Goal: Task Accomplishment & Management: Use online tool/utility

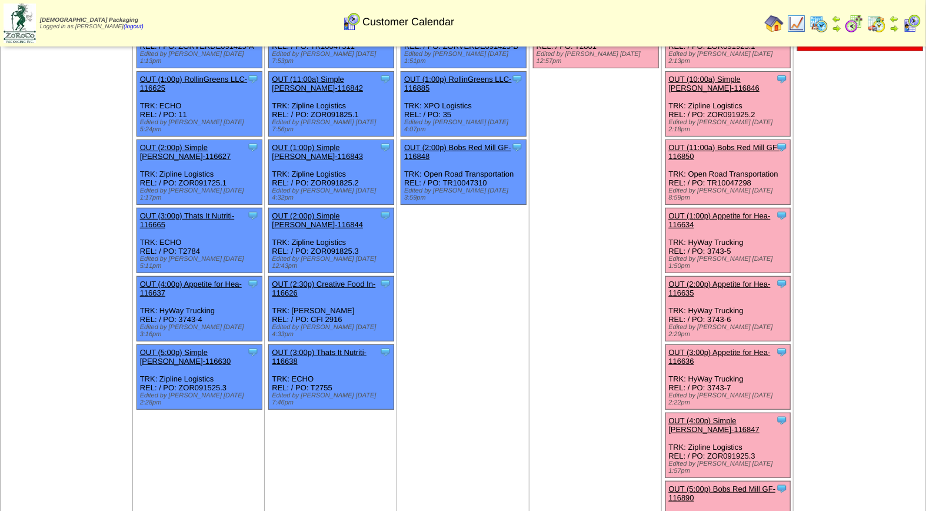
scroll to position [201, 0]
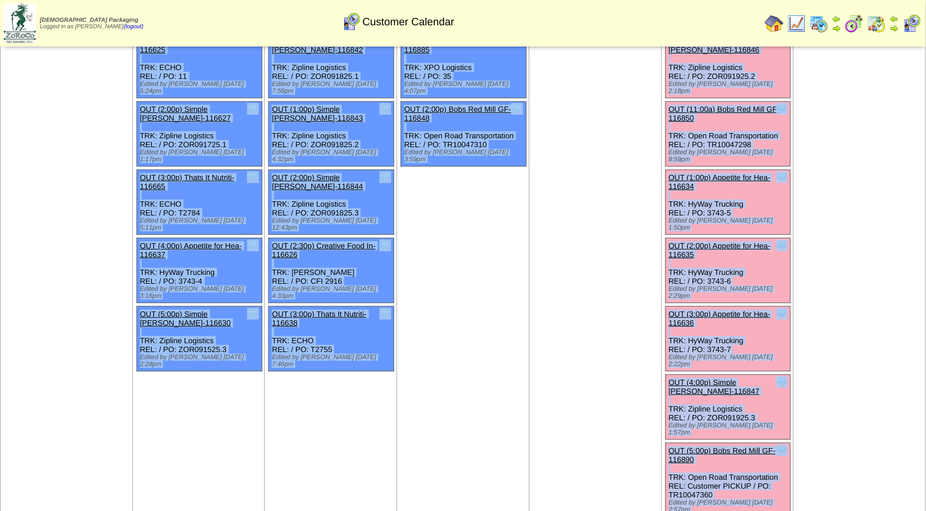
drag, startPoint x: 922, startPoint y: 185, endPoint x: 938, endPoint y: 112, distance: 75.3
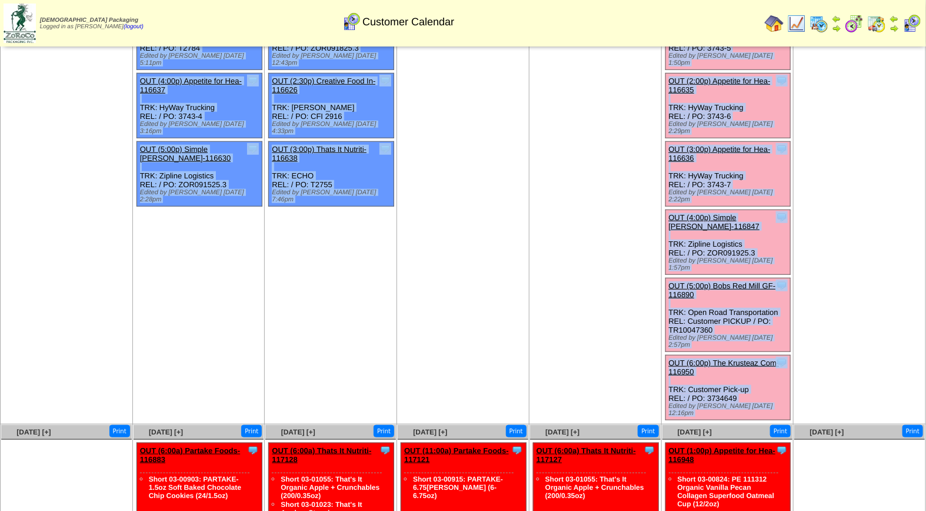
scroll to position [481, 0]
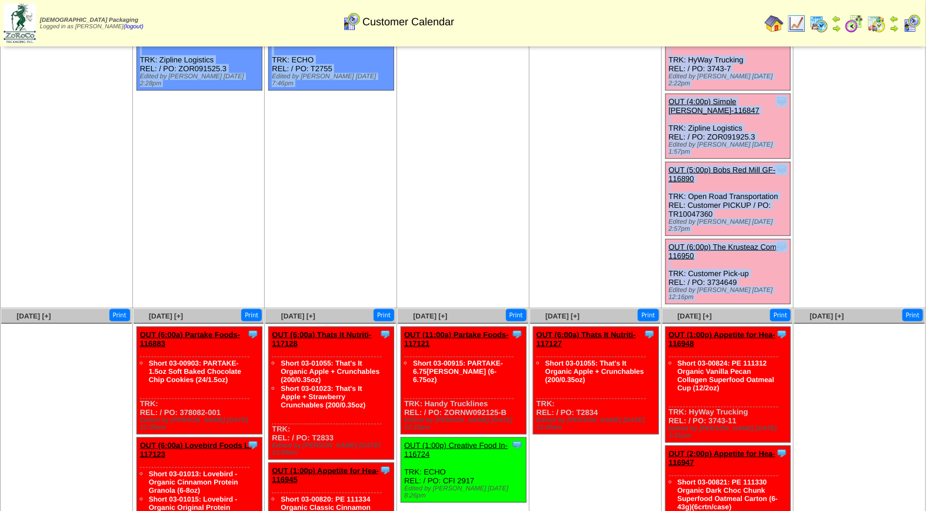
click at [873, 324] on ul at bounding box center [860, 412] width 131 height 177
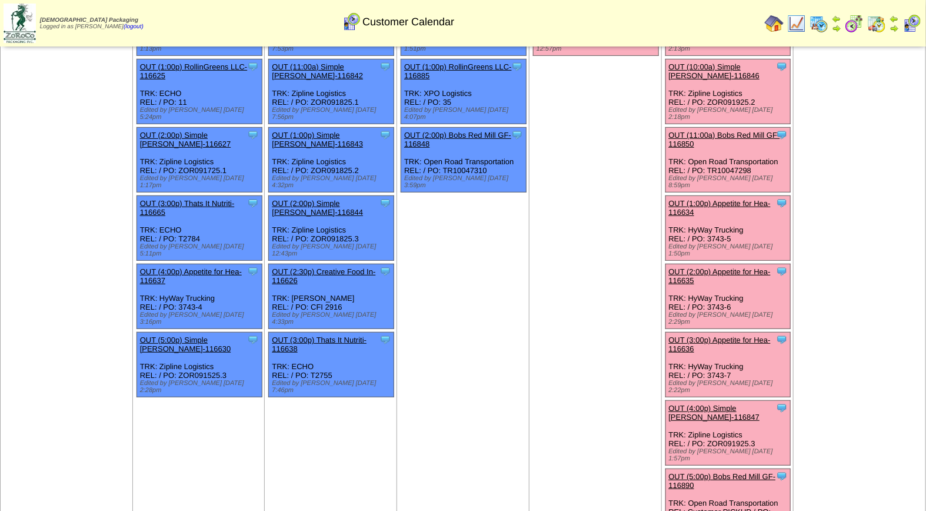
scroll to position [0, 0]
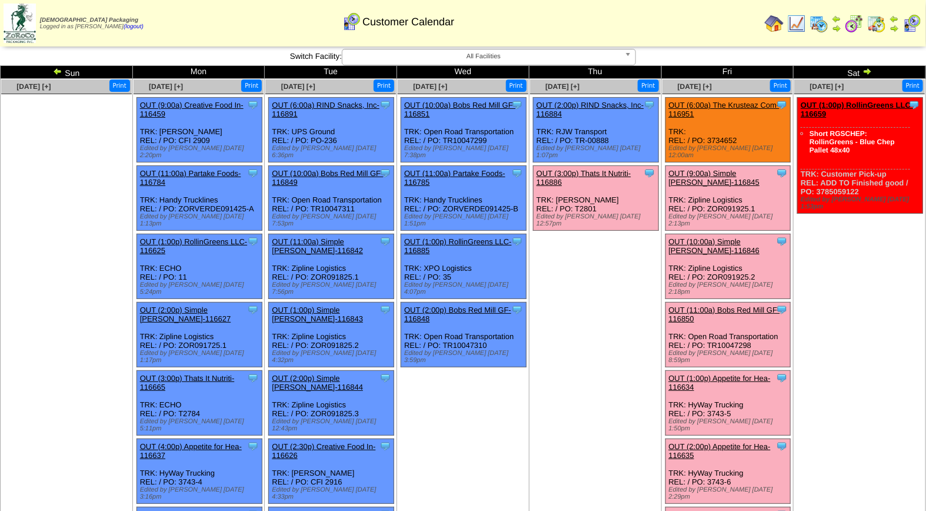
click at [722, 237] on link "OUT (10:00a) Simple [PERSON_NAME]-116846" at bounding box center [714, 246] width 91 height 18
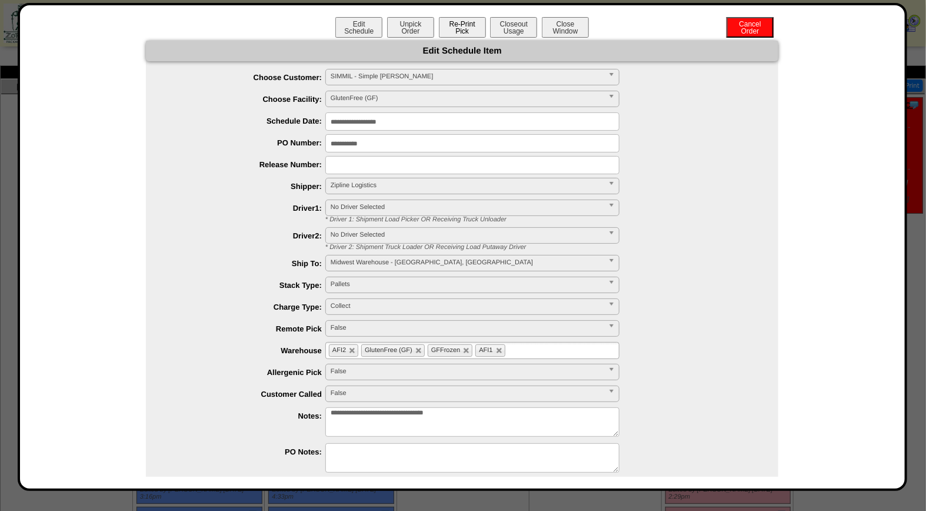
click at [442, 24] on button "Re-Print Pick" at bounding box center [462, 27] width 47 height 21
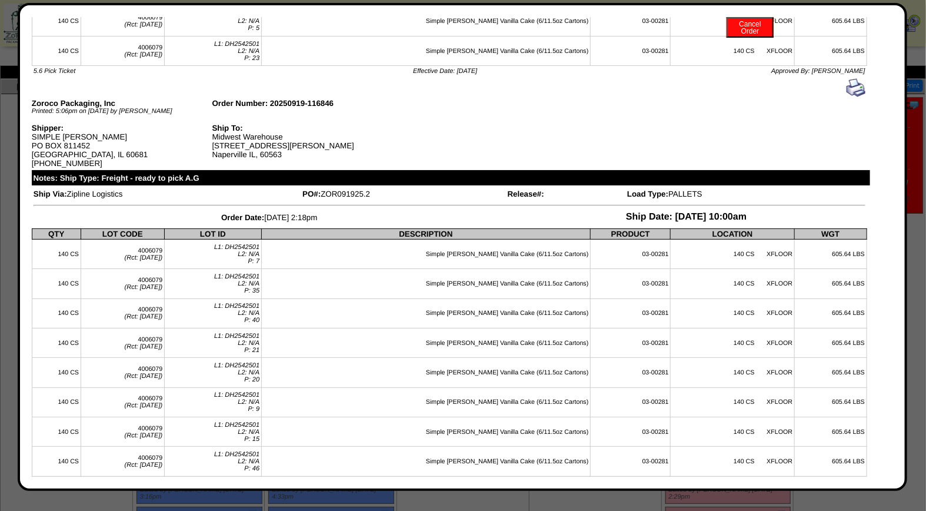
scroll to position [2469, 0]
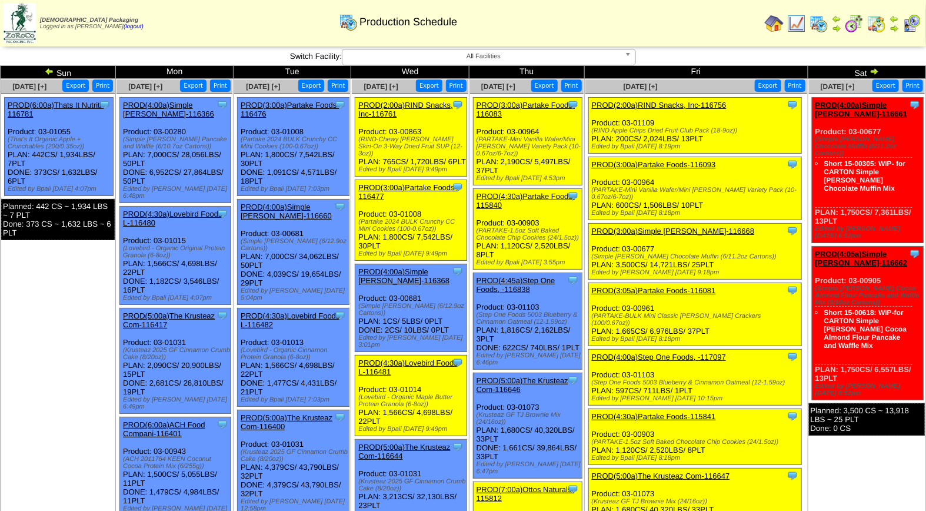
click at [915, 25] on img at bounding box center [912, 23] width 19 height 19
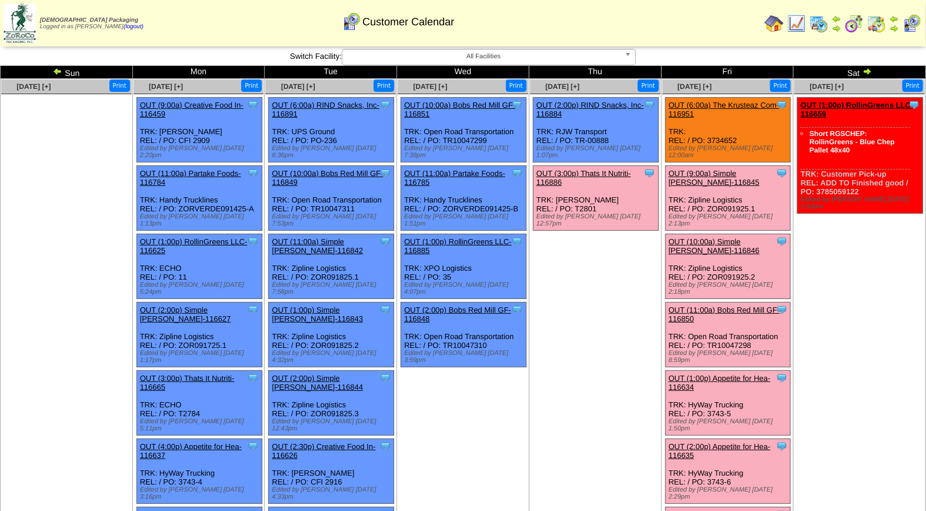
click at [724, 237] on link "OUT (10:00a) Simple Mills-116846" at bounding box center [714, 246] width 91 height 18
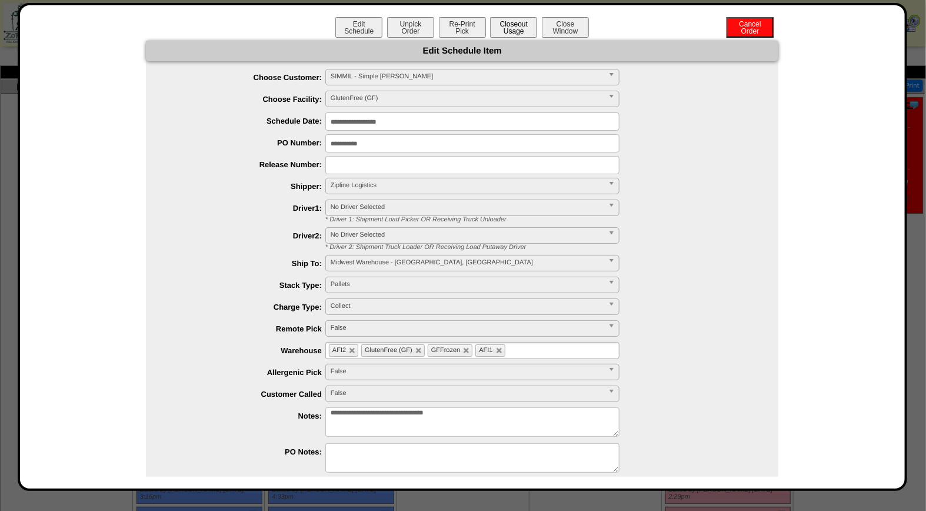
click at [508, 28] on button "Closeout Usage" at bounding box center [513, 27] width 47 height 21
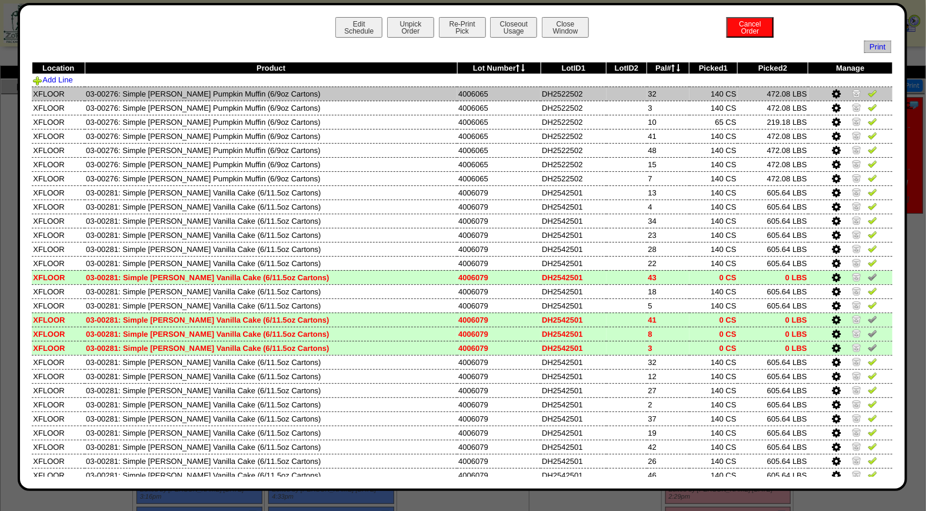
click at [868, 94] on img at bounding box center [872, 92] width 9 height 9
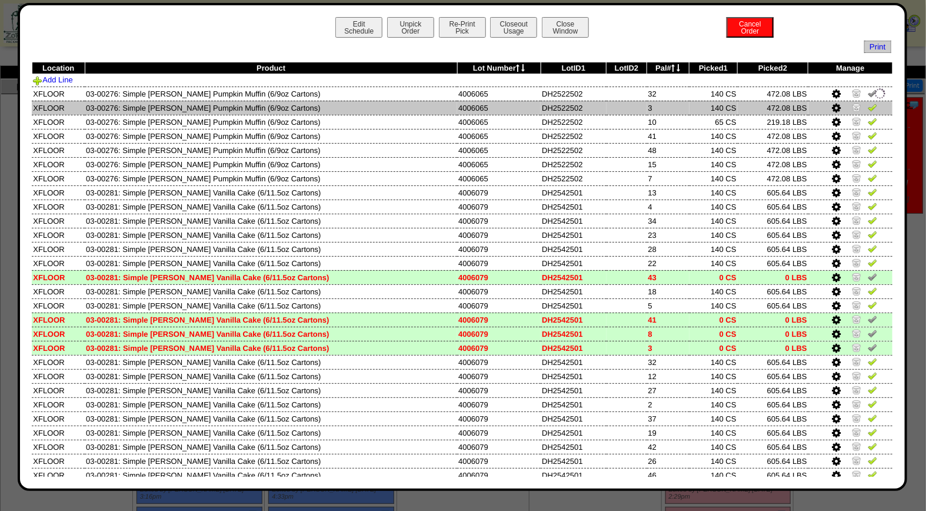
click at [868, 106] on img at bounding box center [872, 106] width 9 height 9
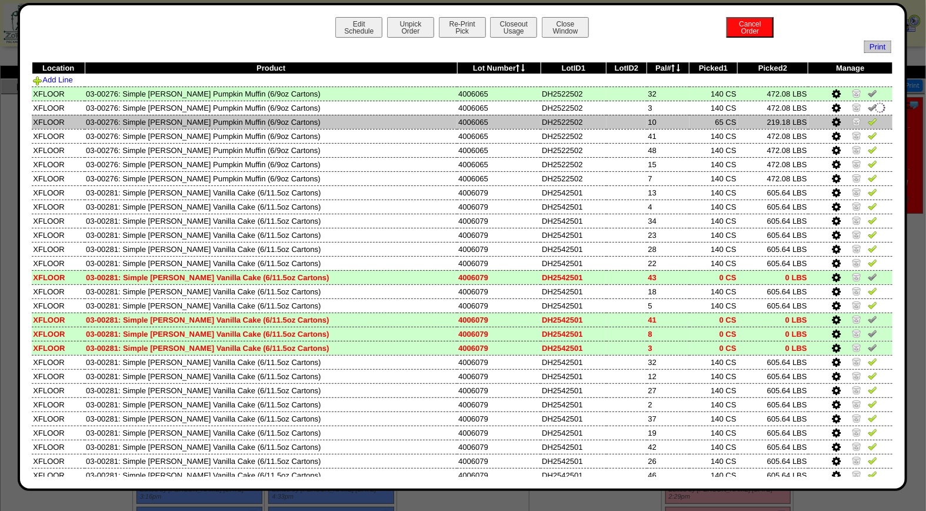
click at [868, 119] on img at bounding box center [872, 121] width 9 height 9
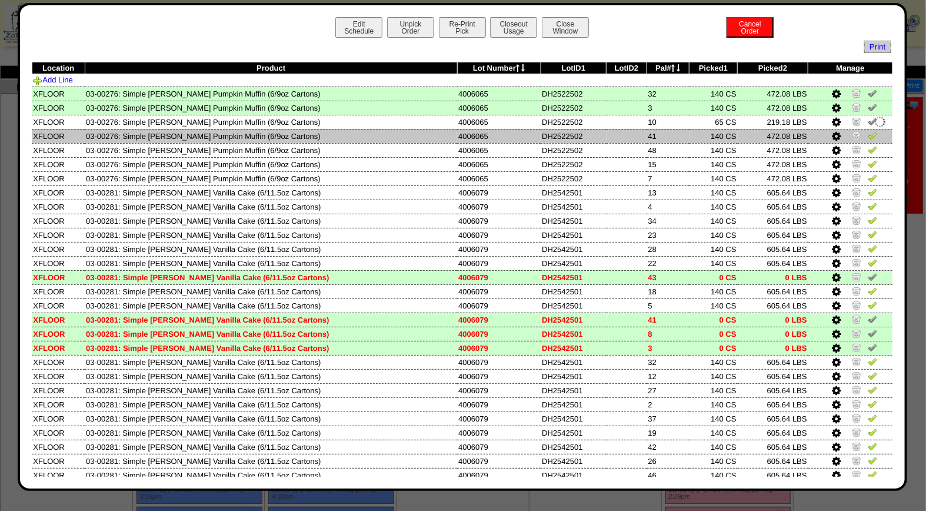
click at [868, 132] on img at bounding box center [872, 135] width 9 height 9
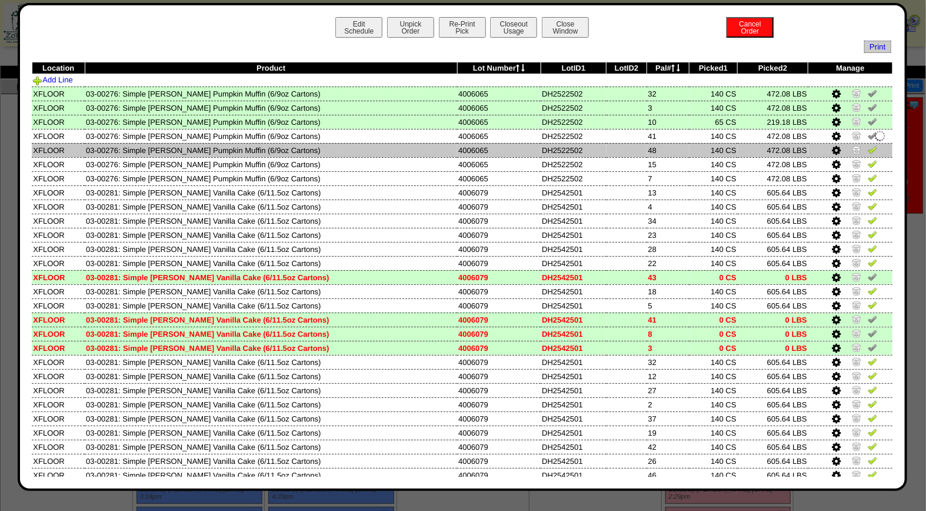
click at [868, 147] on img at bounding box center [872, 149] width 9 height 9
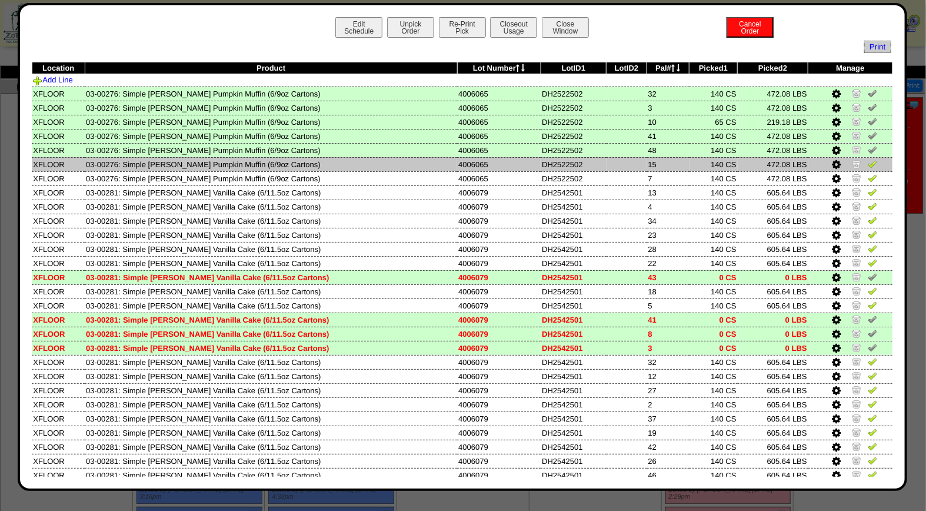
click at [868, 162] on img at bounding box center [872, 163] width 9 height 9
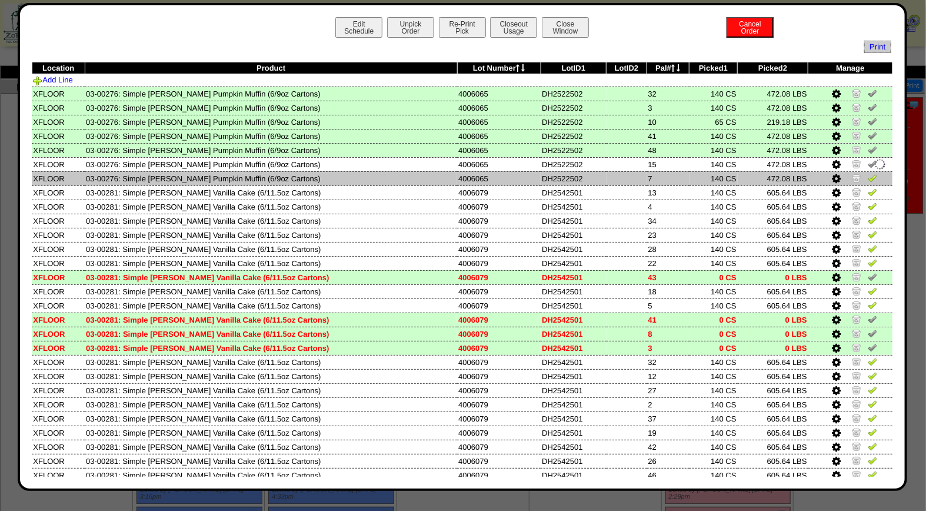
click at [868, 177] on img at bounding box center [872, 177] width 9 height 9
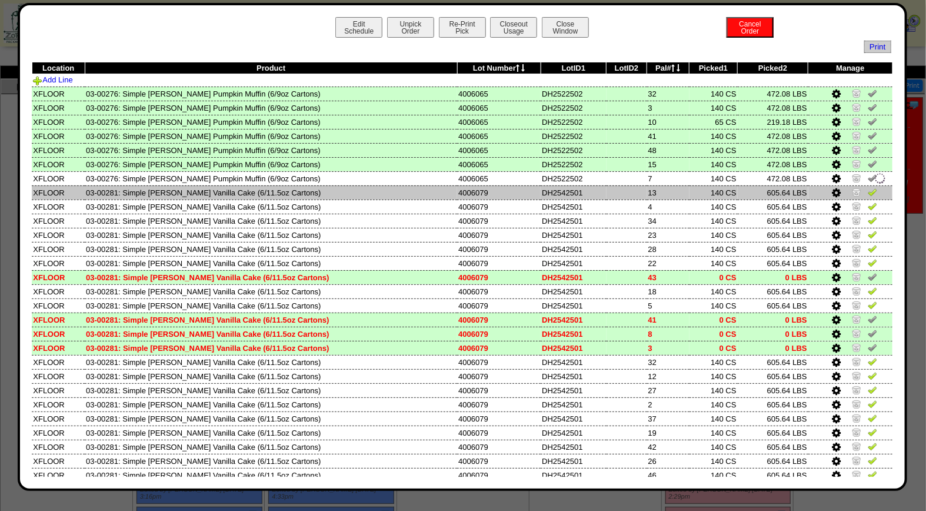
click at [868, 189] on img at bounding box center [872, 191] width 9 height 9
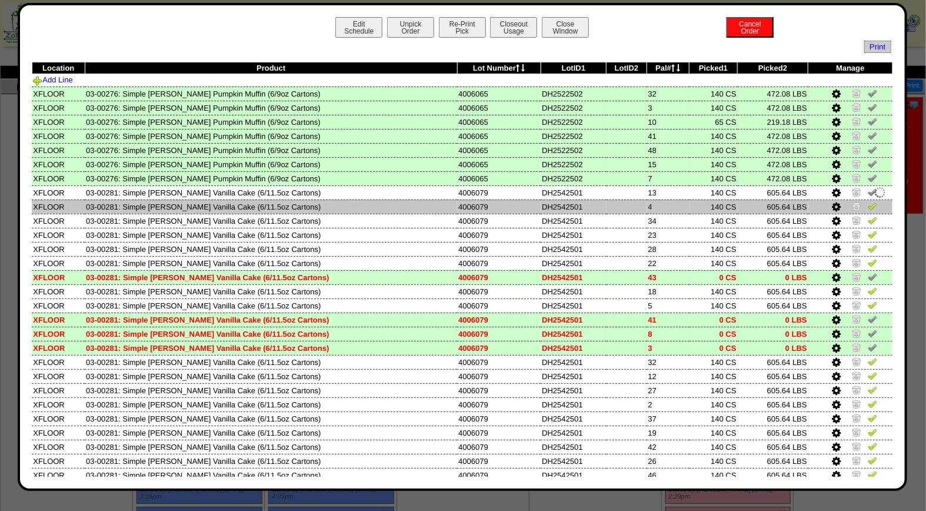
click at [868, 208] on img at bounding box center [872, 205] width 9 height 9
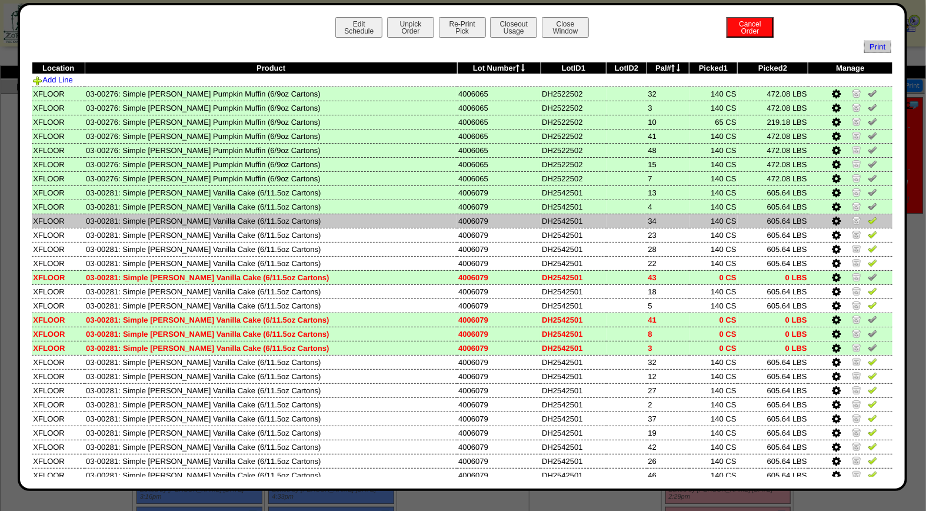
click at [868, 218] on img at bounding box center [872, 219] width 9 height 9
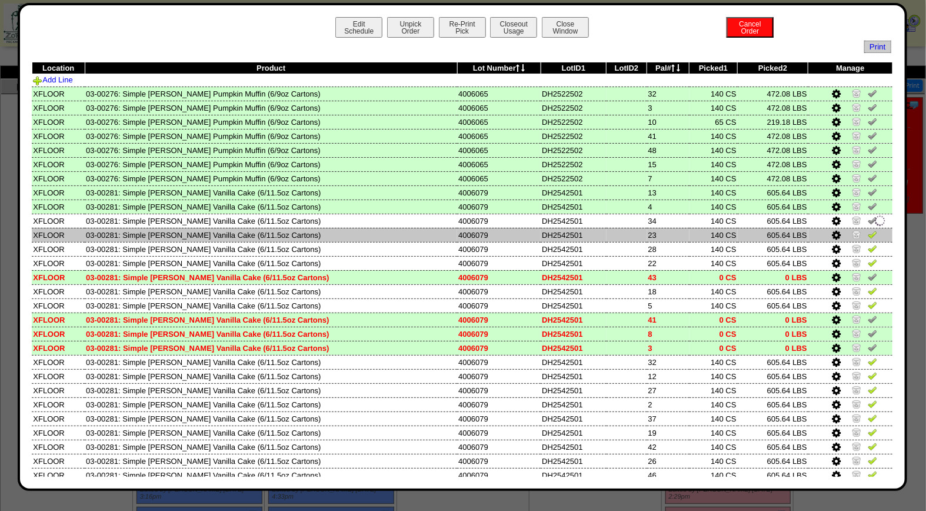
click at [868, 234] on img at bounding box center [872, 234] width 9 height 9
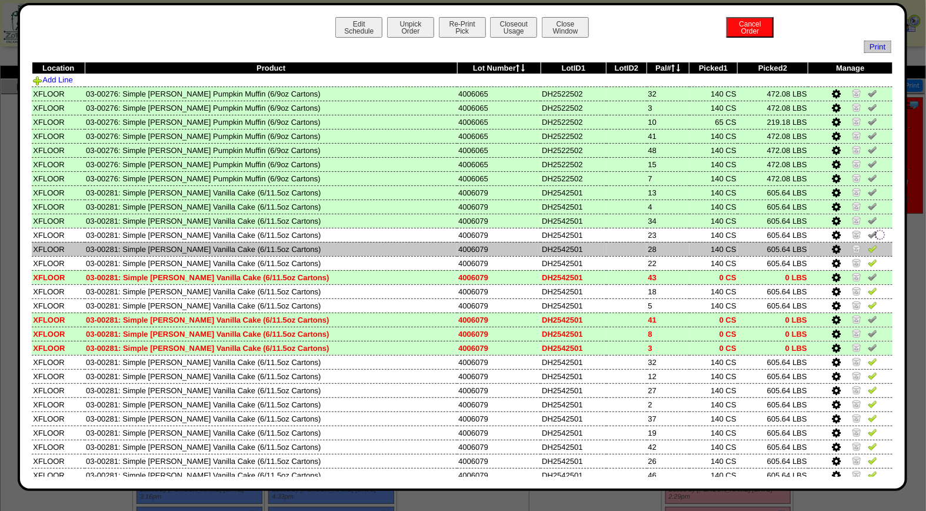
click at [868, 246] on img at bounding box center [872, 248] width 9 height 9
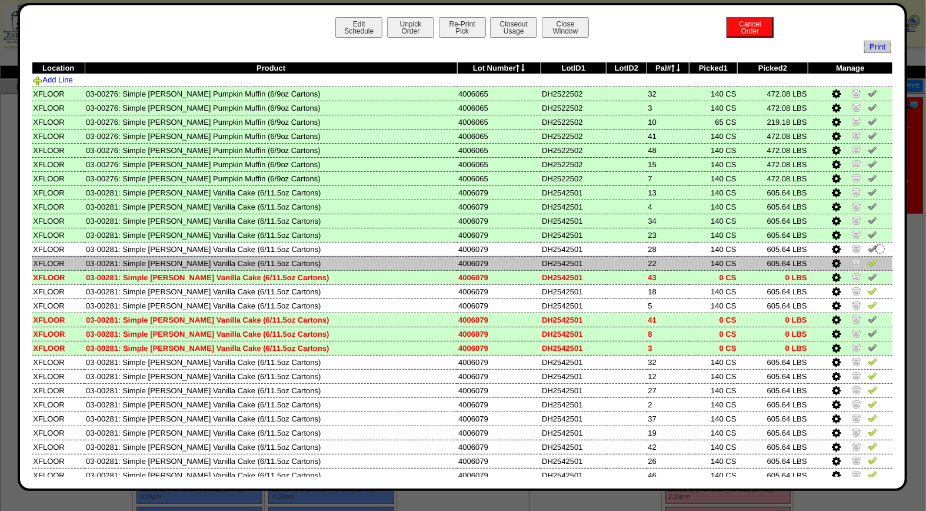
click at [868, 263] on img at bounding box center [872, 262] width 9 height 9
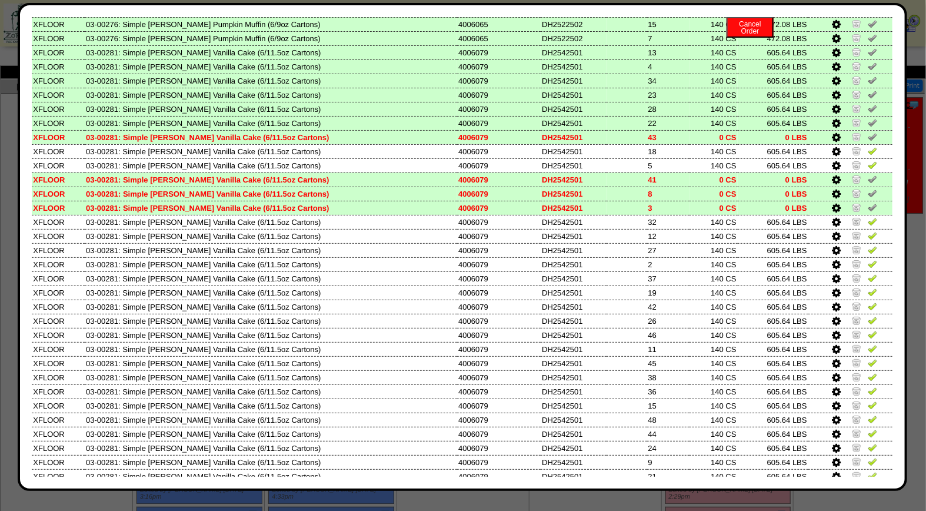
scroll to position [198, 0]
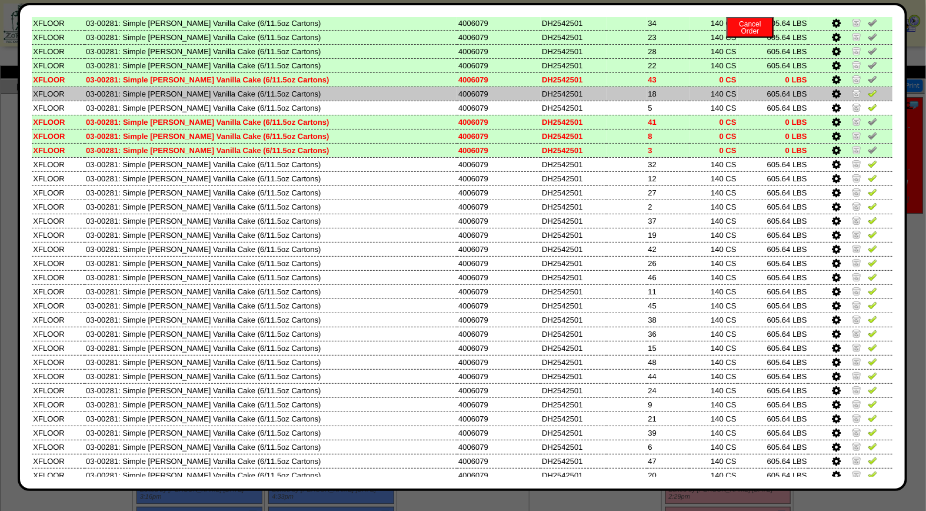
click at [868, 89] on img at bounding box center [872, 92] width 9 height 9
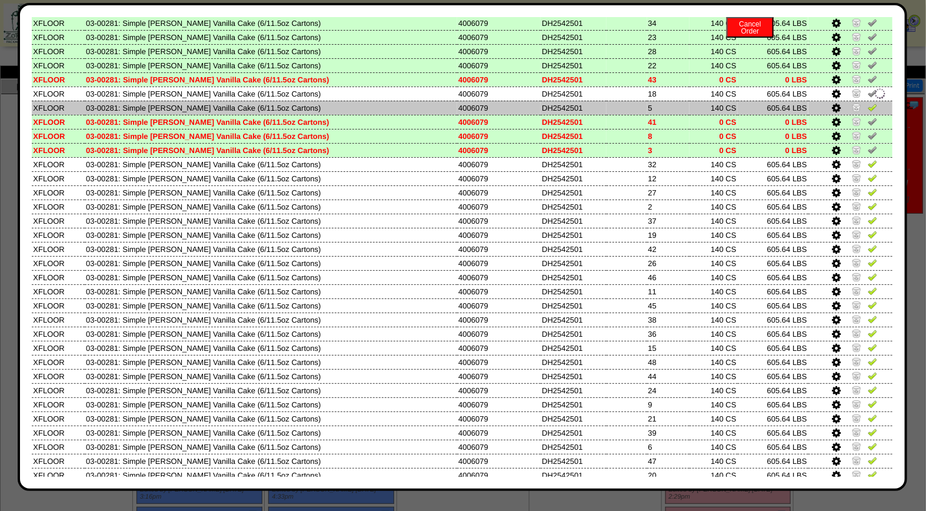
click at [868, 102] on img at bounding box center [872, 106] width 9 height 9
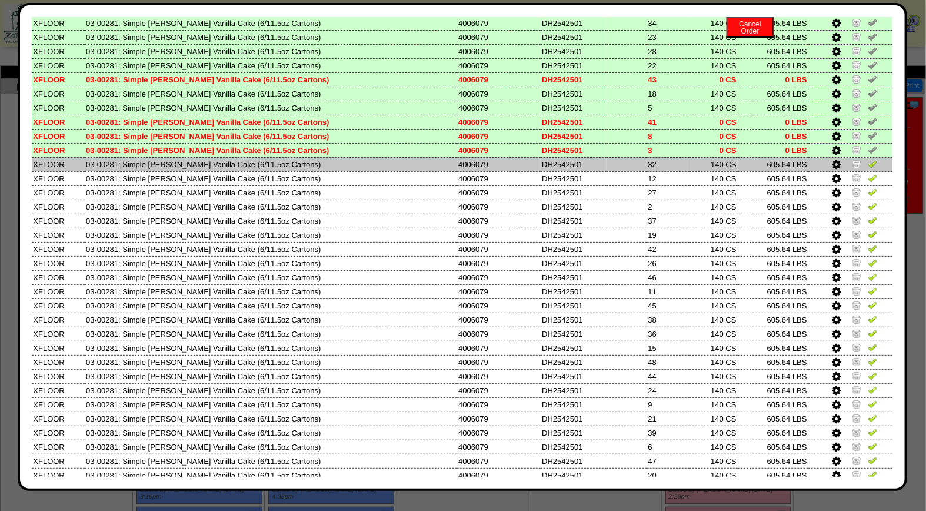
click at [868, 163] on link at bounding box center [872, 165] width 9 height 9
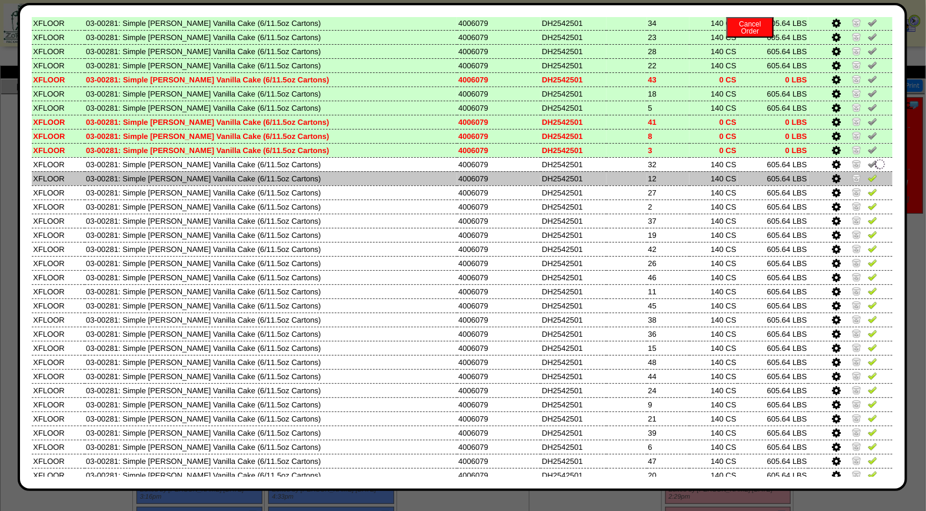
click at [868, 173] on img at bounding box center [872, 177] width 9 height 9
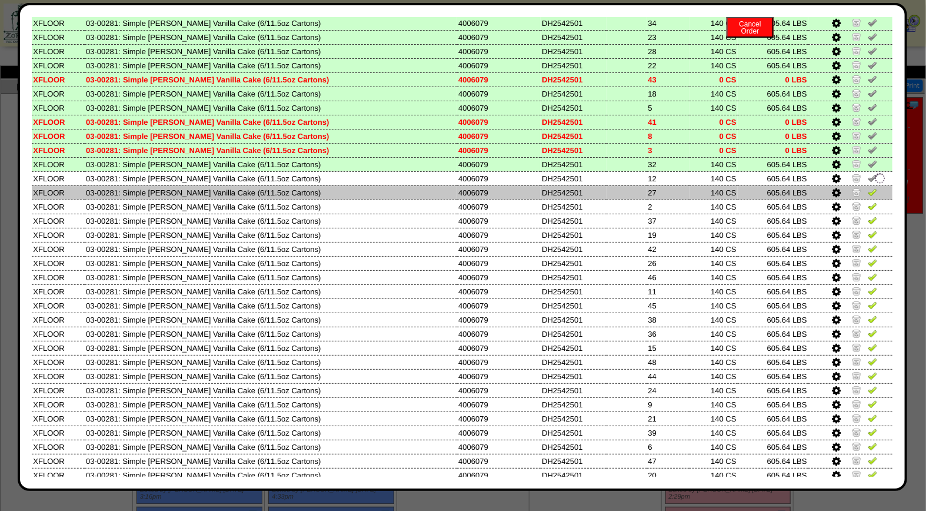
click at [868, 187] on img at bounding box center [872, 191] width 9 height 9
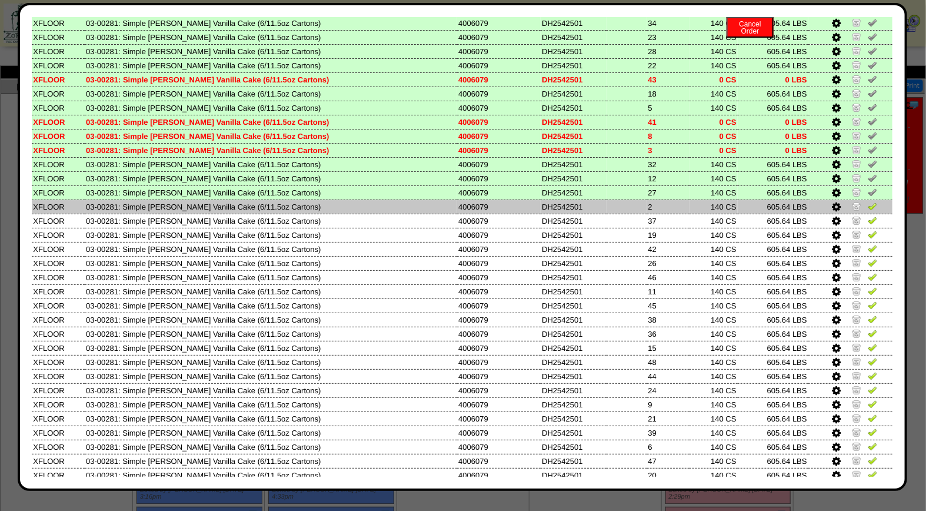
click at [868, 201] on img at bounding box center [872, 205] width 9 height 9
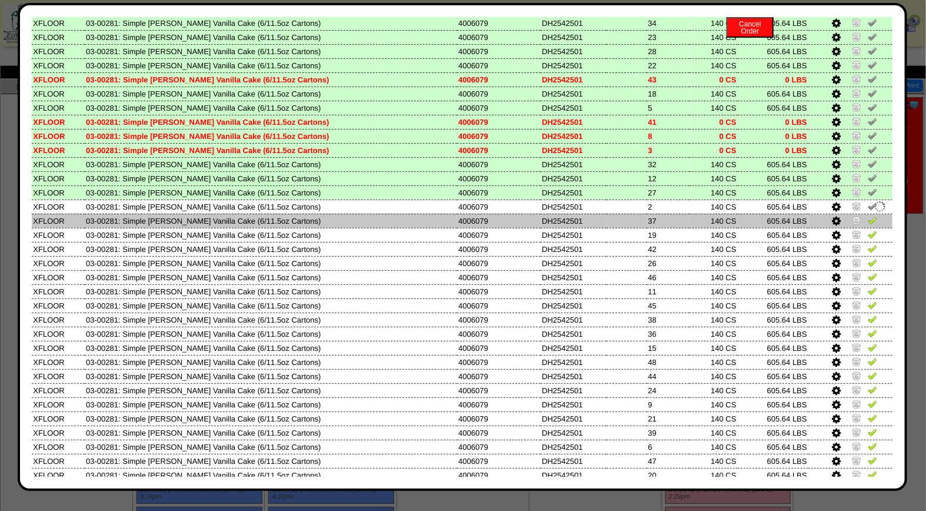
click at [868, 215] on img at bounding box center [872, 219] width 9 height 9
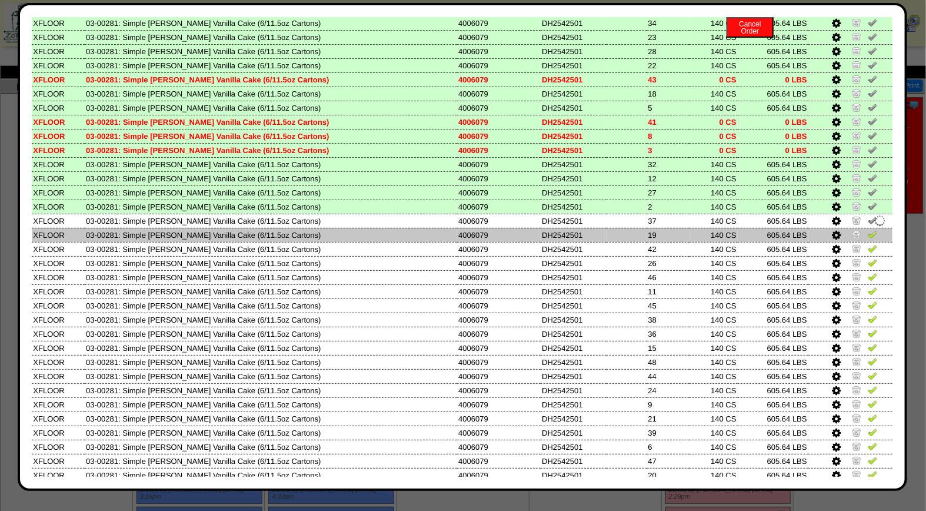
click at [868, 230] on img at bounding box center [872, 234] width 9 height 9
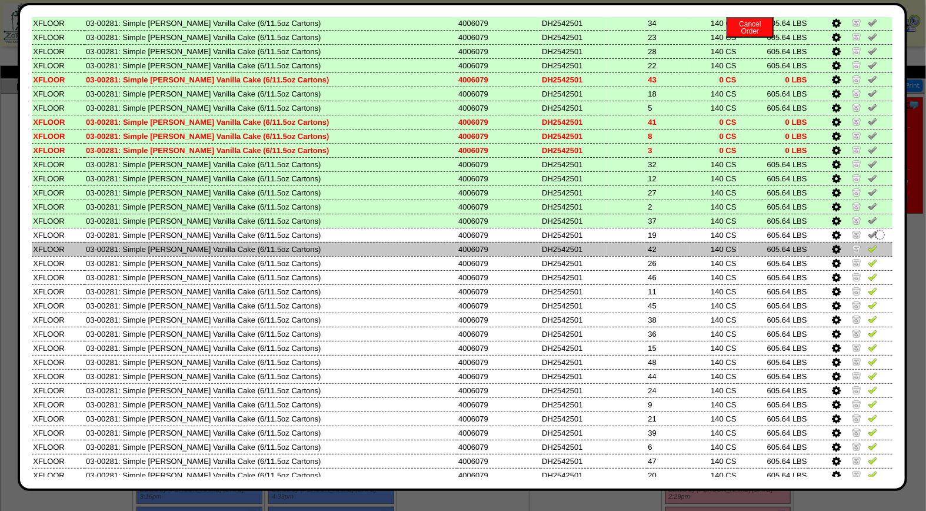
click at [868, 244] on img at bounding box center [872, 248] width 9 height 9
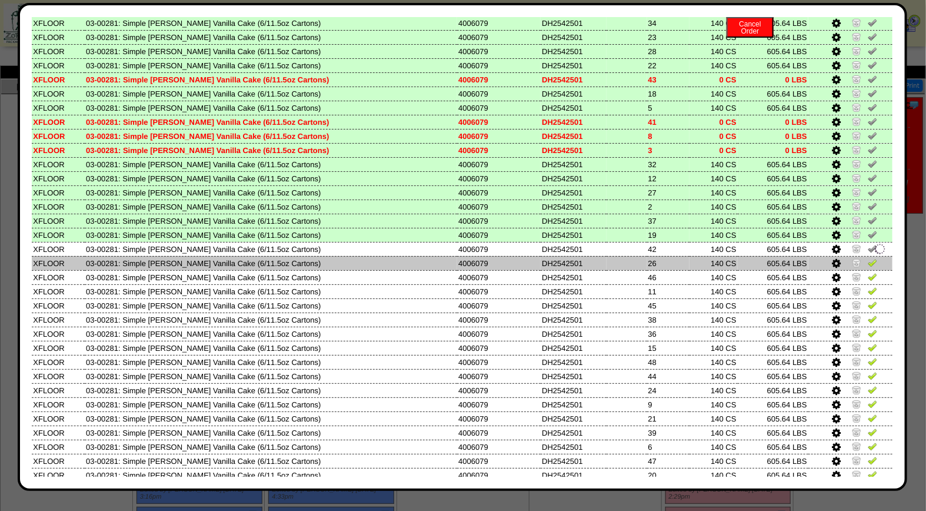
click at [868, 258] on img at bounding box center [872, 262] width 9 height 9
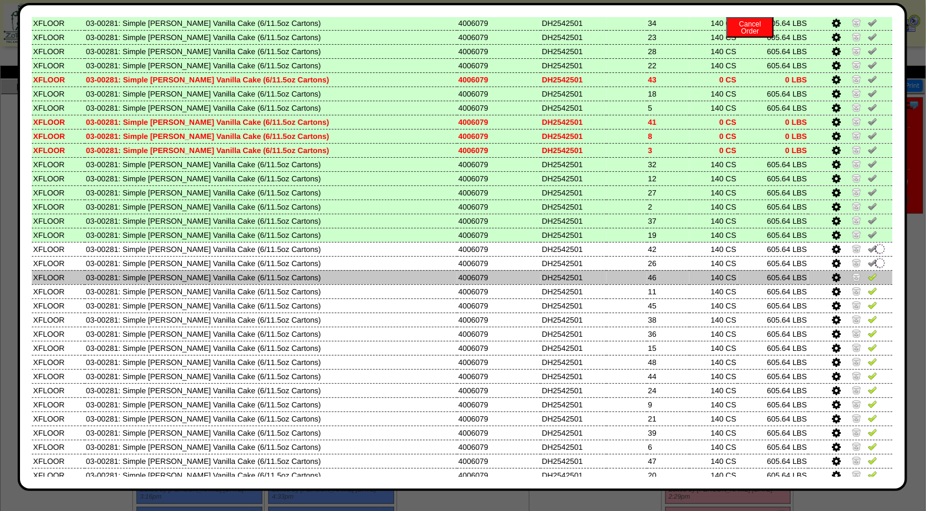
click at [868, 272] on img at bounding box center [872, 276] width 9 height 9
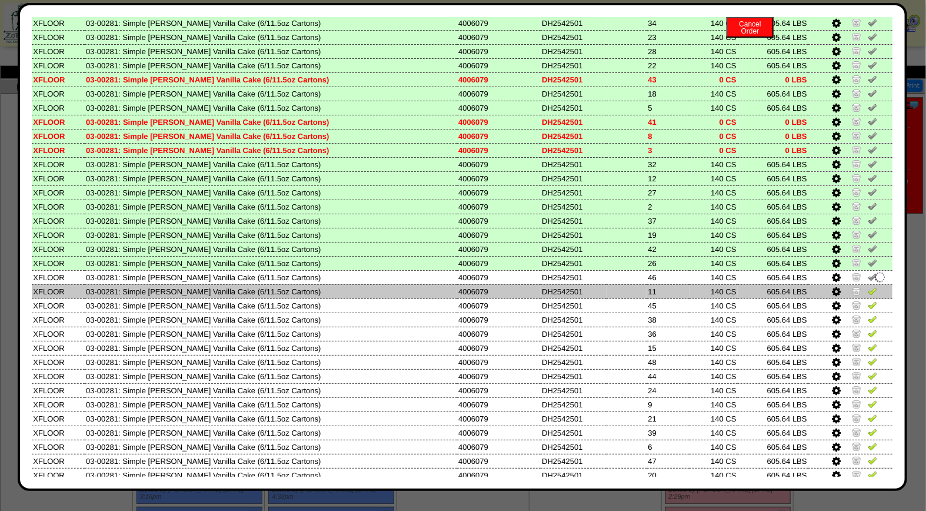
click at [868, 286] on img at bounding box center [872, 290] width 9 height 9
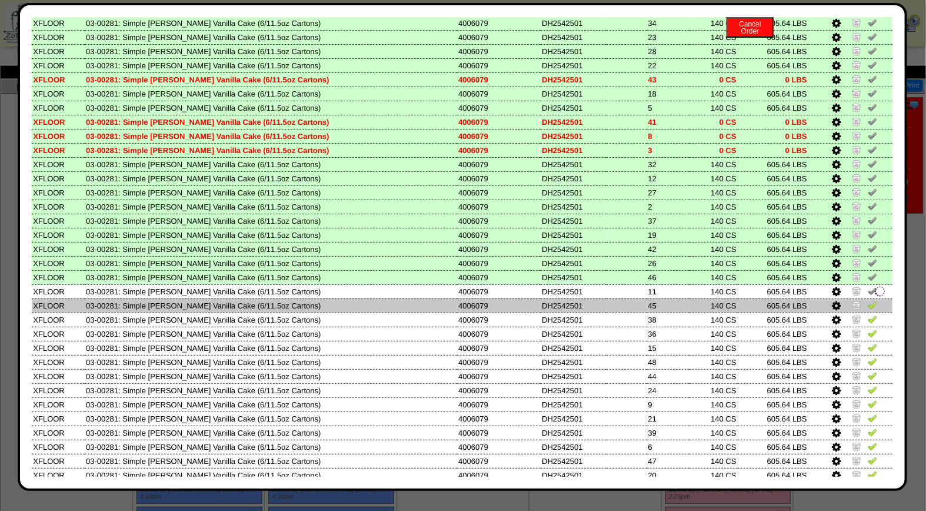
click at [868, 300] on img at bounding box center [872, 304] width 9 height 9
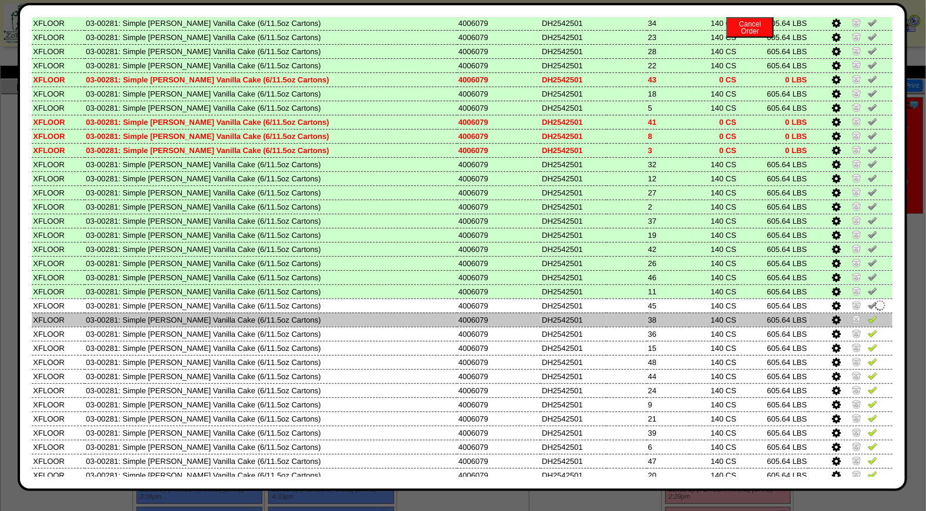
click at [868, 314] on img at bounding box center [872, 318] width 9 height 9
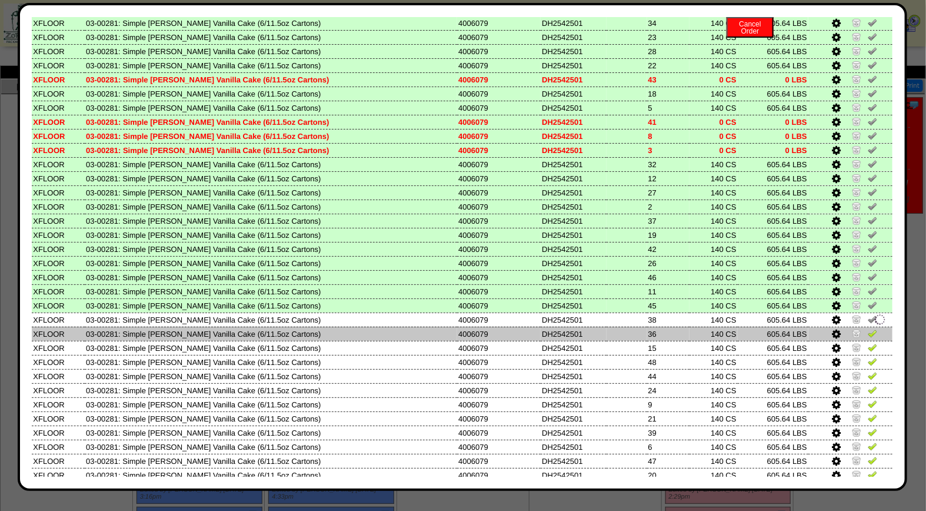
click at [868, 328] on img at bounding box center [872, 332] width 9 height 9
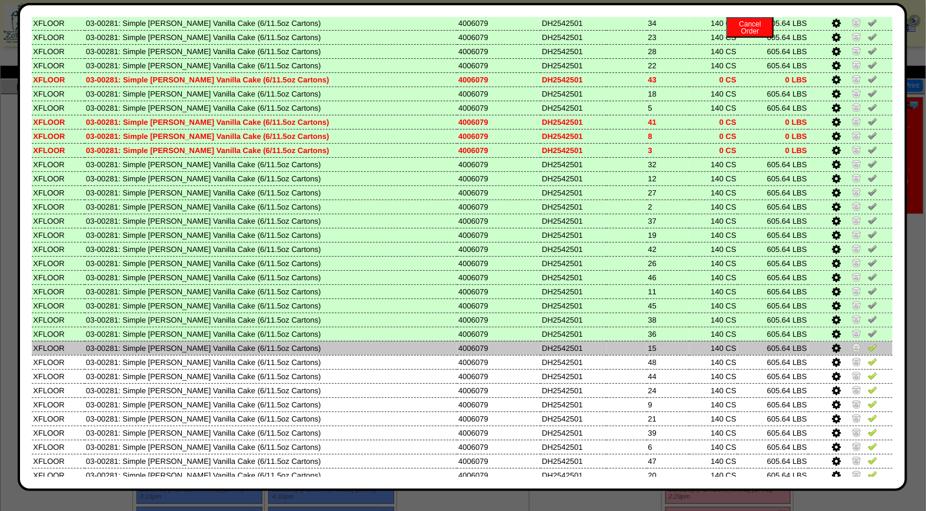
click at [868, 343] on img at bounding box center [872, 347] width 9 height 9
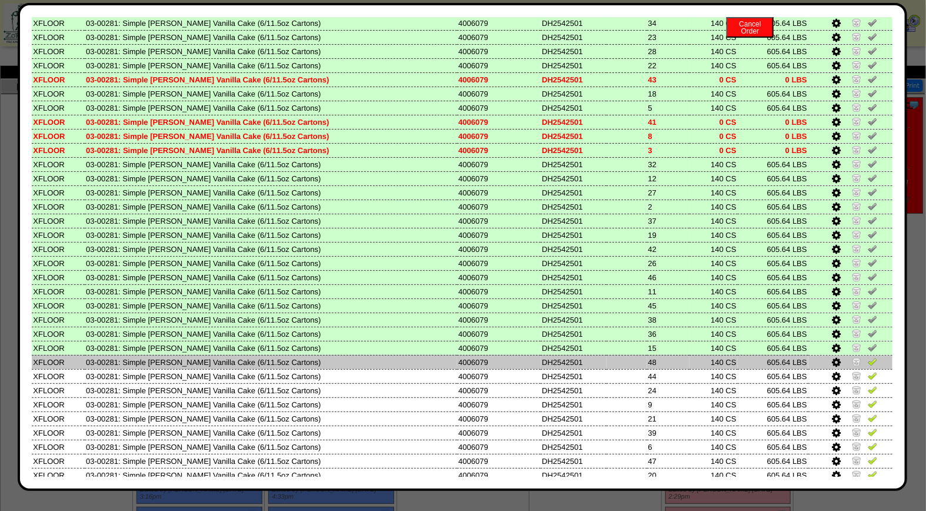
click at [868, 357] on img at bounding box center [872, 361] width 9 height 9
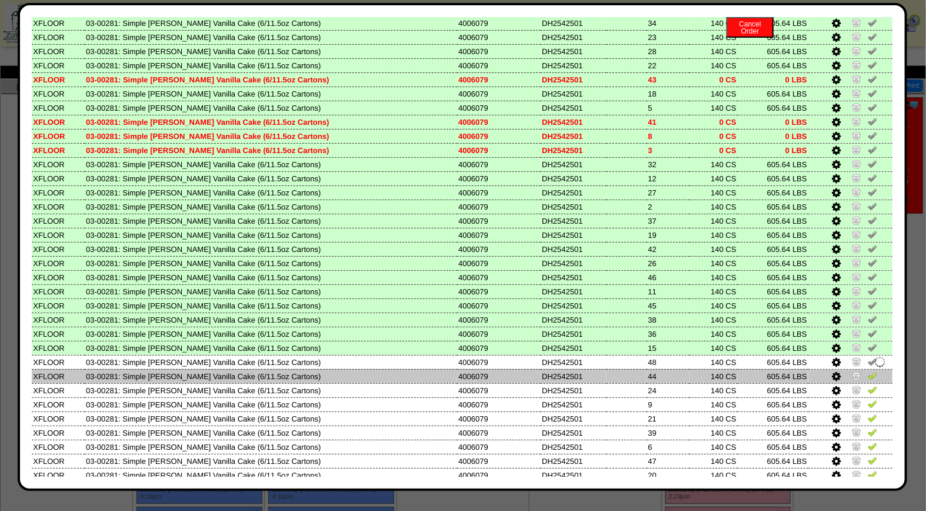
click at [868, 371] on img at bounding box center [872, 375] width 9 height 9
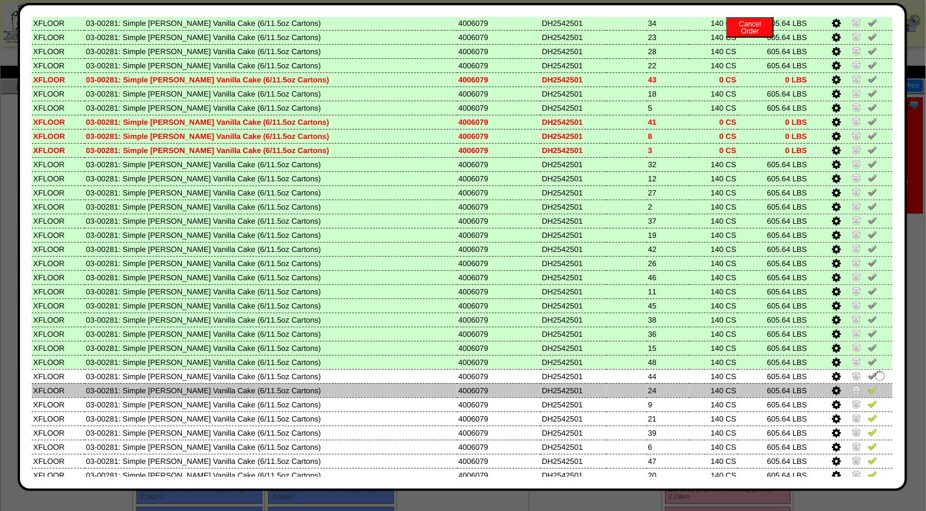
click at [868, 385] on img at bounding box center [872, 389] width 9 height 9
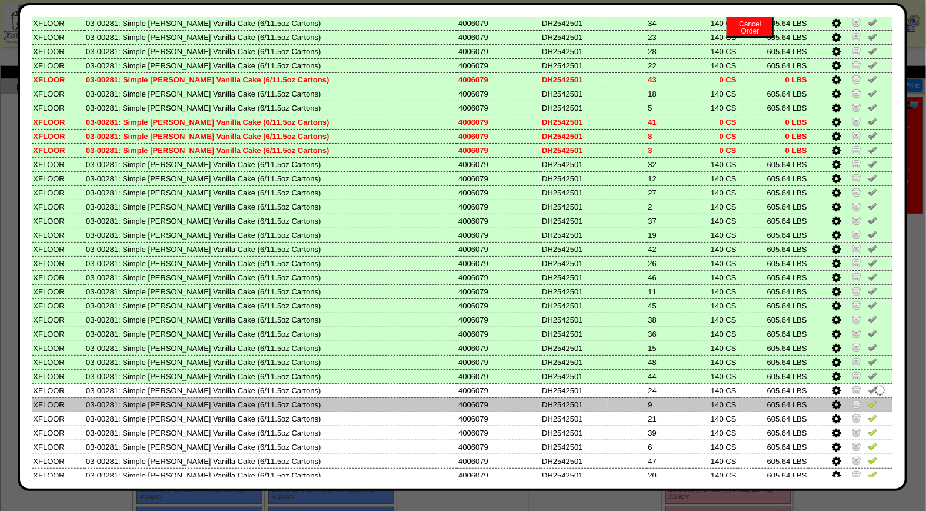
click at [868, 399] on img at bounding box center [872, 403] width 9 height 9
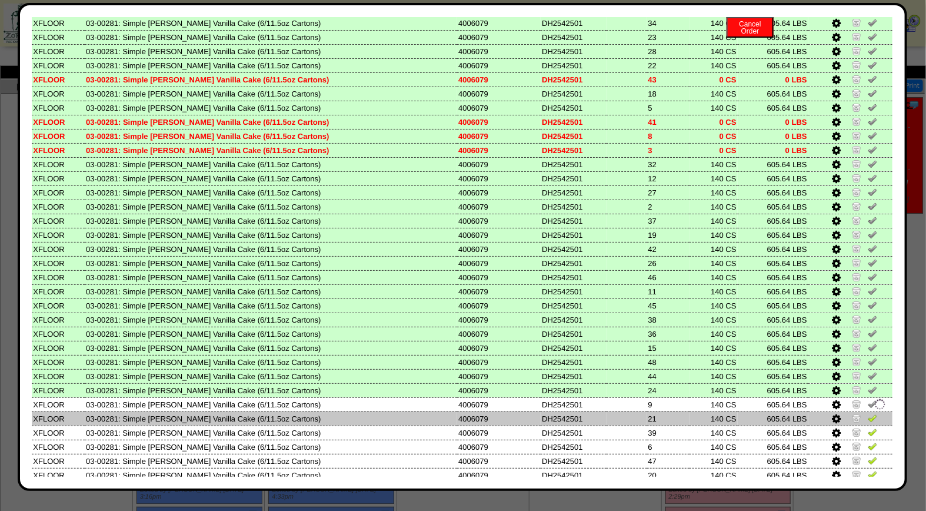
click at [868, 413] on img at bounding box center [872, 417] width 9 height 9
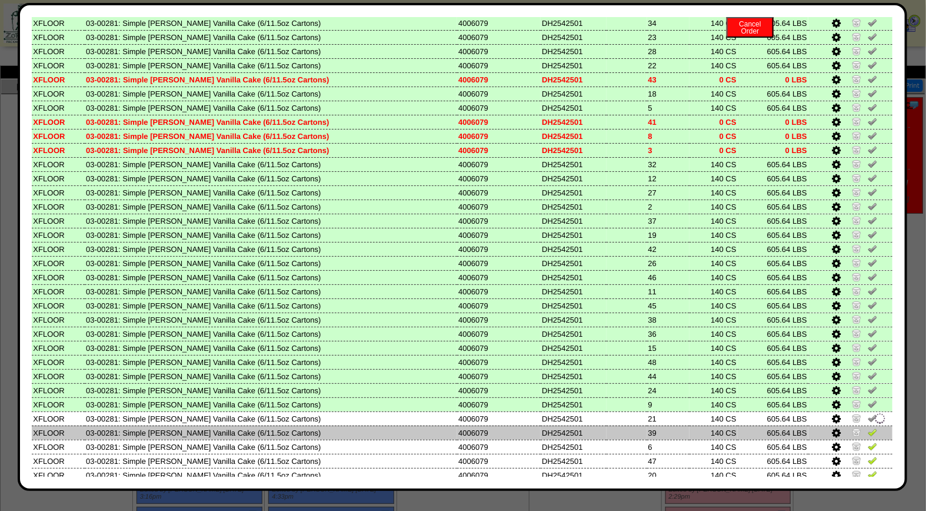
click at [868, 427] on img at bounding box center [872, 431] width 9 height 9
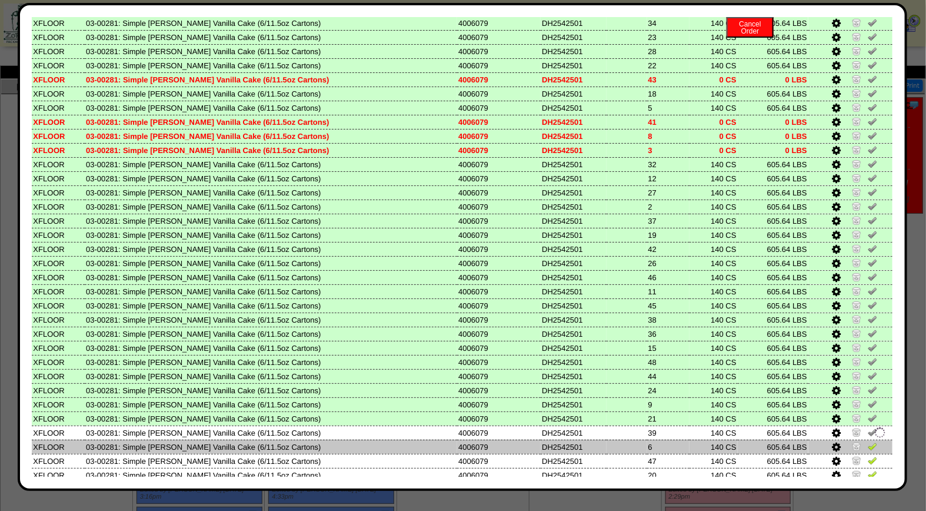
click at [868, 441] on img at bounding box center [872, 445] width 9 height 9
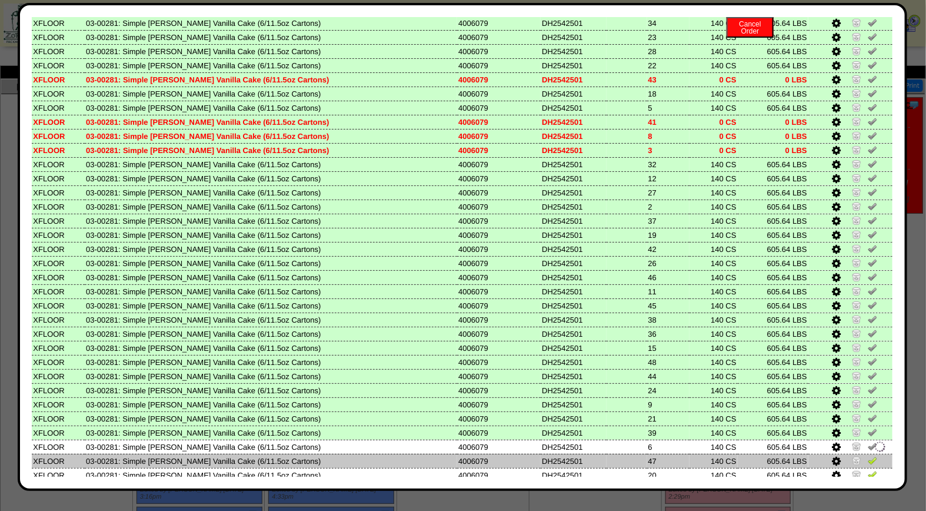
click at [868, 456] on img at bounding box center [872, 460] width 9 height 9
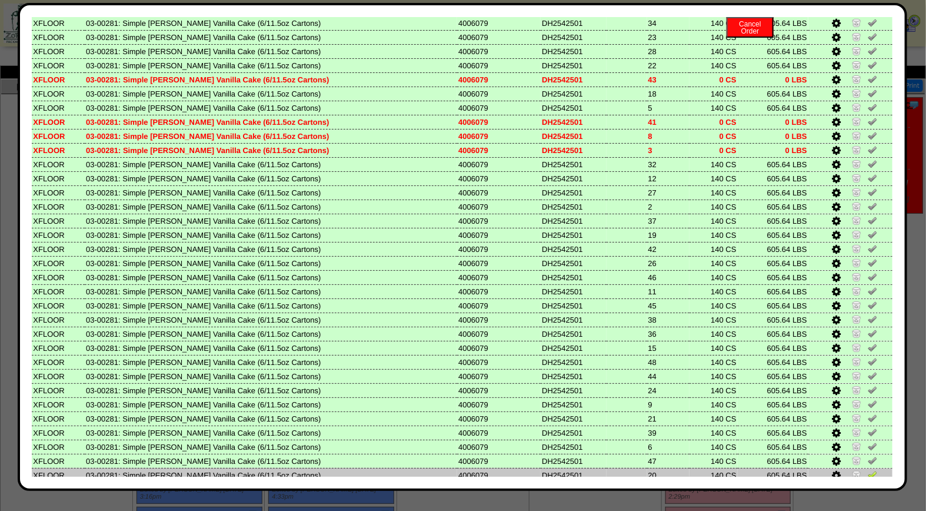
click at [868, 470] on img at bounding box center [872, 474] width 9 height 9
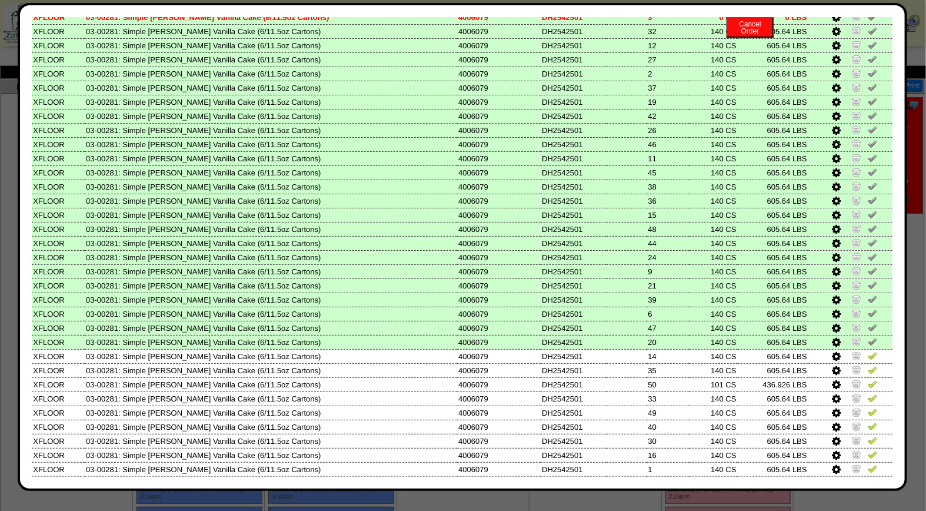
scroll to position [403, 0]
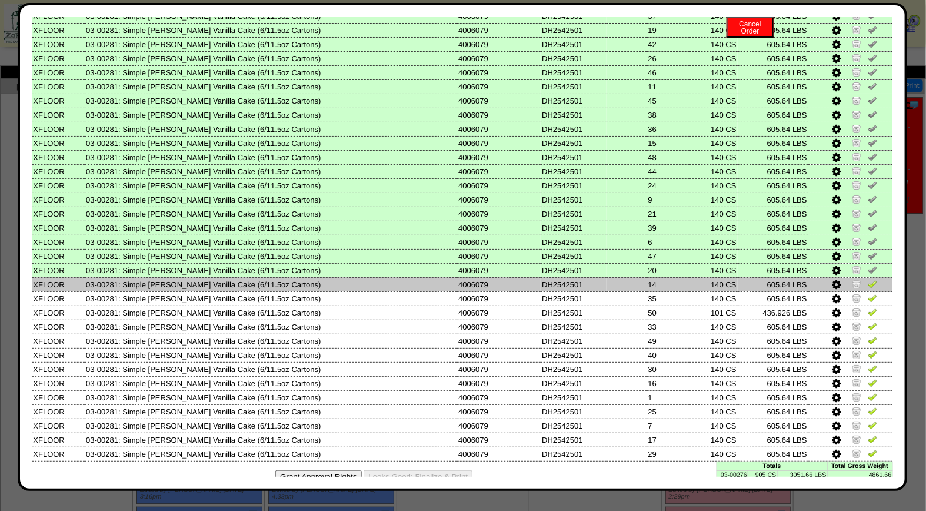
click at [868, 279] on img at bounding box center [872, 283] width 9 height 9
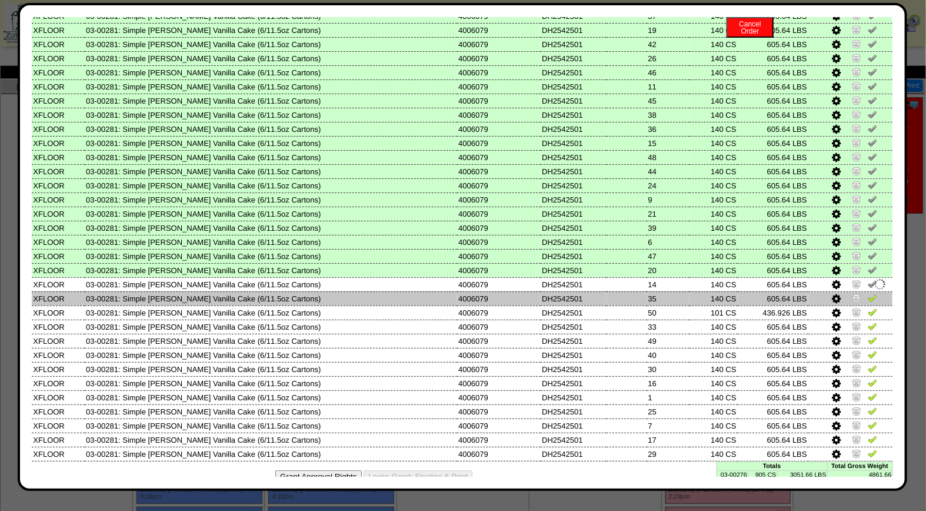
click at [868, 293] on img at bounding box center [872, 297] width 9 height 9
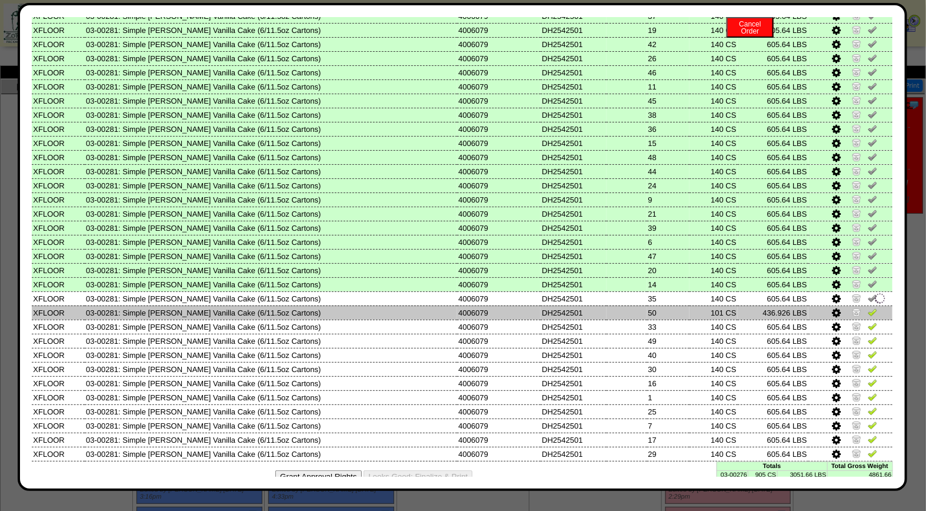
click at [868, 307] on img at bounding box center [872, 311] width 9 height 9
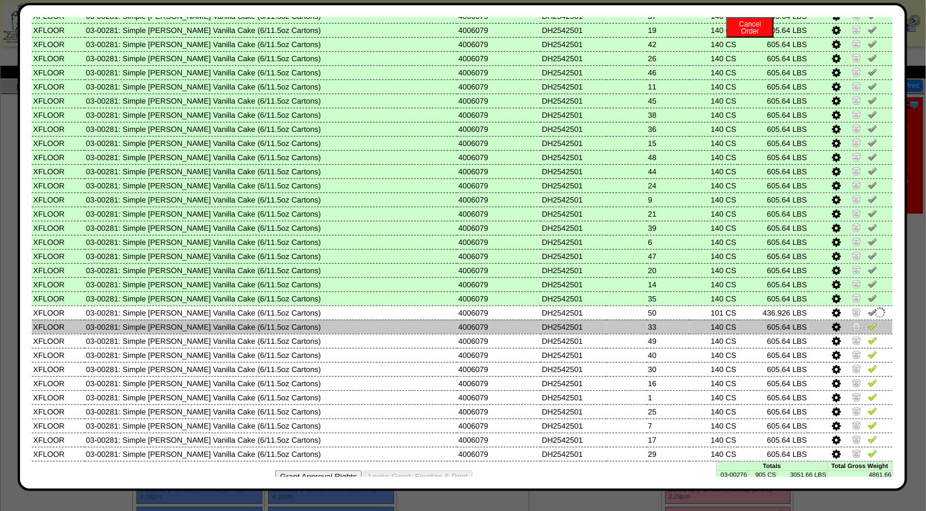
click at [868, 321] on img at bounding box center [872, 325] width 9 height 9
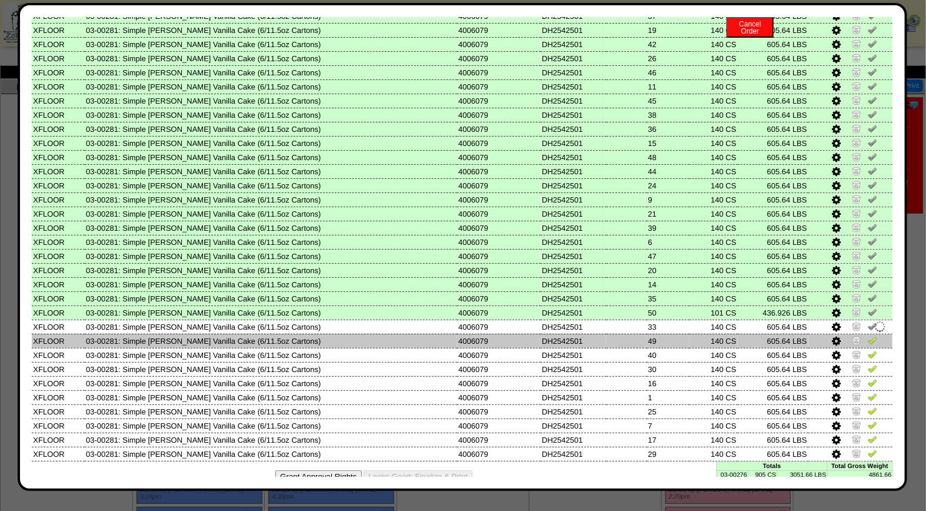
click at [868, 335] on img at bounding box center [872, 339] width 9 height 9
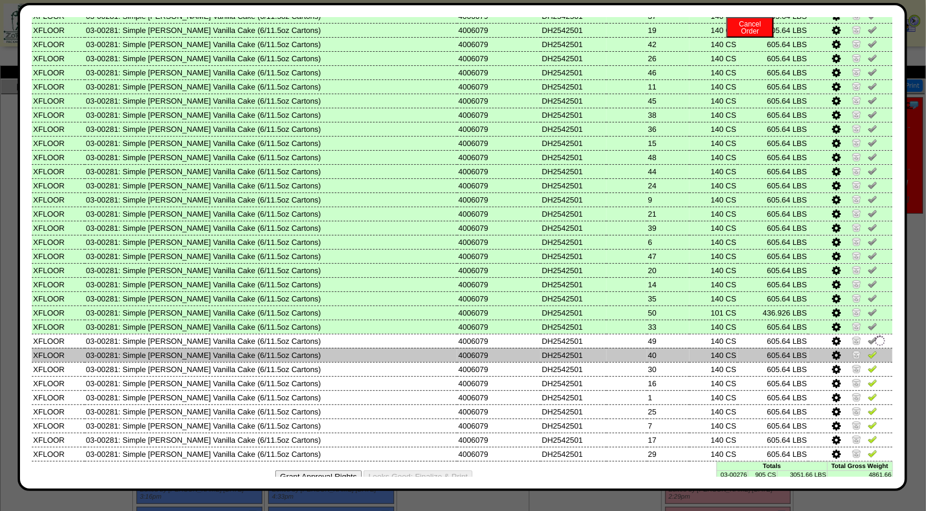
click at [868, 350] on img at bounding box center [872, 354] width 9 height 9
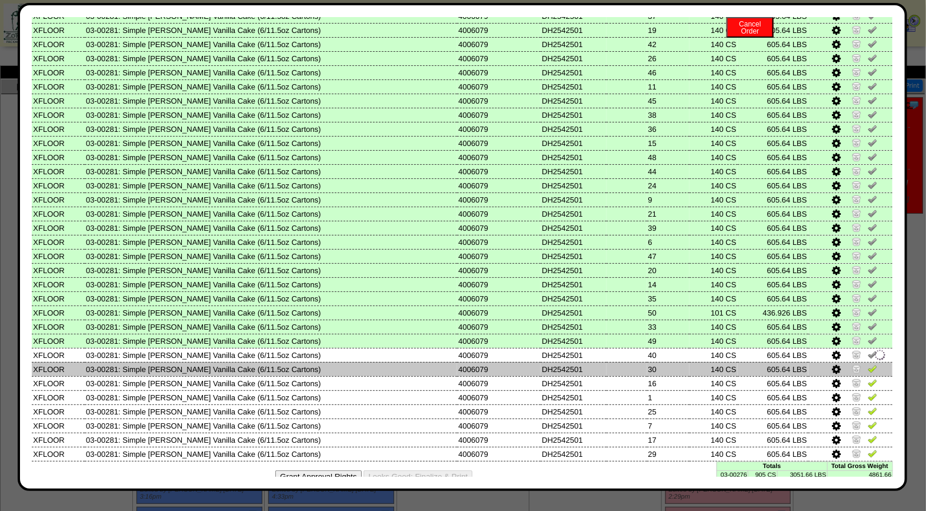
click at [868, 364] on img at bounding box center [872, 368] width 9 height 9
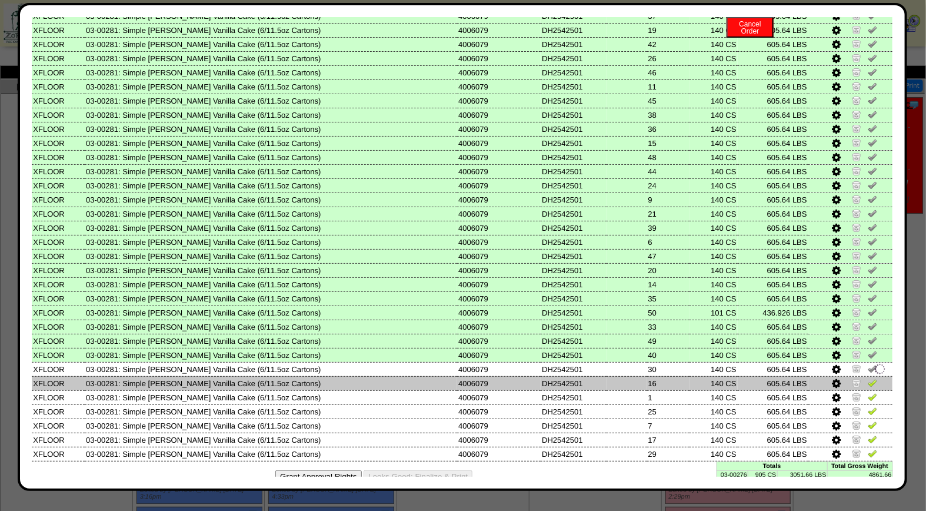
click at [868, 378] on img at bounding box center [872, 382] width 9 height 9
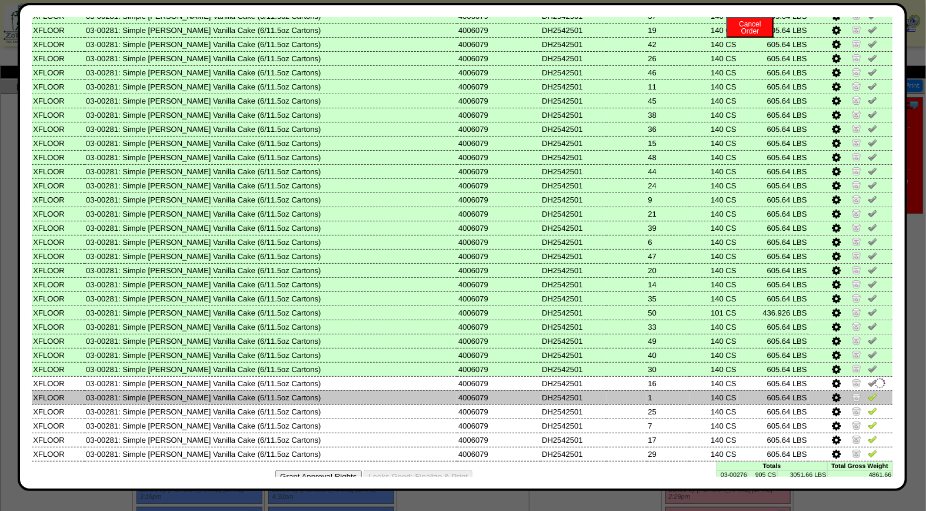
click at [868, 392] on img at bounding box center [872, 396] width 9 height 9
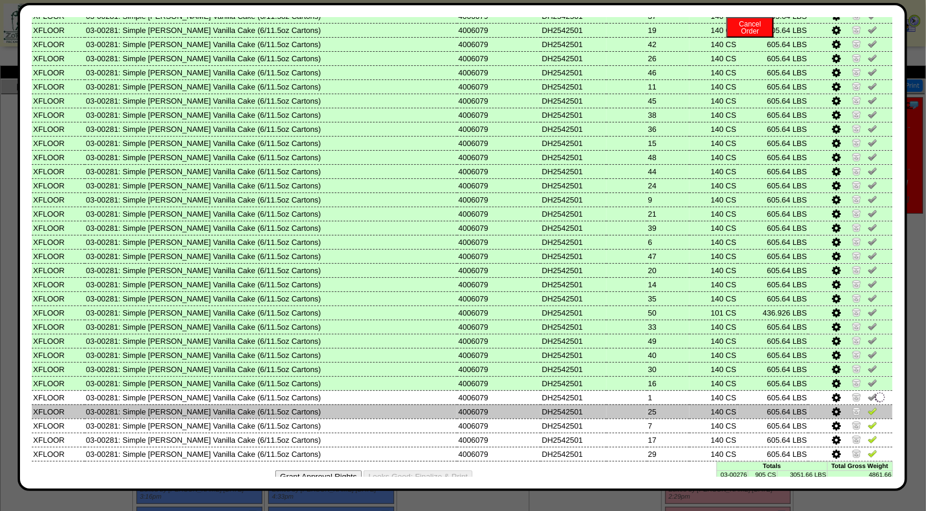
click at [868, 406] on img at bounding box center [872, 410] width 9 height 9
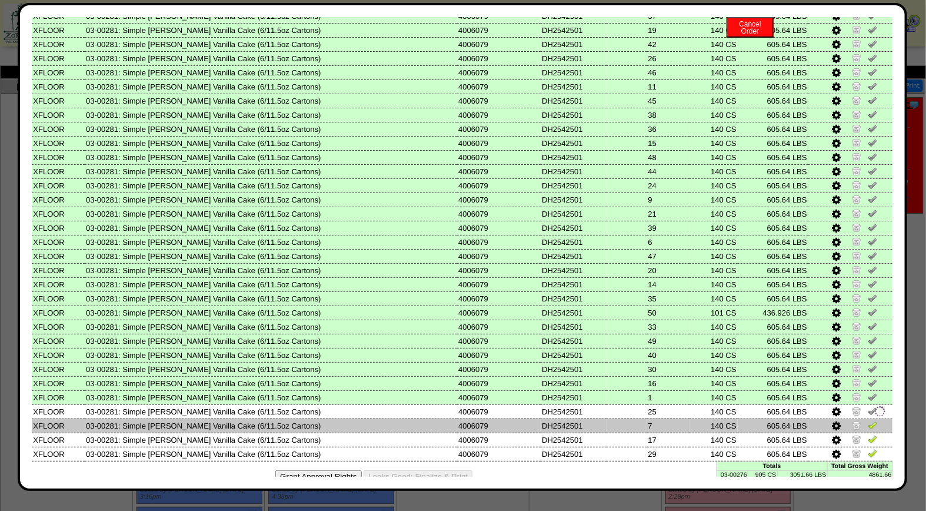
click at [868, 420] on img at bounding box center [872, 424] width 9 height 9
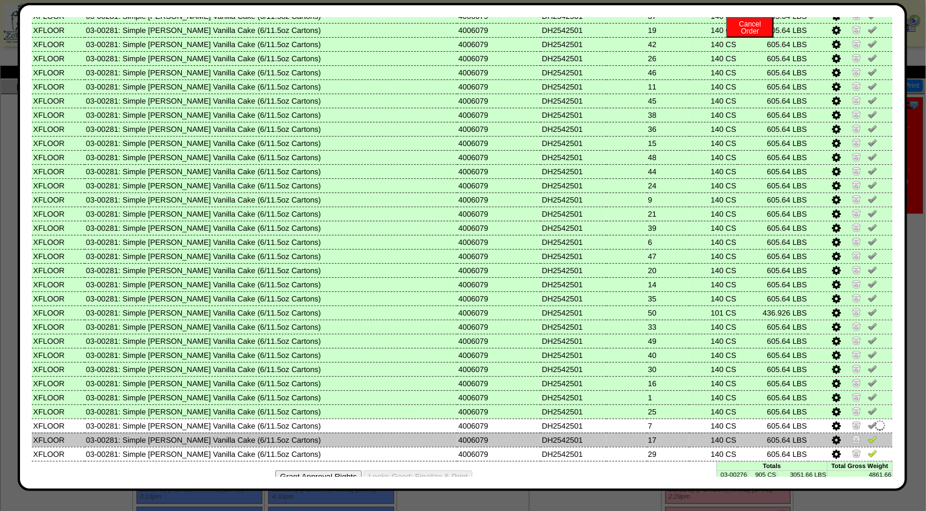
click at [868, 434] on img at bounding box center [872, 438] width 9 height 9
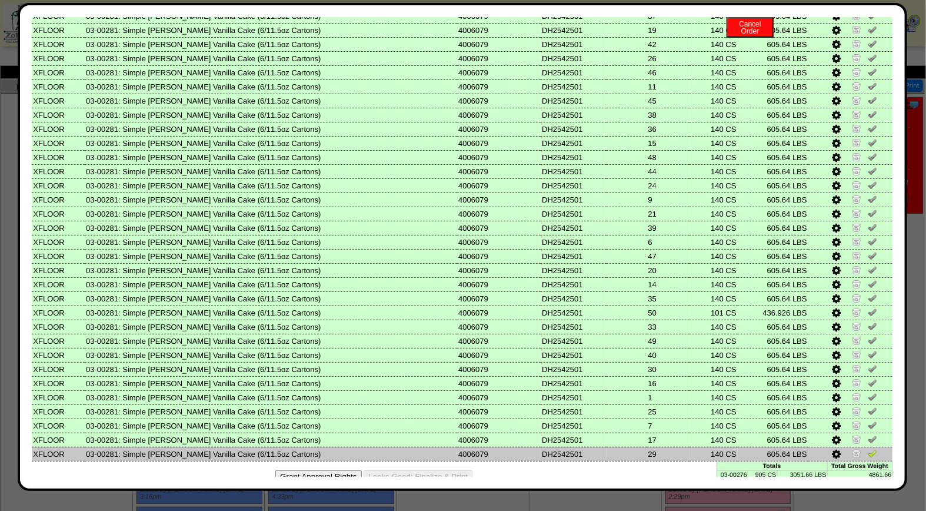
click at [868, 448] on img at bounding box center [872, 452] width 9 height 9
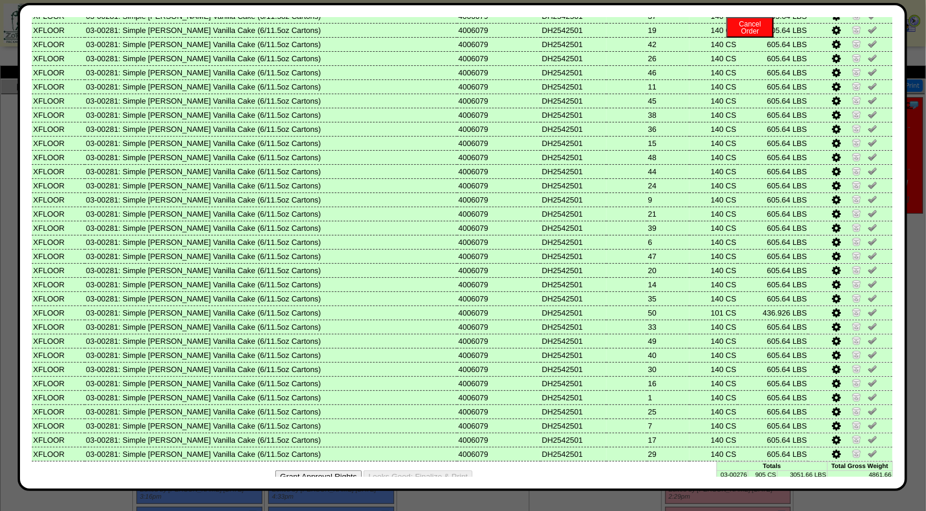
scroll to position [0, 0]
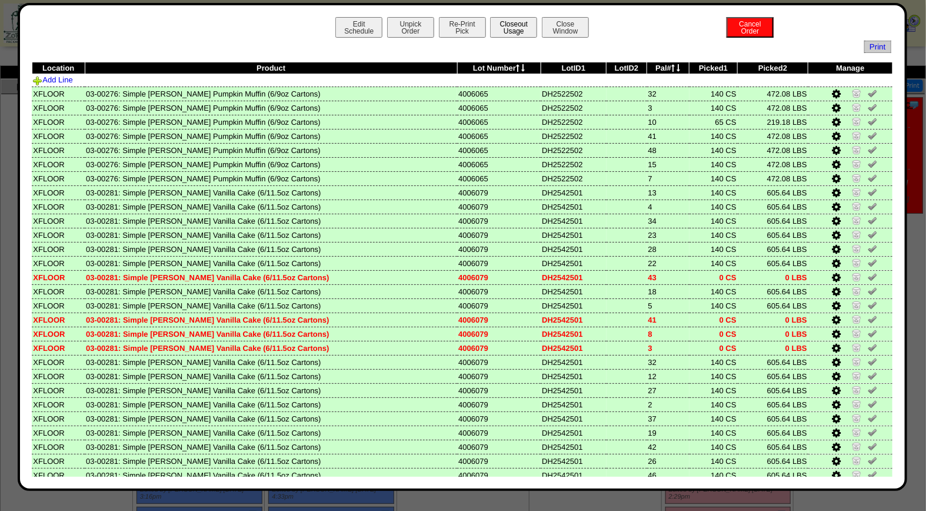
click at [513, 21] on button "Closeout Usage" at bounding box center [513, 27] width 47 height 21
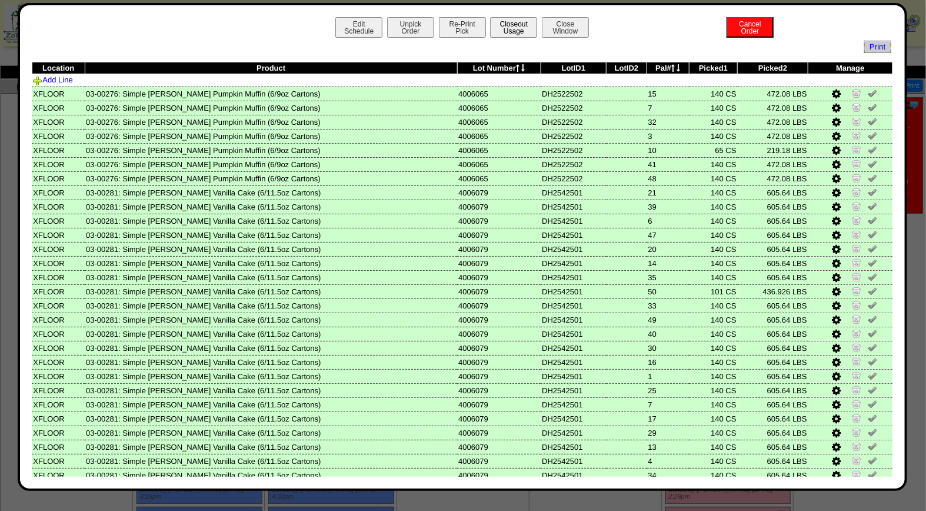
click at [509, 28] on button "Closeout Usage" at bounding box center [513, 27] width 47 height 21
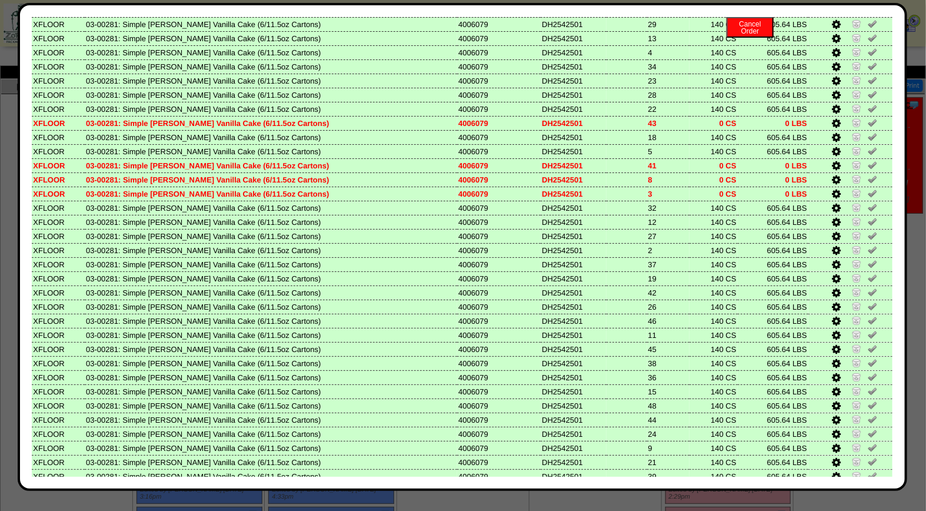
scroll to position [403, 0]
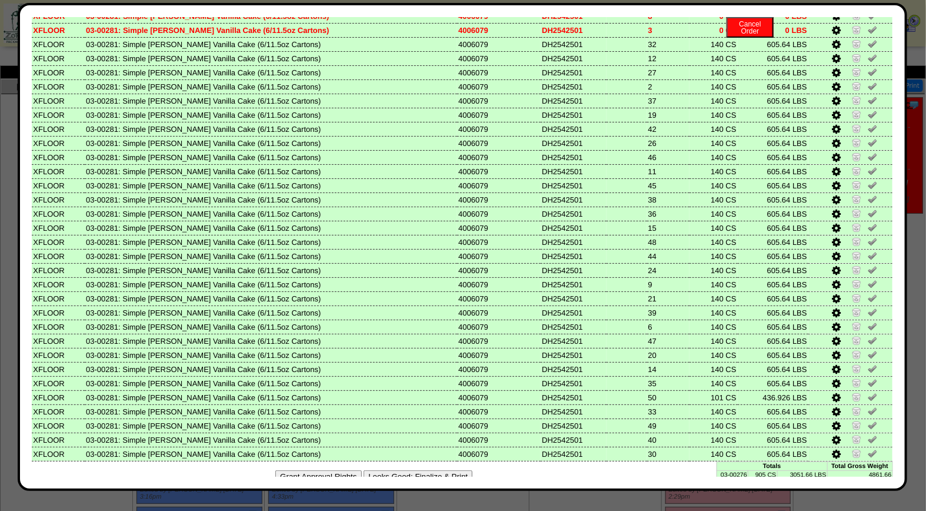
click at [437, 470] on button "Looks Good: Finalize & Print" at bounding box center [418, 476] width 109 height 12
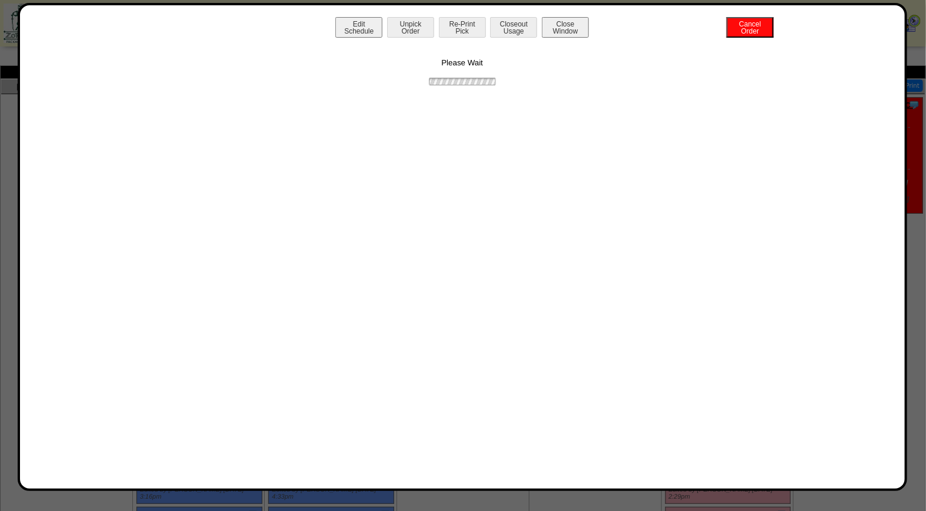
scroll to position [0, 0]
click at [461, 31] on button "Print BOL" at bounding box center [462, 27] width 47 height 21
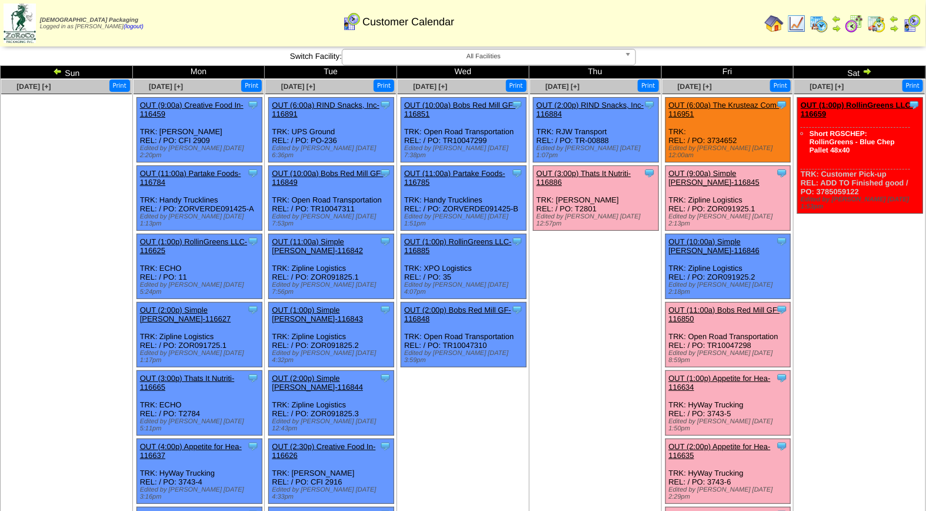
click at [719, 169] on link "OUT (9:00a) Simple [PERSON_NAME]-116845" at bounding box center [714, 178] width 91 height 18
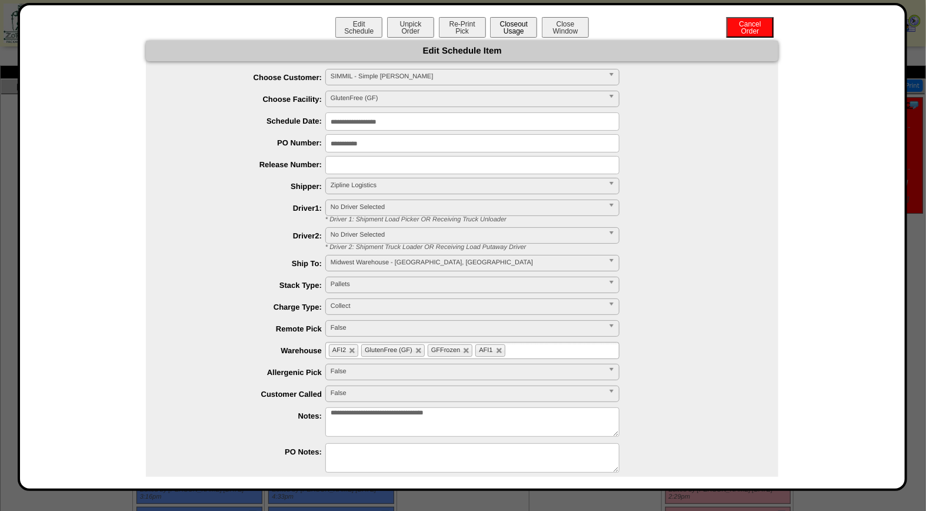
click at [517, 26] on button "Closeout Usage" at bounding box center [513, 27] width 47 height 21
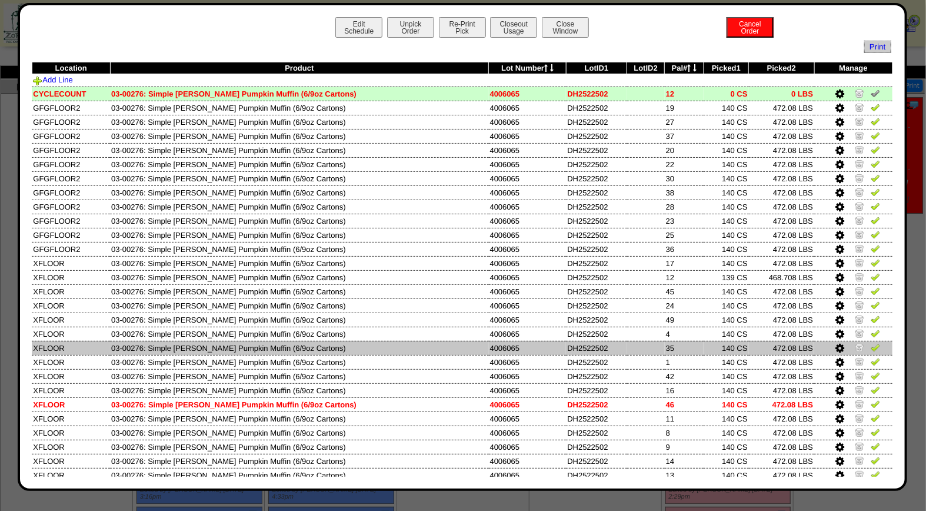
click at [836, 344] on icon at bounding box center [840, 348] width 9 height 11
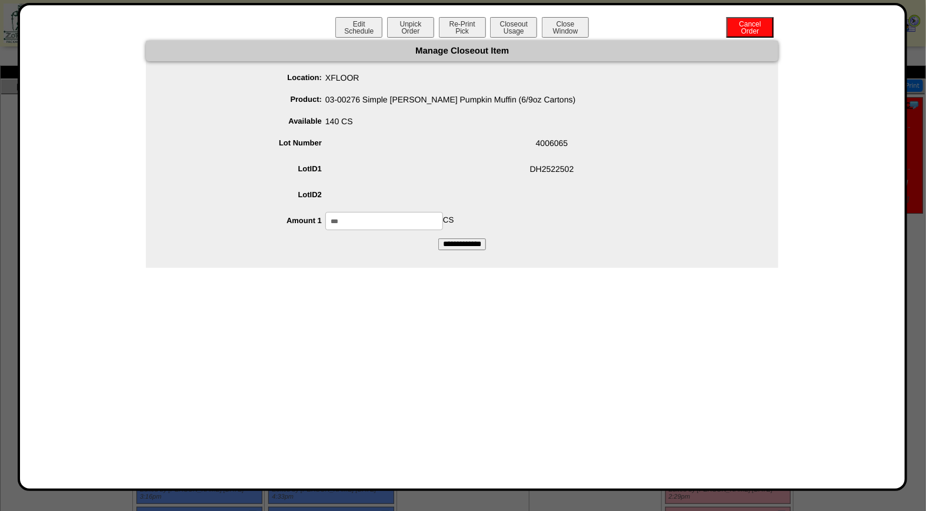
click at [393, 218] on input "***" at bounding box center [384, 221] width 118 height 18
type input "*"
type input "***"
click at [449, 238] on input "**********" at bounding box center [462, 244] width 48 height 12
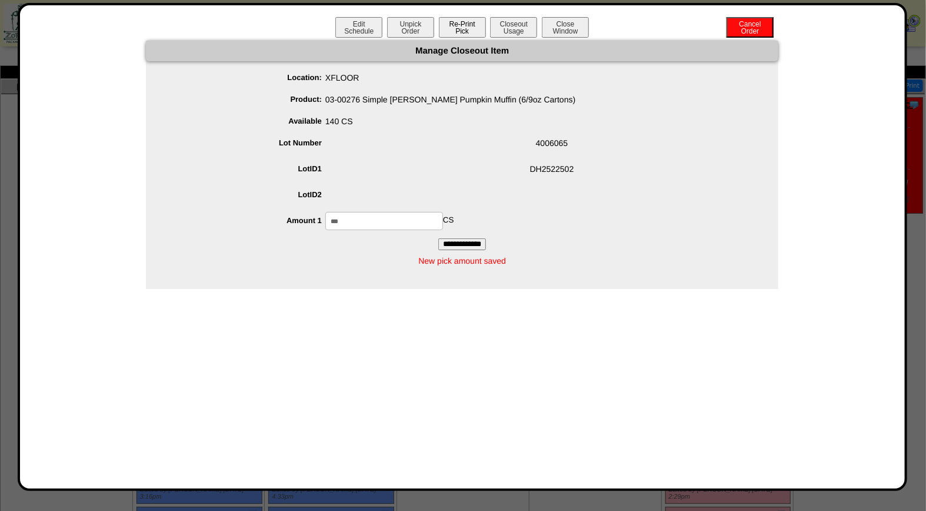
click at [465, 26] on button "Re-Print Pick" at bounding box center [462, 27] width 47 height 21
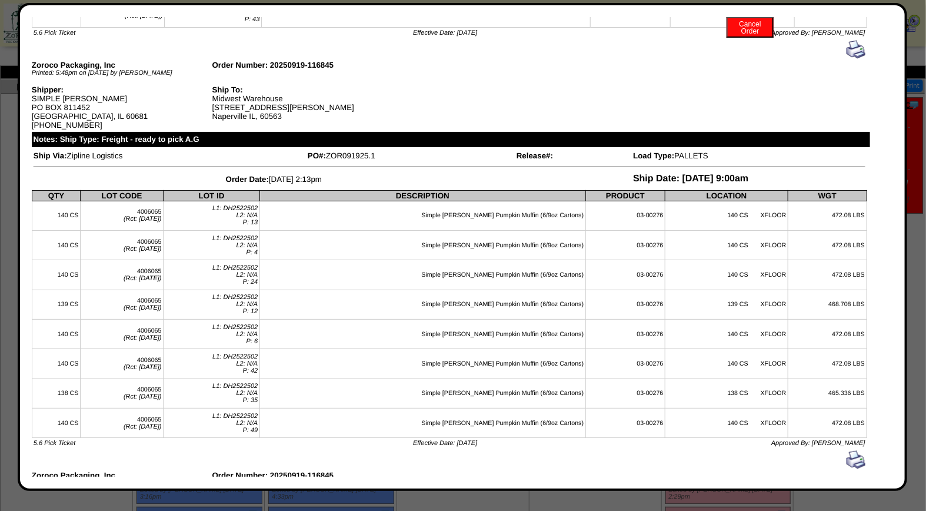
scroll to position [1214, 0]
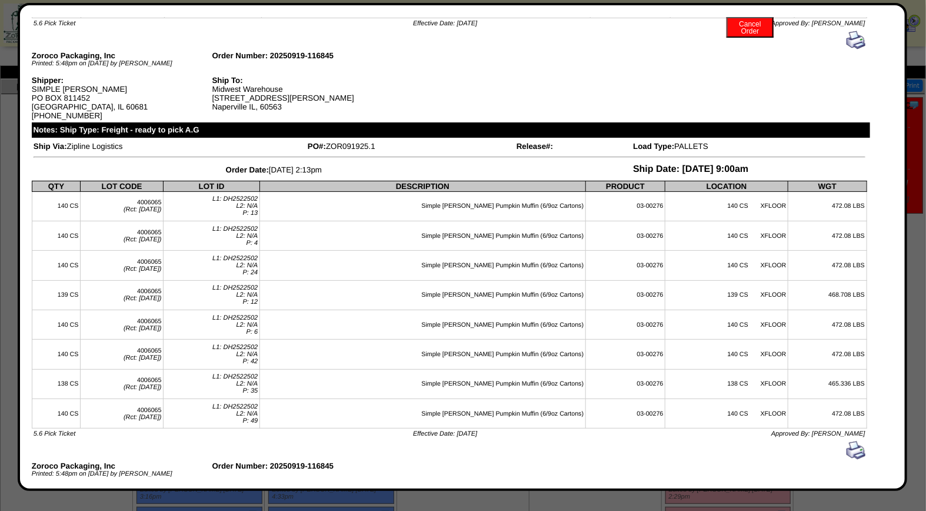
click at [850, 460] on img at bounding box center [856, 450] width 19 height 19
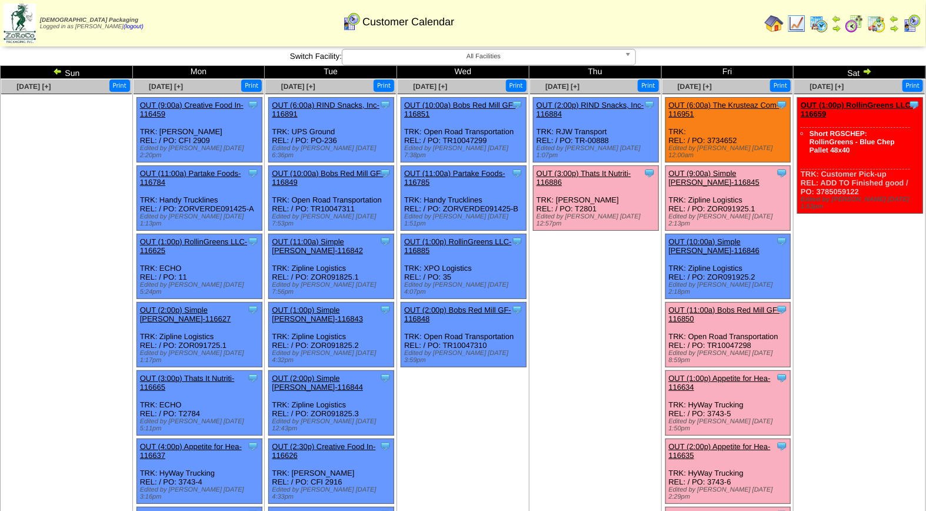
click at [744, 171] on div "Clone Item OUT (9:00a) Simple [PERSON_NAME]-116845 Simple [PERSON_NAME] Schedul…" at bounding box center [728, 198] width 125 height 65
click at [747, 169] on link "OUT (9:00a) Simple [PERSON_NAME]-116845" at bounding box center [714, 178] width 91 height 18
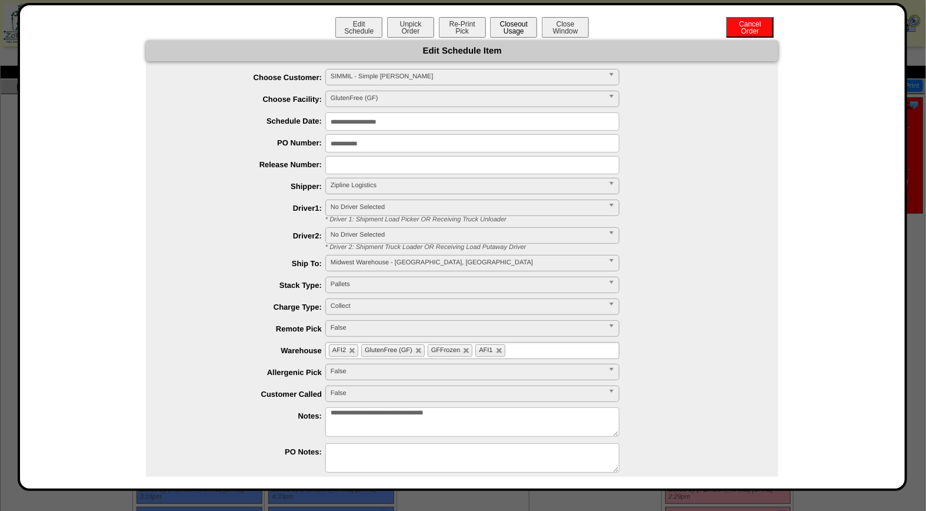
click at [504, 25] on button "Closeout Usage" at bounding box center [513, 27] width 47 height 21
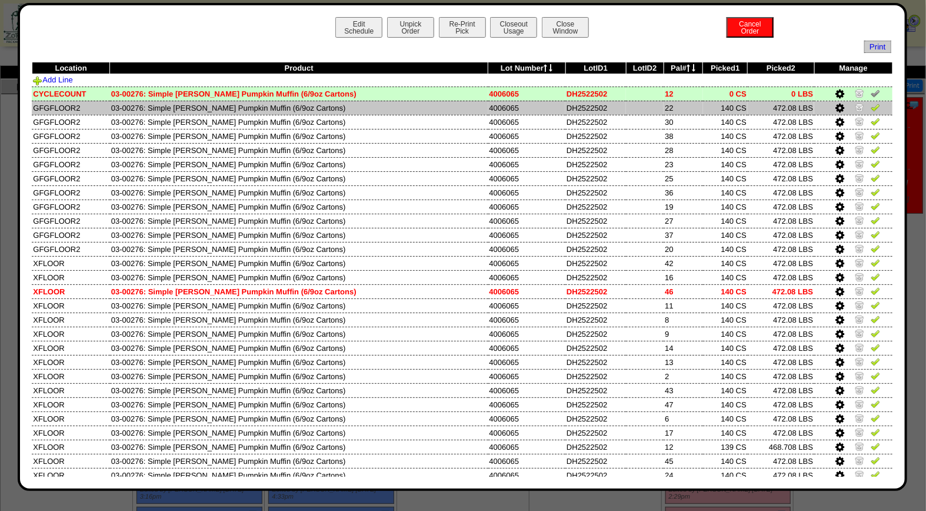
click at [871, 111] on img at bounding box center [875, 106] width 9 height 9
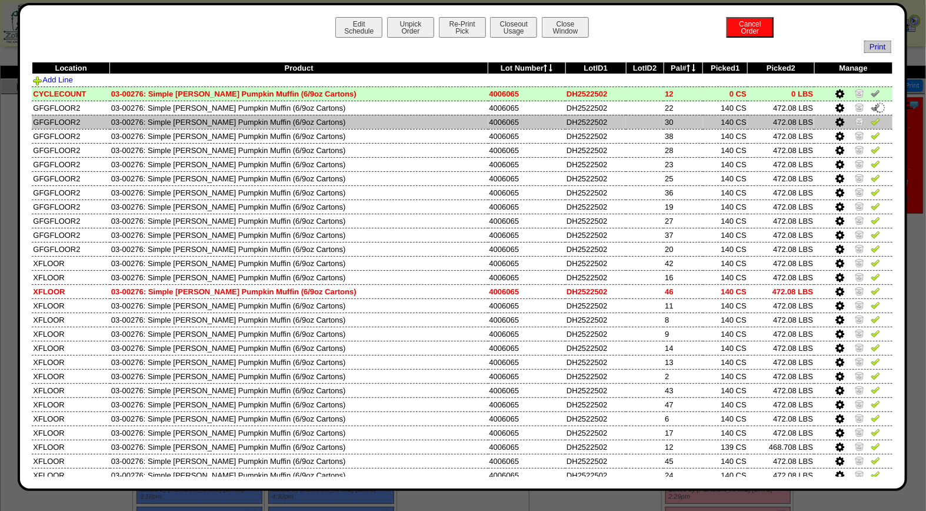
click at [871, 121] on img at bounding box center [875, 121] width 9 height 9
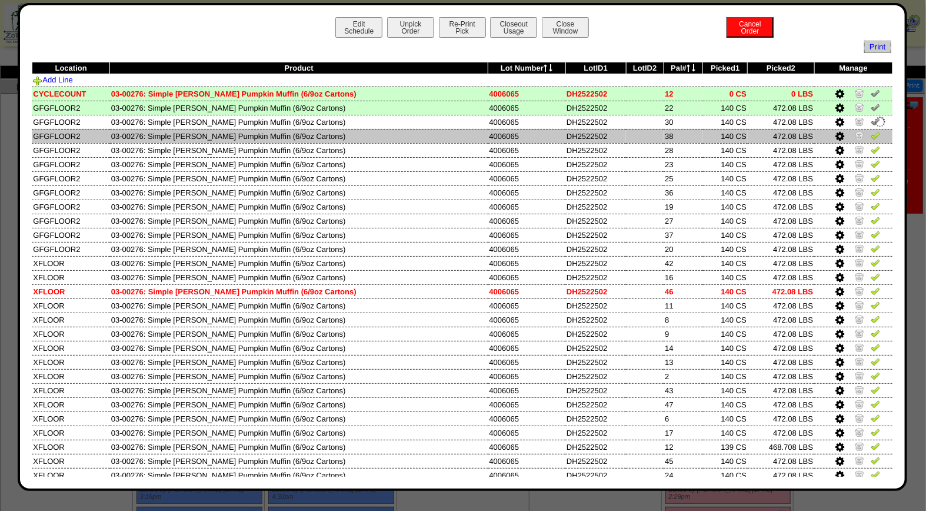
click at [871, 135] on img at bounding box center [875, 135] width 9 height 9
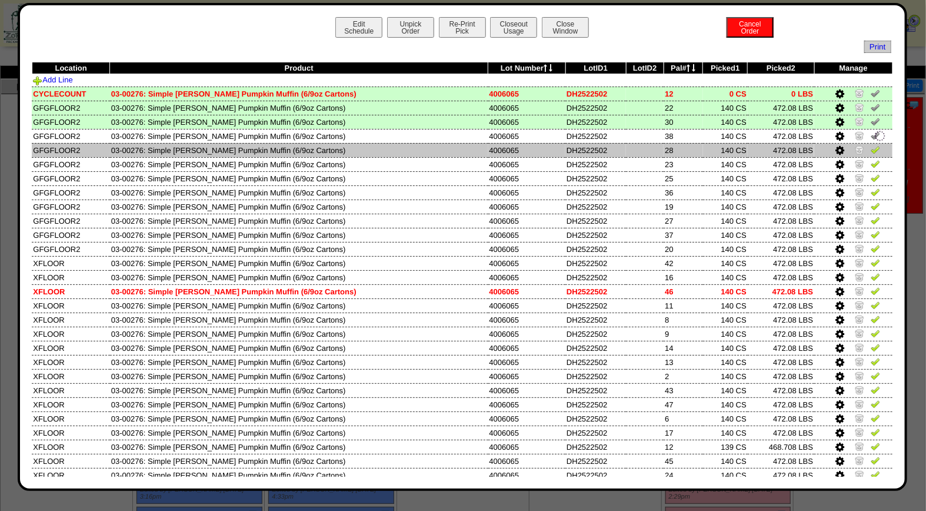
click at [871, 150] on img at bounding box center [875, 149] width 9 height 9
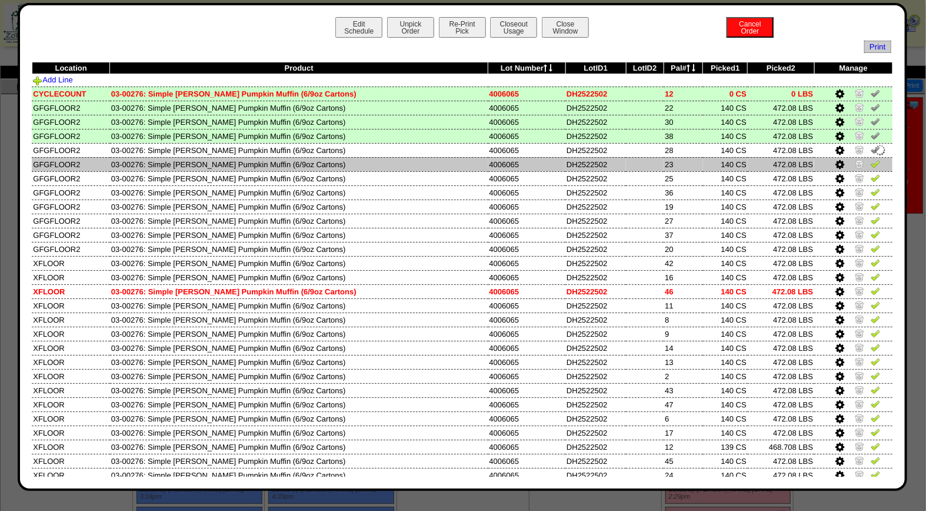
click at [871, 162] on img at bounding box center [875, 163] width 9 height 9
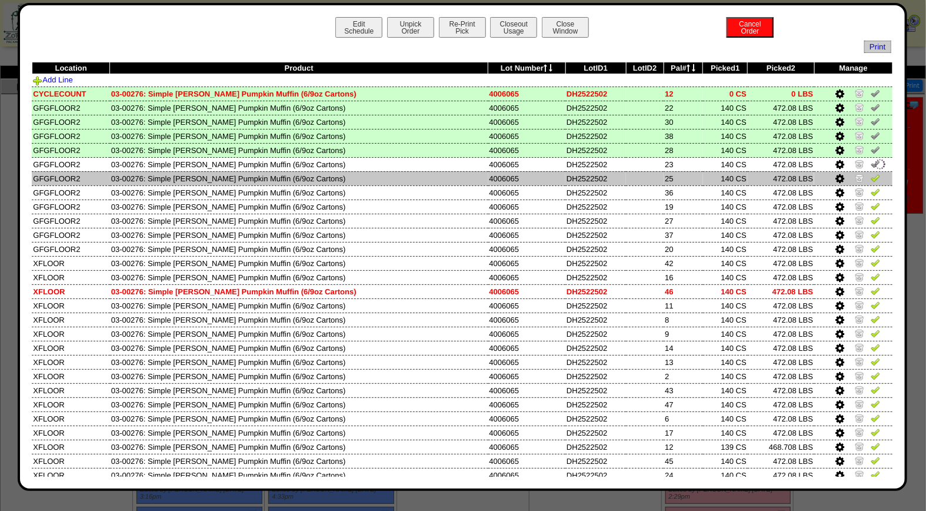
click at [871, 177] on img at bounding box center [875, 177] width 9 height 9
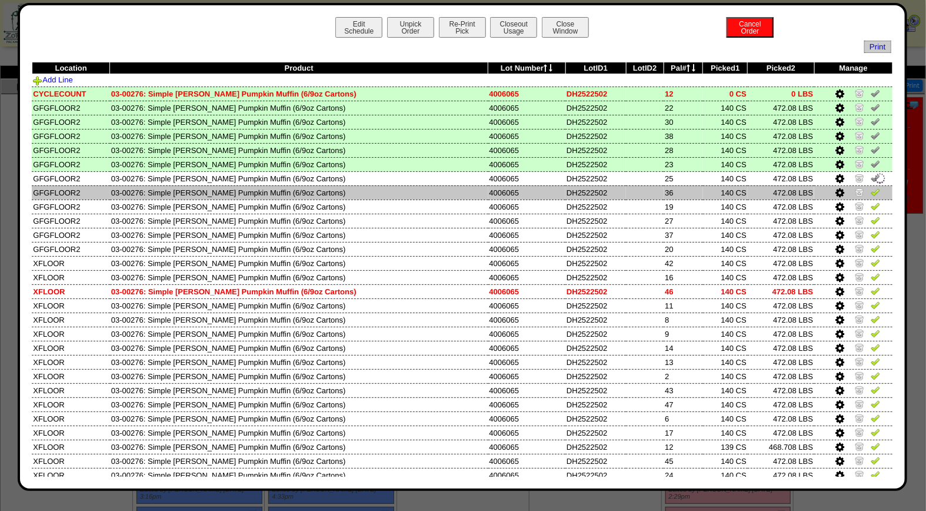
click at [871, 187] on img at bounding box center [875, 191] width 9 height 9
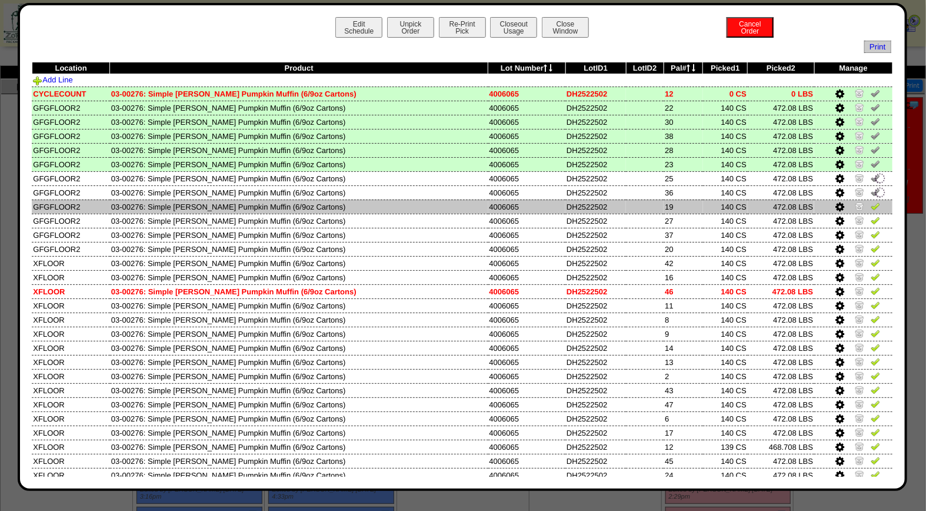
click at [871, 204] on img at bounding box center [875, 205] width 9 height 9
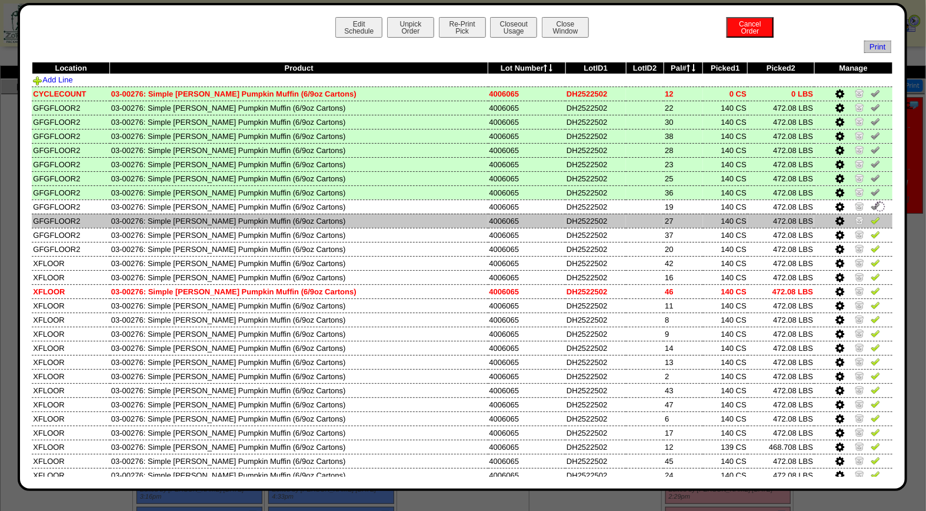
click at [871, 215] on img at bounding box center [875, 219] width 9 height 9
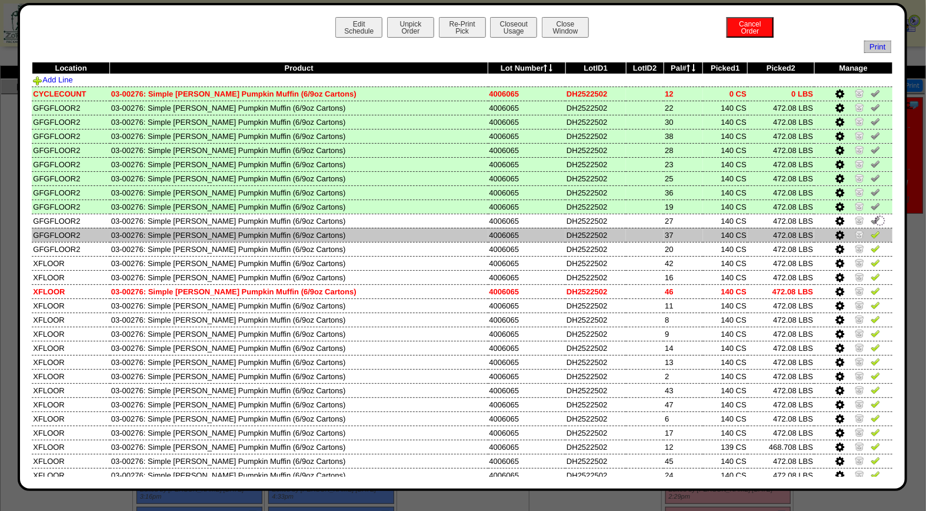
click at [871, 233] on img at bounding box center [875, 234] width 9 height 9
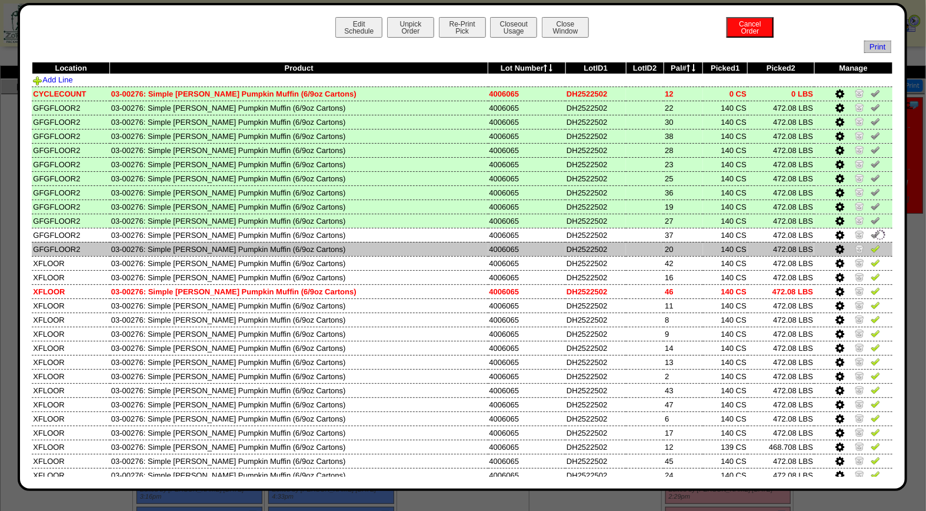
click at [871, 244] on img at bounding box center [875, 248] width 9 height 9
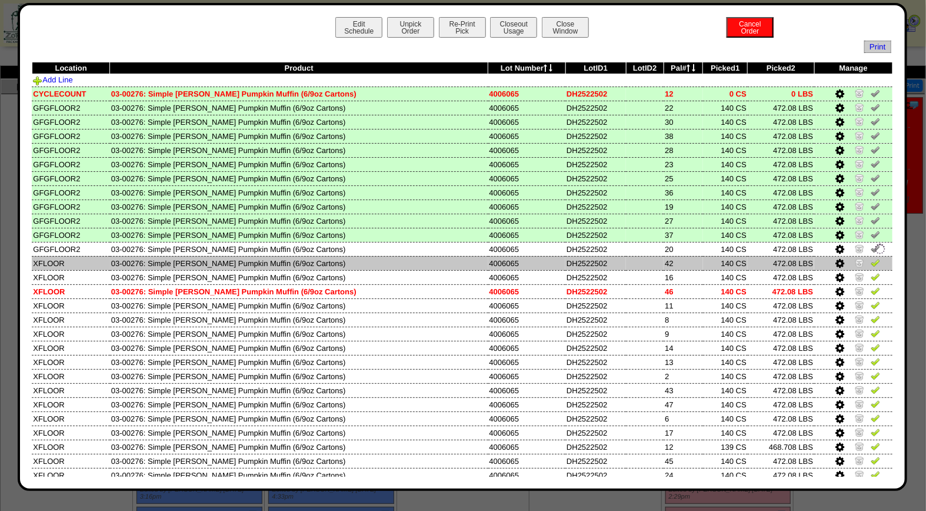
click at [871, 258] on img at bounding box center [875, 262] width 9 height 9
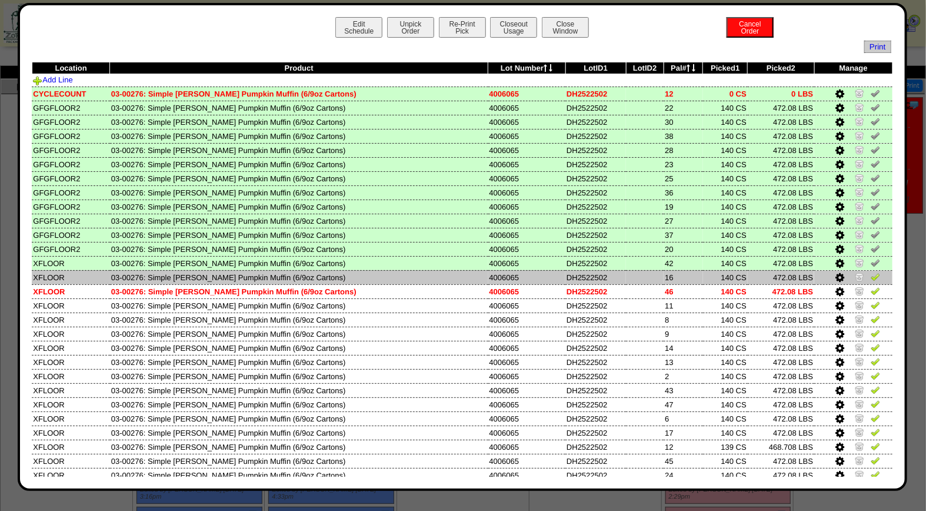
click at [871, 275] on img at bounding box center [875, 276] width 9 height 9
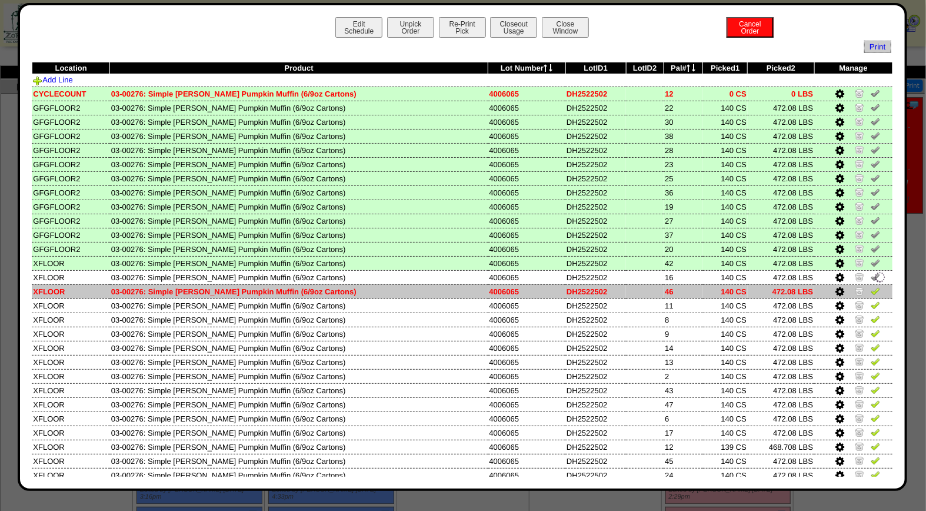
click at [871, 286] on img at bounding box center [875, 290] width 9 height 9
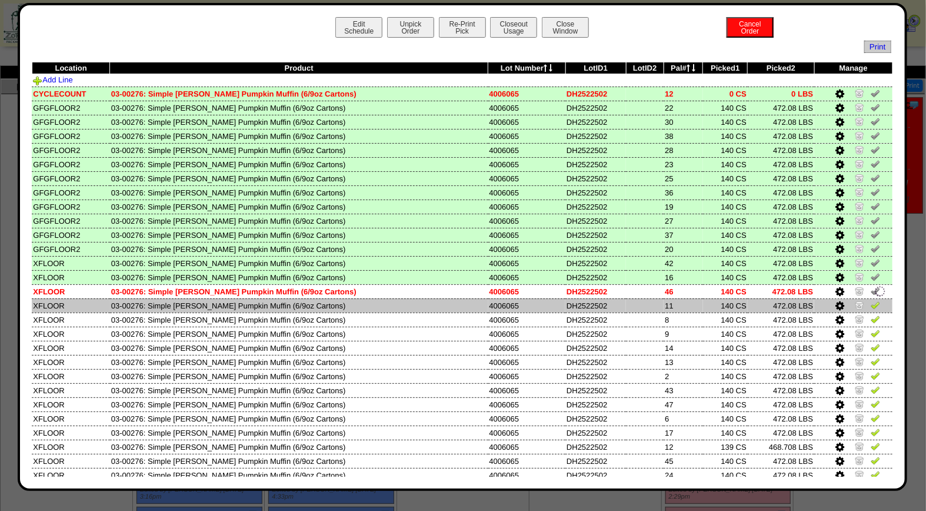
click at [871, 301] on img at bounding box center [875, 304] width 9 height 9
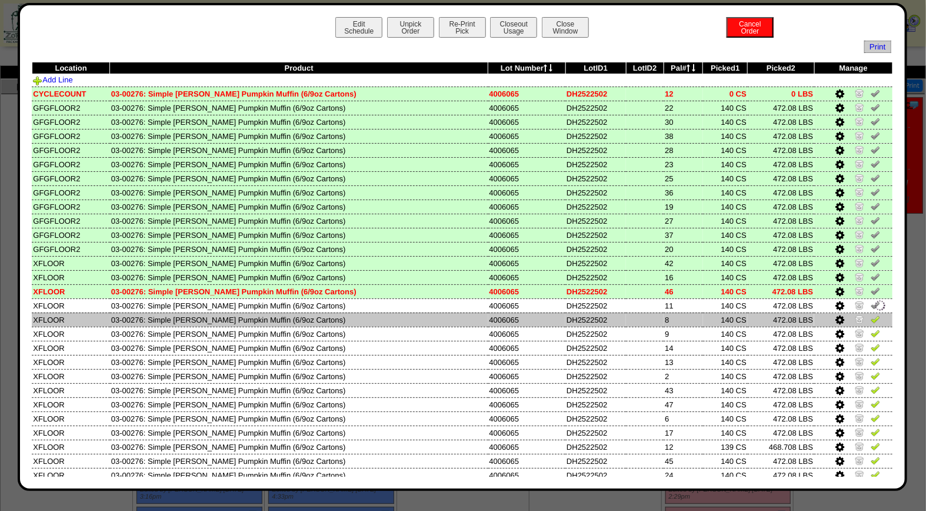
click at [871, 314] on img at bounding box center [875, 318] width 9 height 9
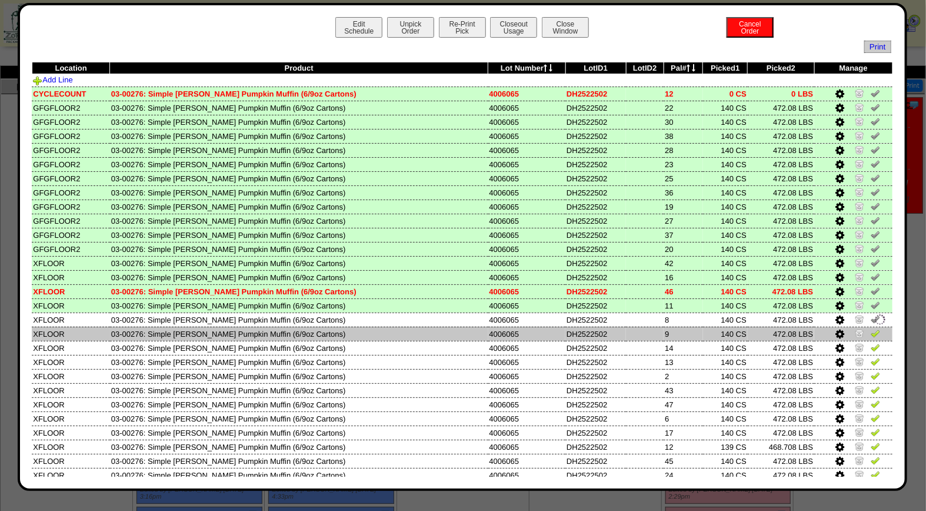
click at [871, 328] on img at bounding box center [875, 332] width 9 height 9
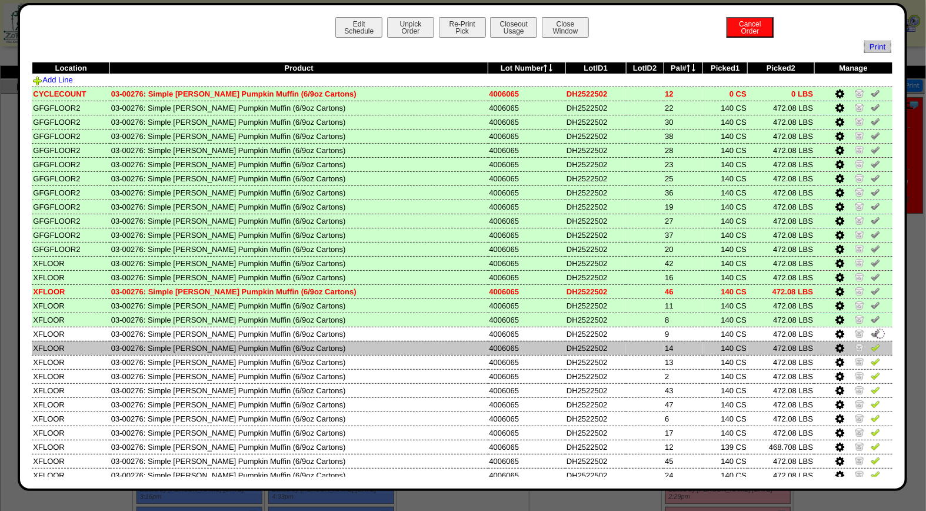
click at [871, 343] on img at bounding box center [875, 347] width 9 height 9
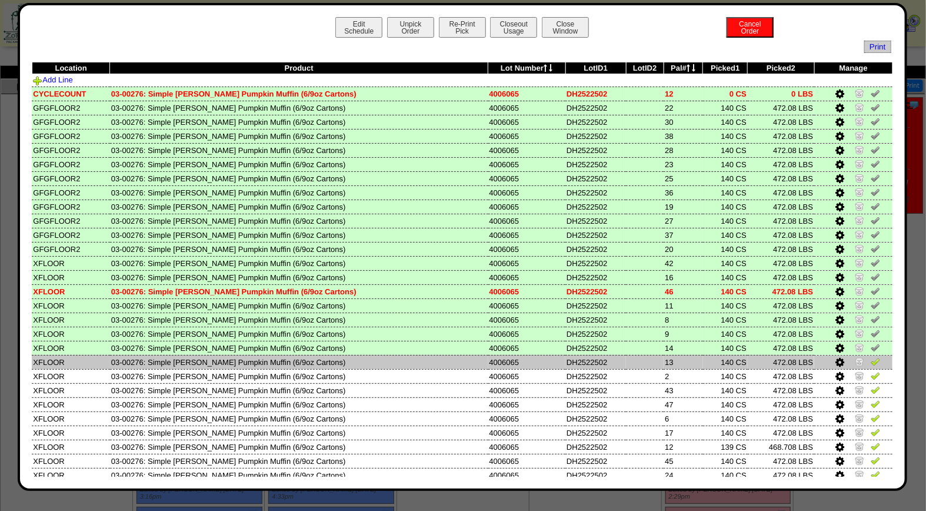
click at [871, 357] on img at bounding box center [875, 361] width 9 height 9
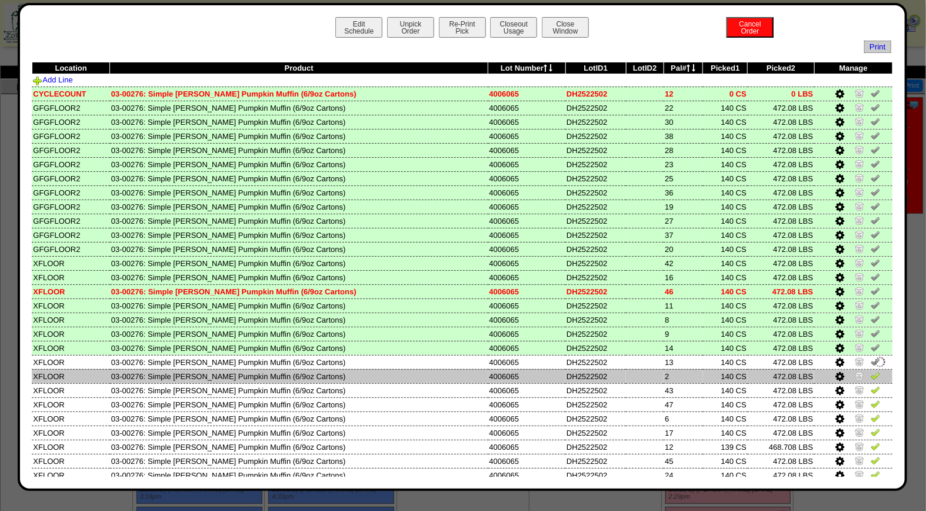
click at [871, 373] on img at bounding box center [875, 375] width 9 height 9
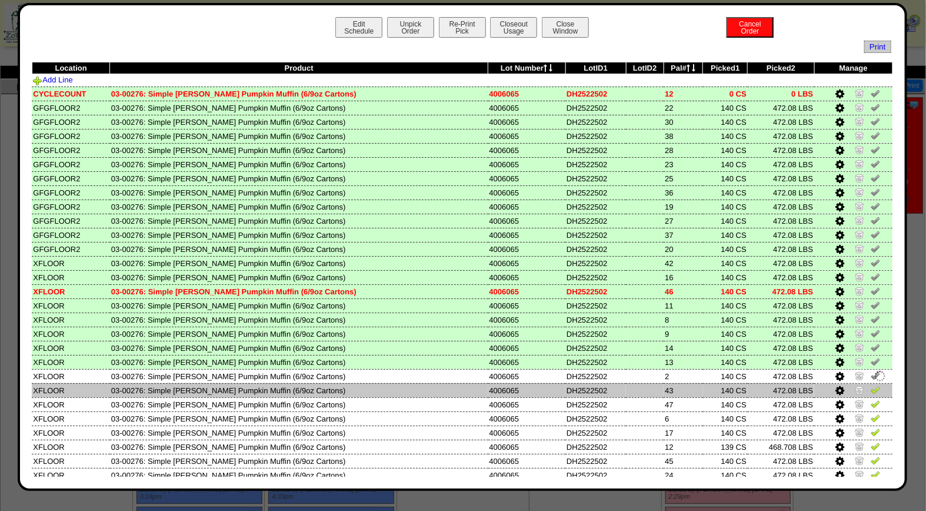
click at [871, 385] on img at bounding box center [875, 389] width 9 height 9
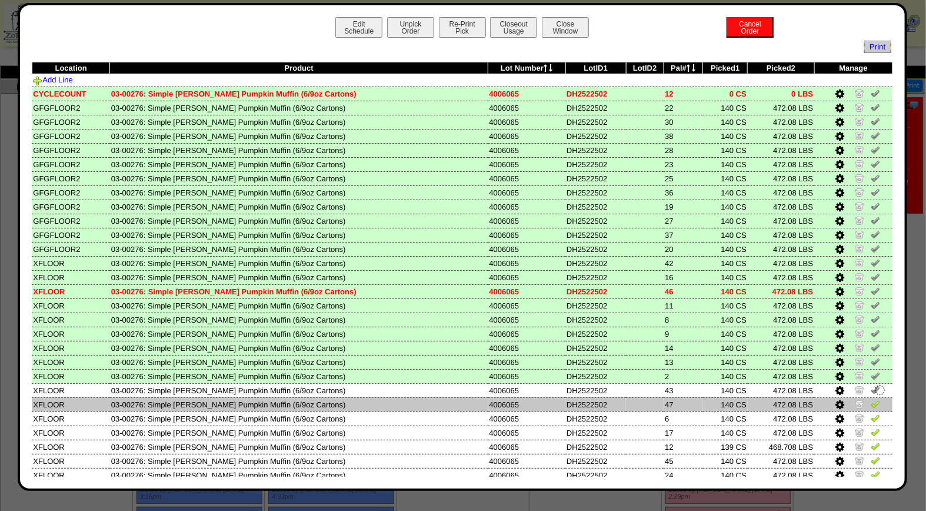
click at [871, 403] on link at bounding box center [875, 405] width 9 height 9
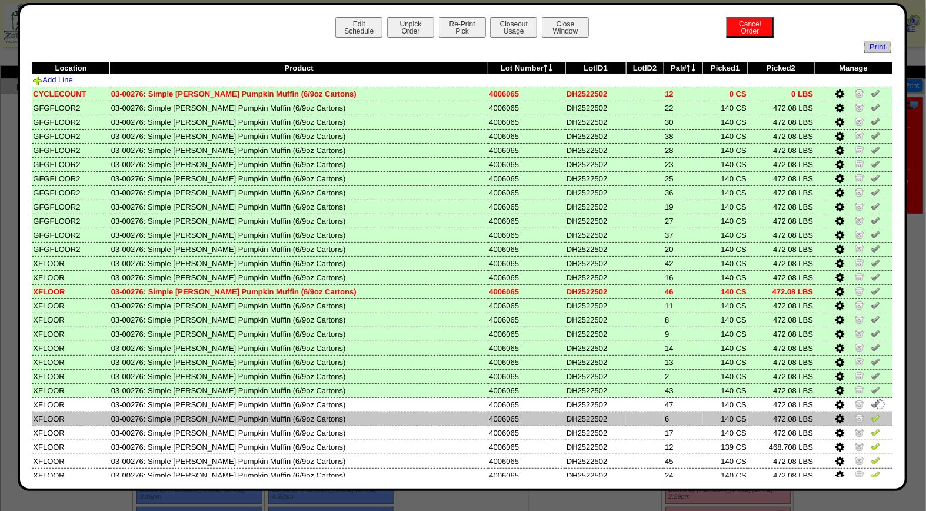
click at [871, 413] on img at bounding box center [875, 417] width 9 height 9
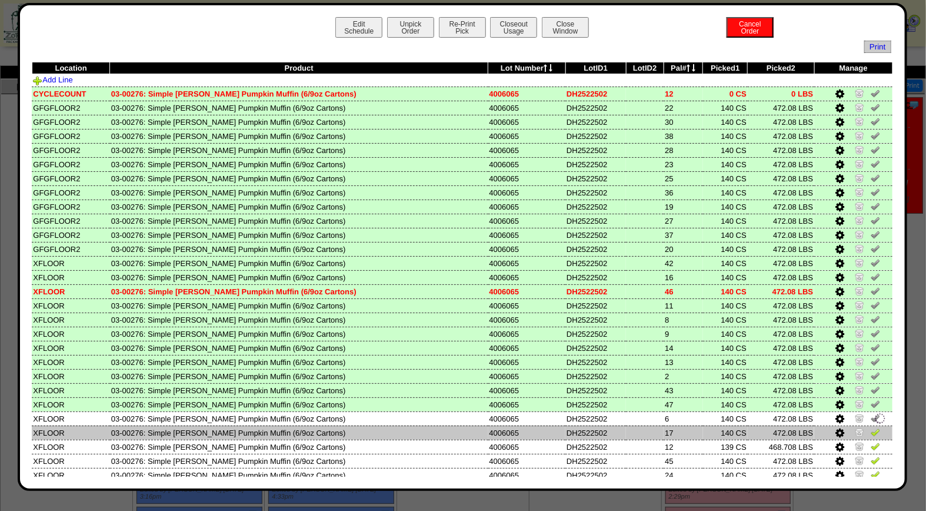
click at [871, 427] on img at bounding box center [875, 431] width 9 height 9
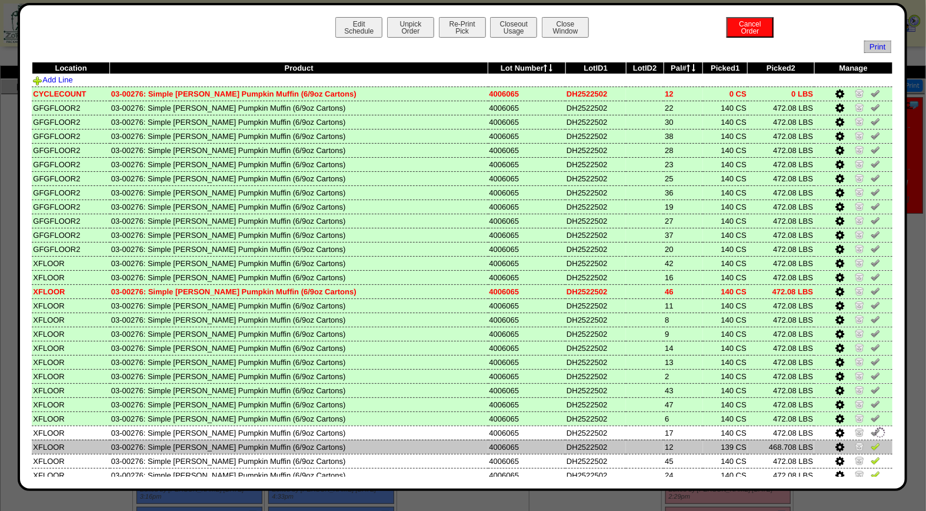
click at [871, 441] on img at bounding box center [875, 445] width 9 height 9
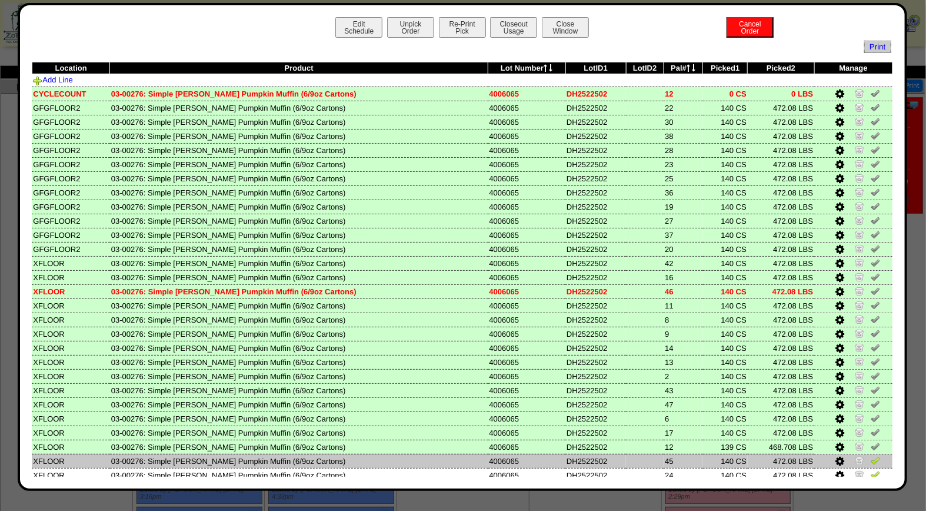
click at [871, 456] on img at bounding box center [875, 460] width 9 height 9
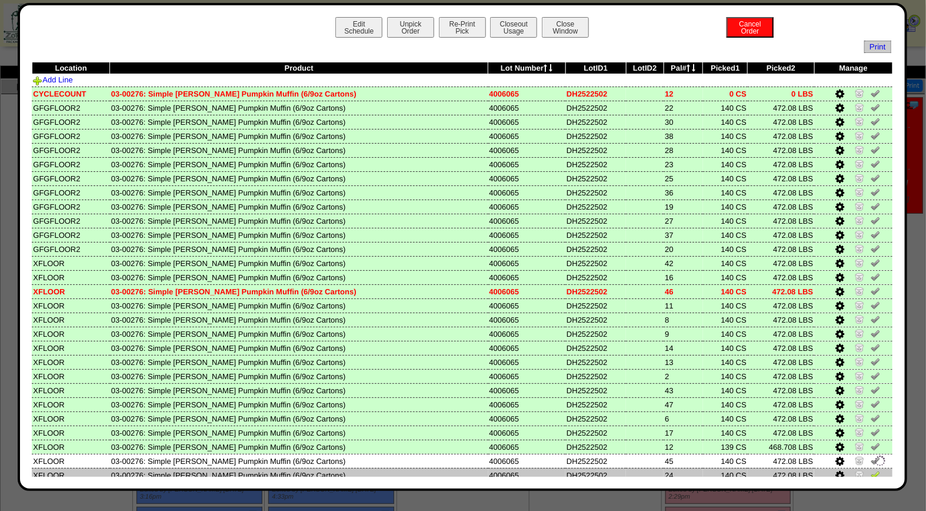
click at [871, 470] on img at bounding box center [875, 474] width 9 height 9
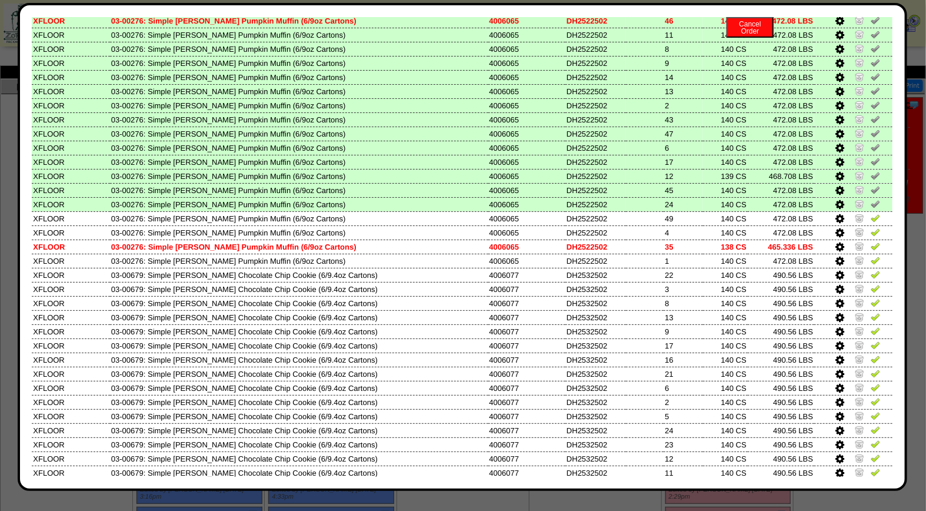
scroll to position [323, 0]
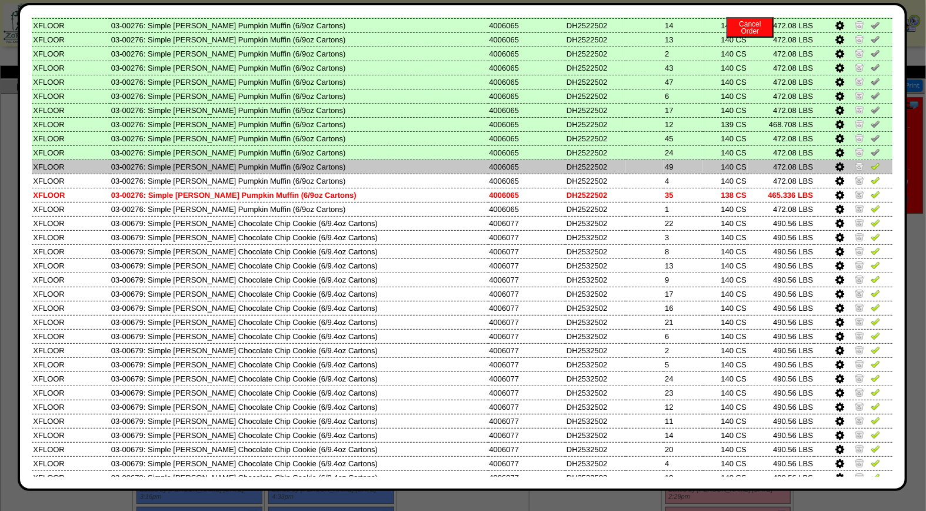
click at [871, 161] on img at bounding box center [875, 165] width 9 height 9
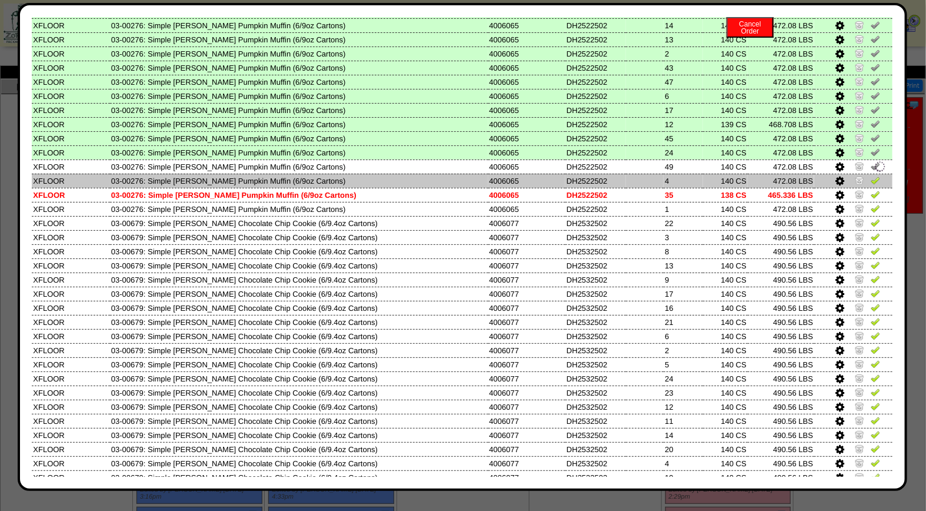
click at [871, 175] on img at bounding box center [875, 179] width 9 height 9
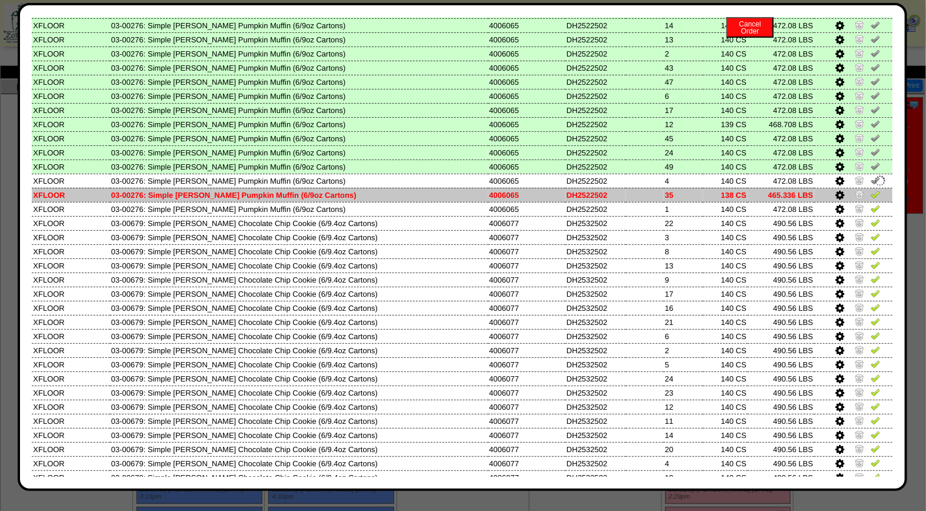
click at [871, 190] on img at bounding box center [875, 194] width 9 height 9
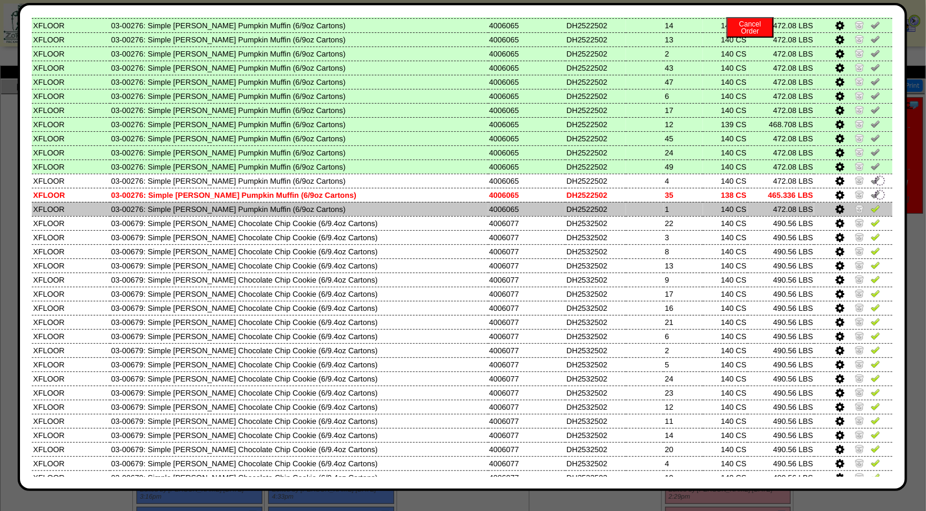
click at [871, 204] on img at bounding box center [875, 208] width 9 height 9
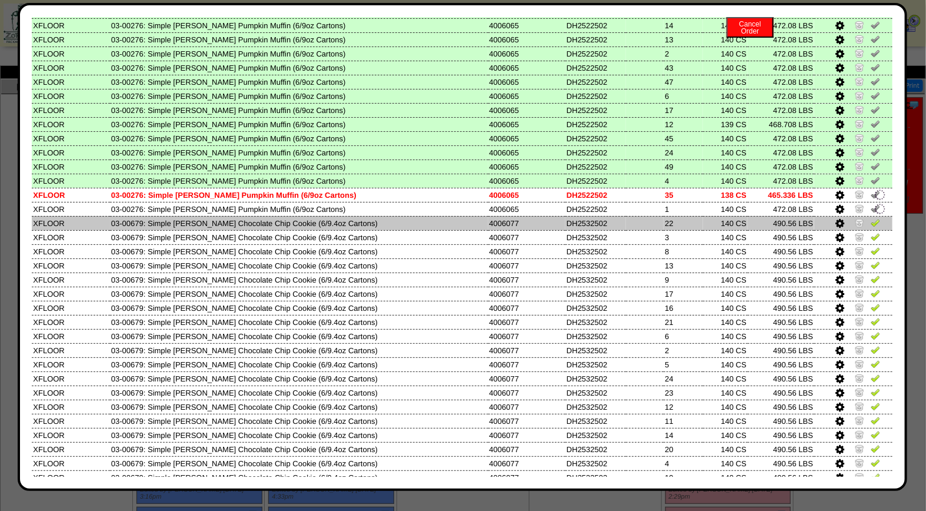
click at [871, 218] on img at bounding box center [875, 222] width 9 height 9
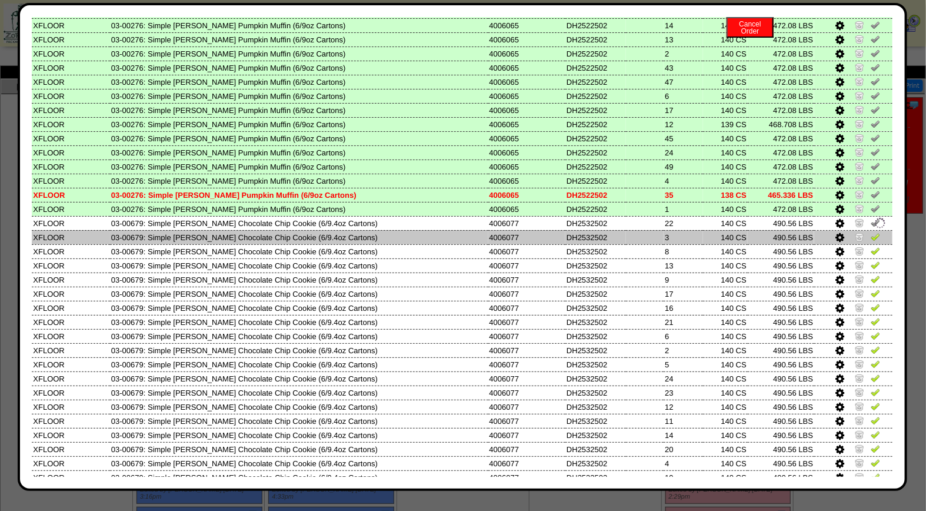
click at [871, 232] on img at bounding box center [875, 236] width 9 height 9
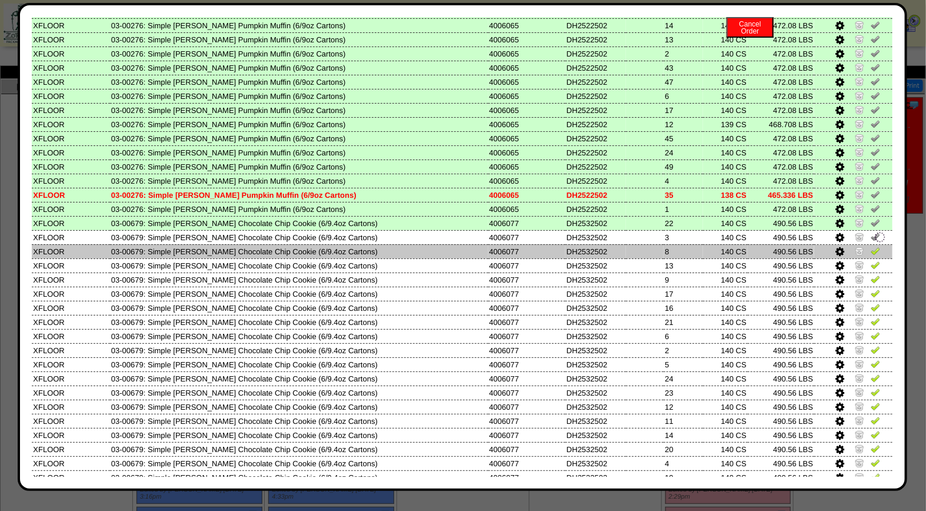
click at [871, 246] on img at bounding box center [875, 250] width 9 height 9
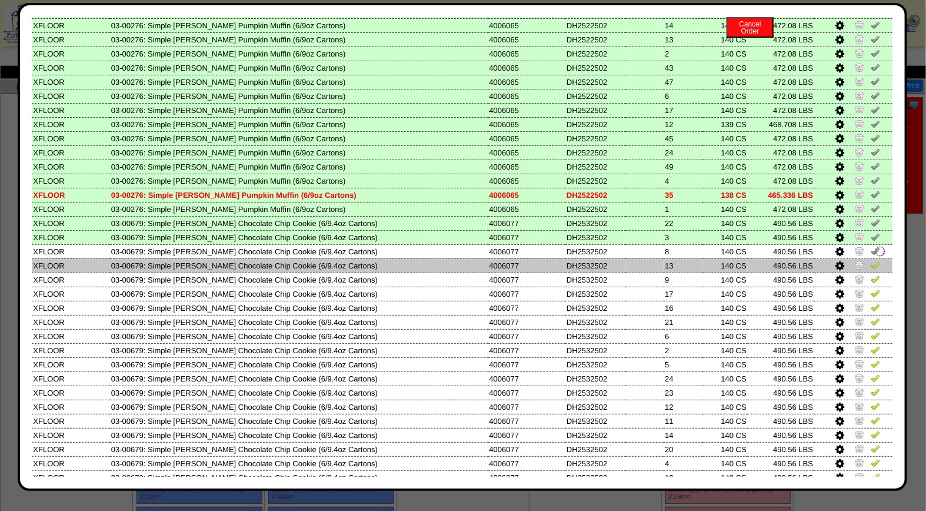
click at [871, 260] on img at bounding box center [875, 264] width 9 height 9
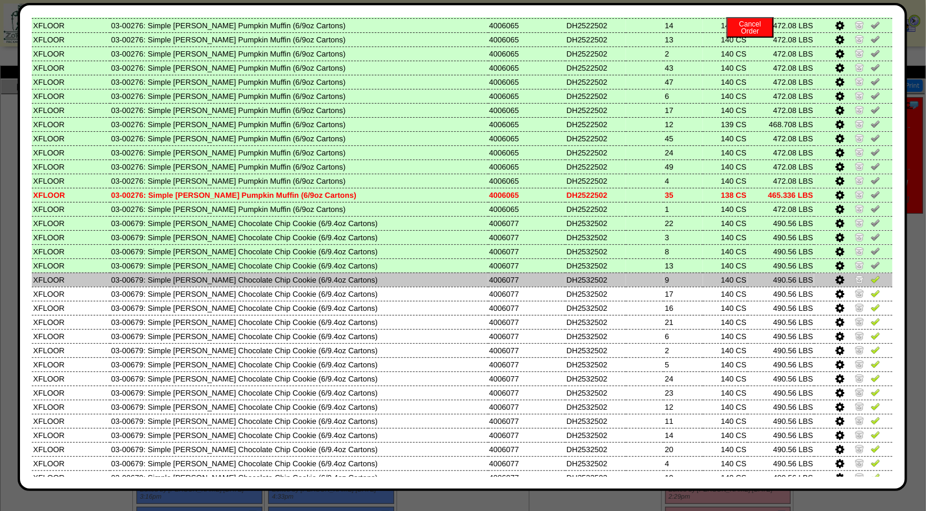
click at [871, 274] on img at bounding box center [875, 278] width 9 height 9
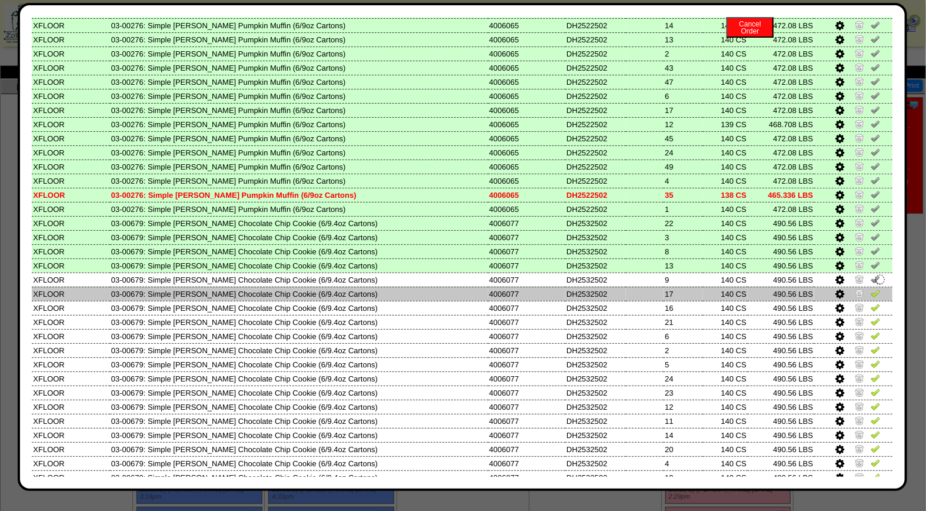
click at [871, 288] on img at bounding box center [875, 292] width 9 height 9
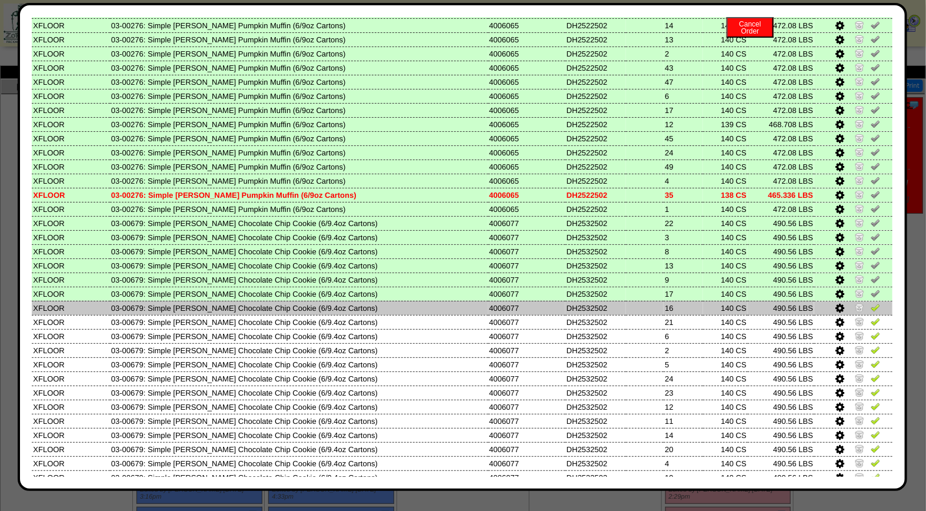
click at [871, 303] on img at bounding box center [875, 307] width 9 height 9
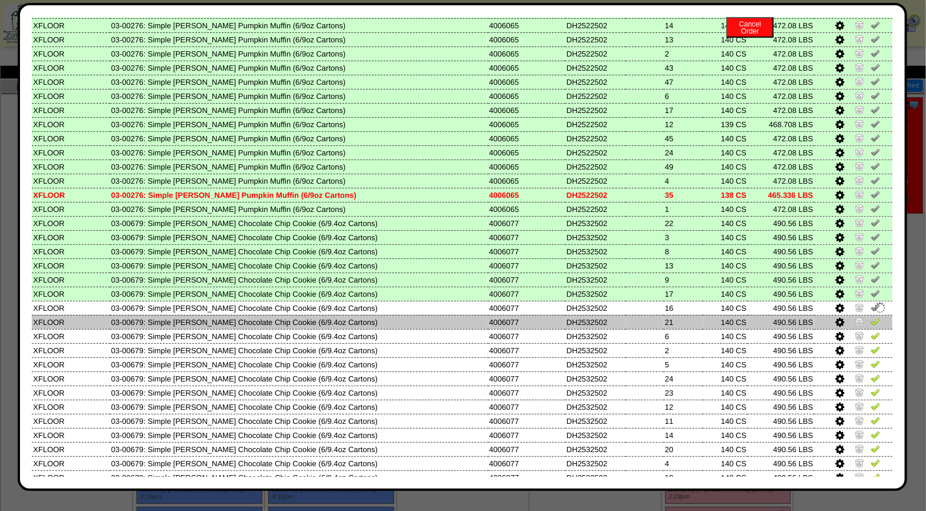
click at [871, 317] on img at bounding box center [875, 321] width 9 height 9
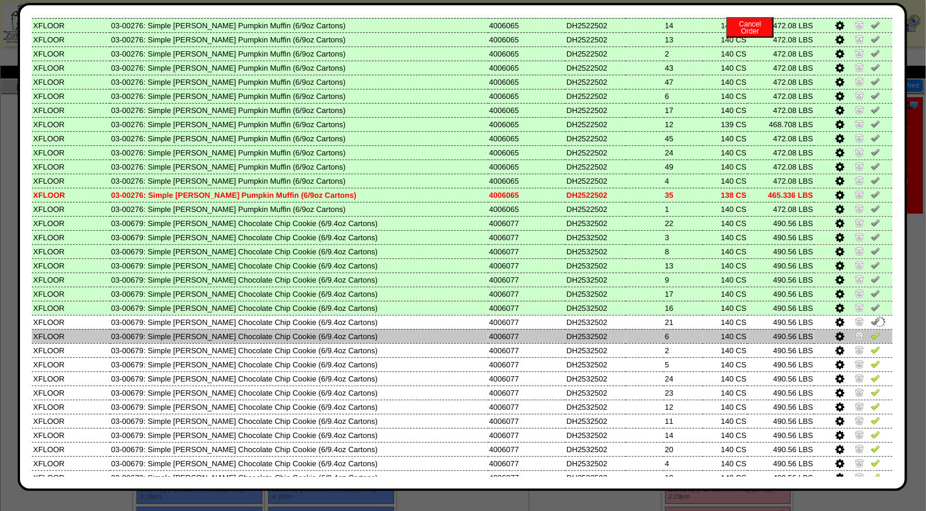
click at [871, 331] on img at bounding box center [875, 335] width 9 height 9
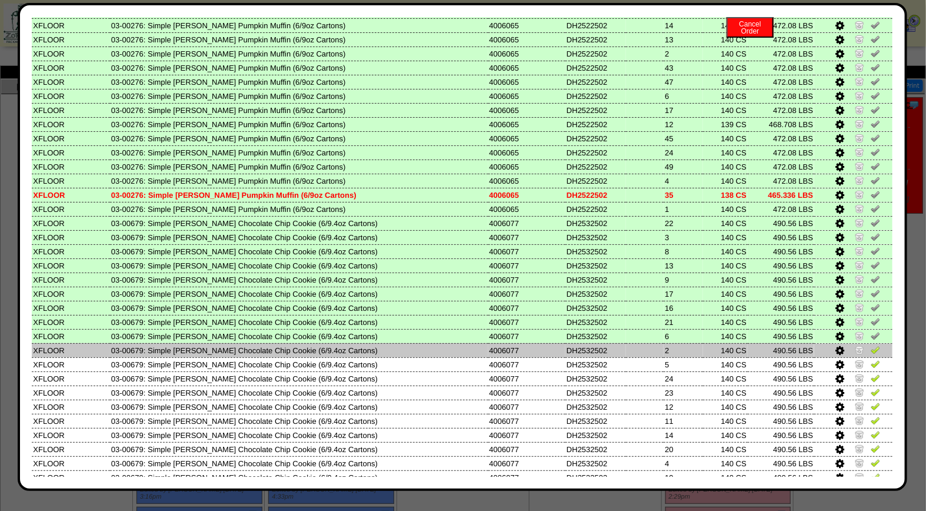
click at [871, 345] on img at bounding box center [875, 349] width 9 height 9
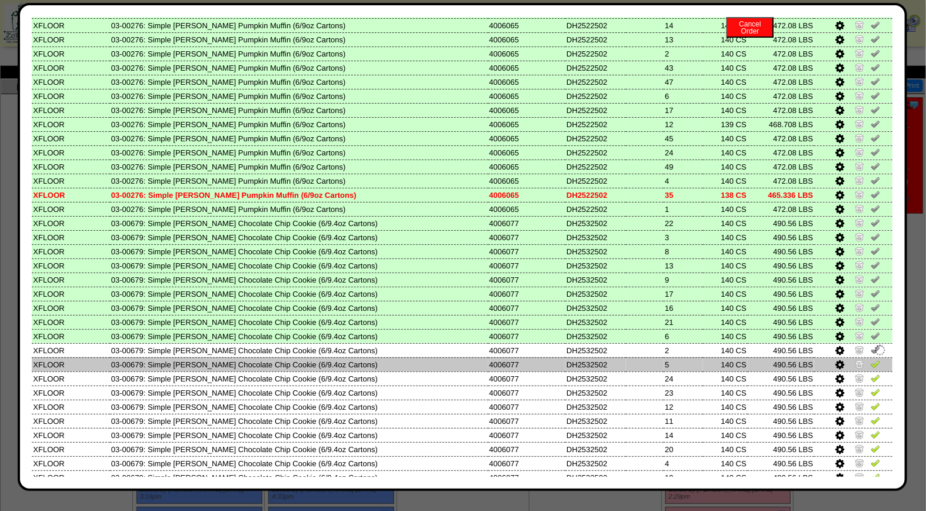
click at [871, 359] on img at bounding box center [875, 363] width 9 height 9
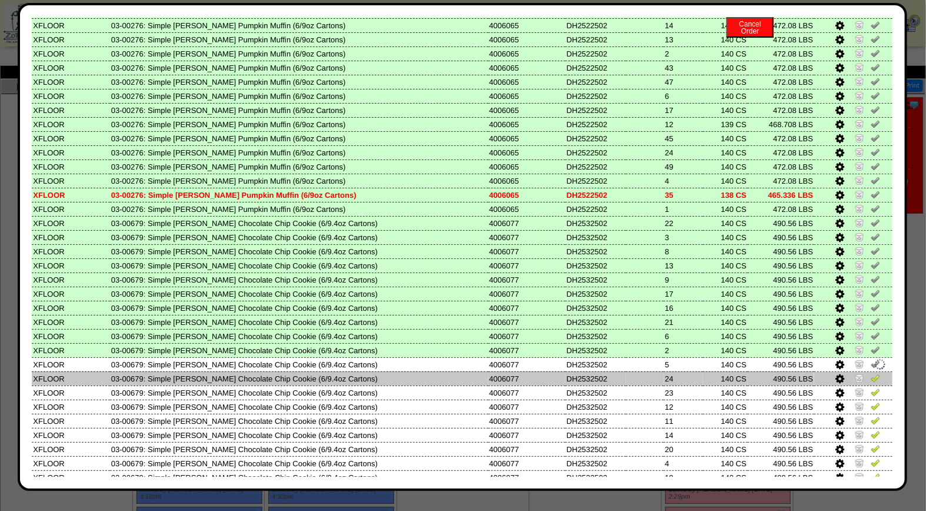
click at [864, 371] on td at bounding box center [854, 378] width 78 height 14
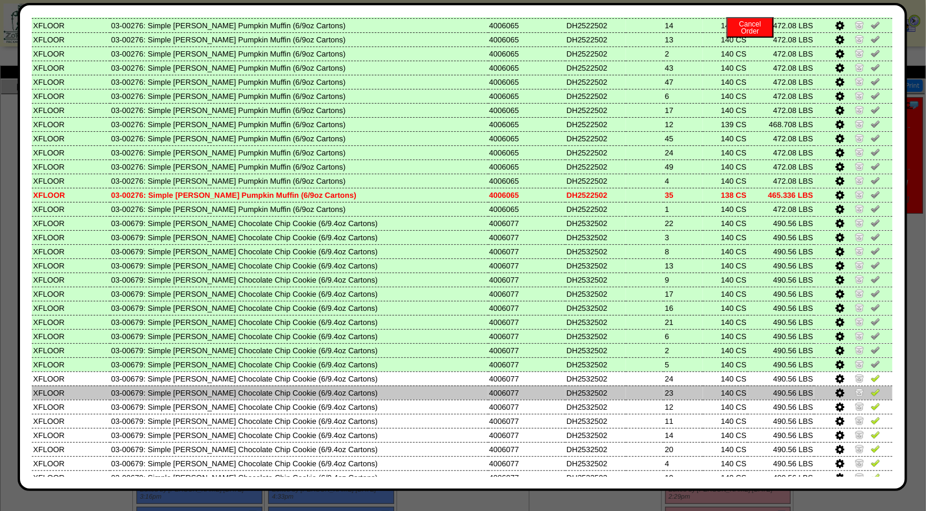
click at [871, 387] on img at bounding box center [875, 391] width 9 height 9
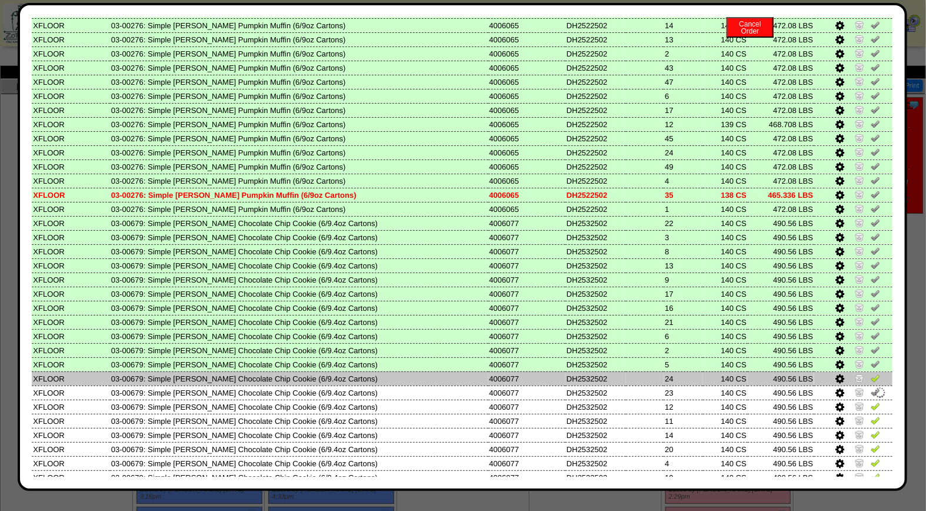
click at [871, 373] on img at bounding box center [875, 377] width 9 height 9
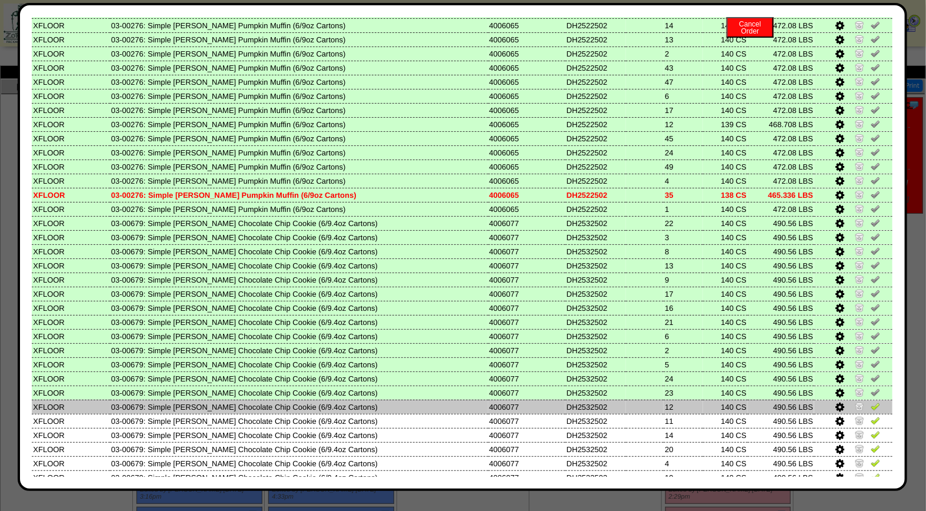
click at [871, 401] on img at bounding box center [875, 405] width 9 height 9
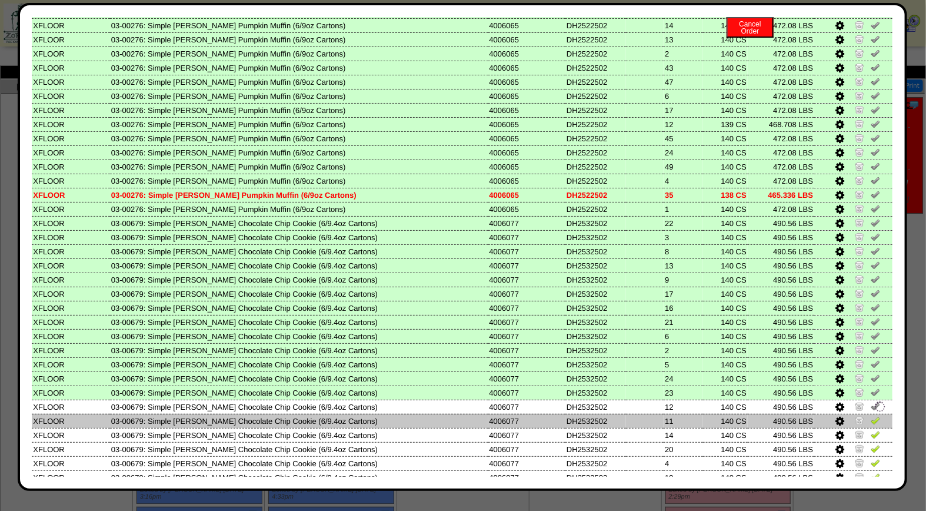
click at [871, 415] on img at bounding box center [875, 419] width 9 height 9
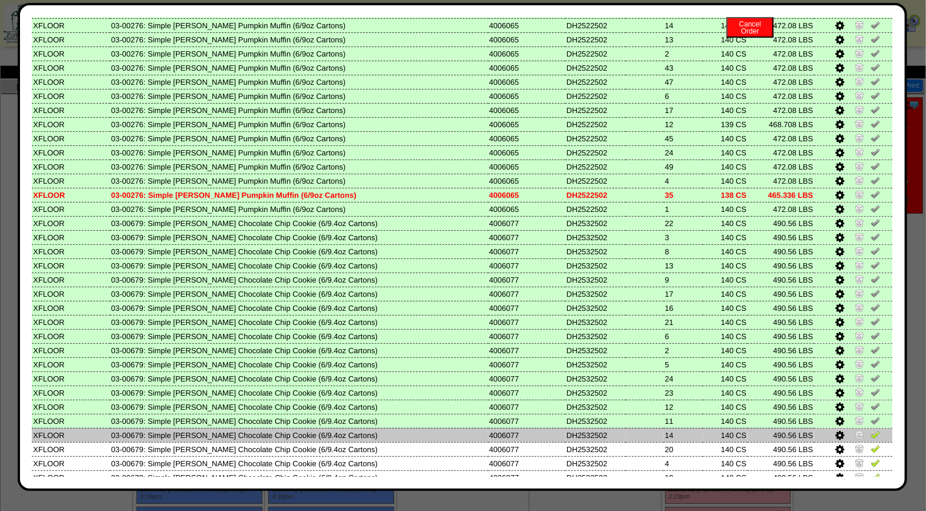
click at [871, 430] on img at bounding box center [875, 434] width 9 height 9
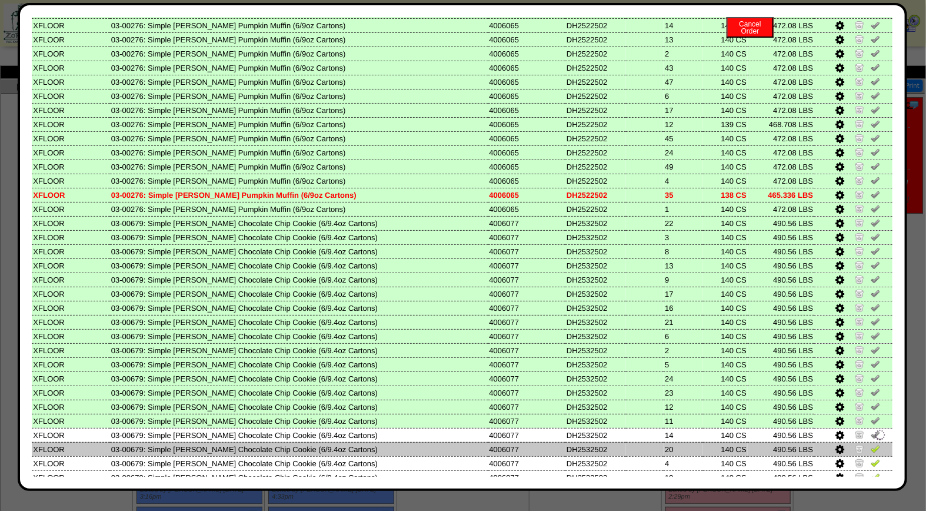
click at [871, 444] on img at bounding box center [875, 448] width 9 height 9
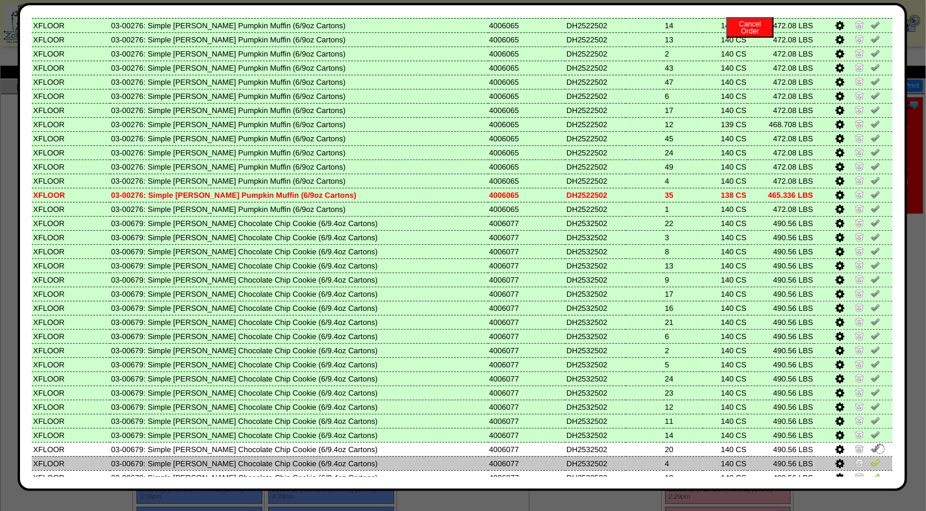
click at [871, 458] on img at bounding box center [875, 462] width 9 height 9
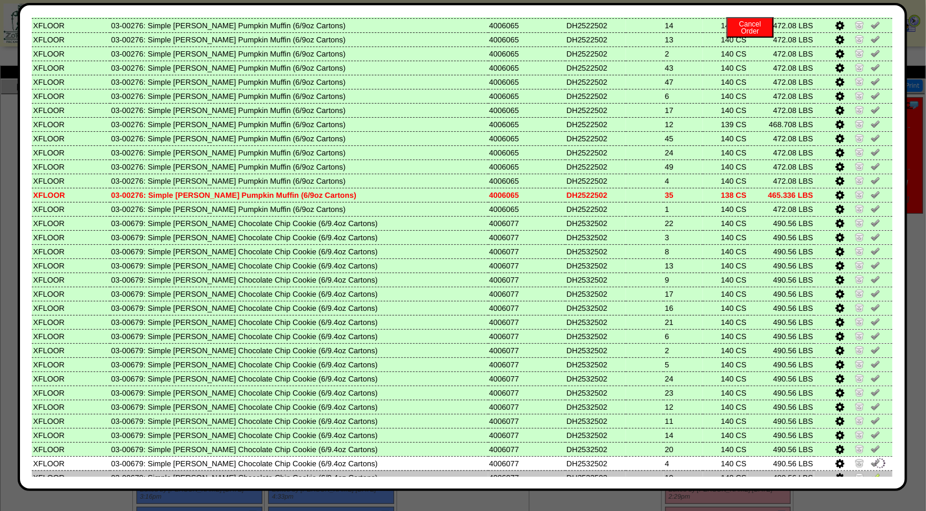
click at [871, 472] on img at bounding box center [875, 476] width 9 height 9
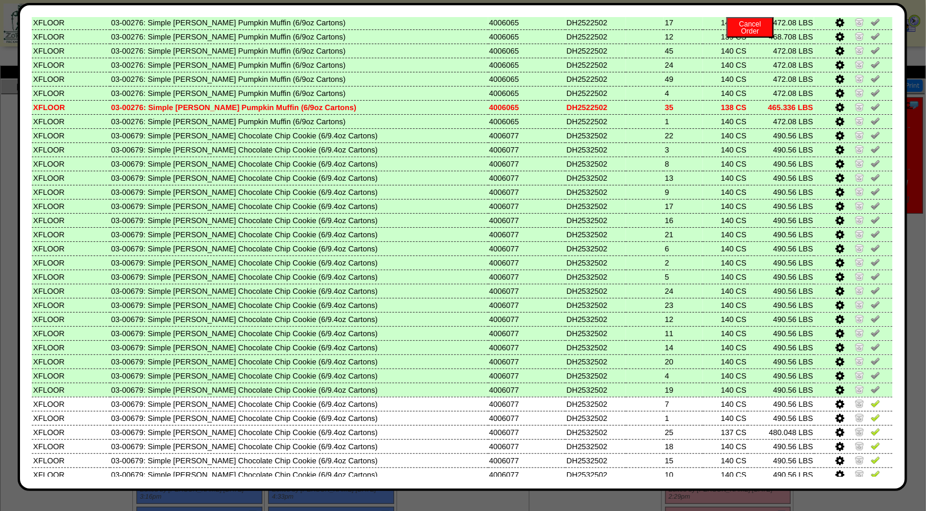
scroll to position [431, 0]
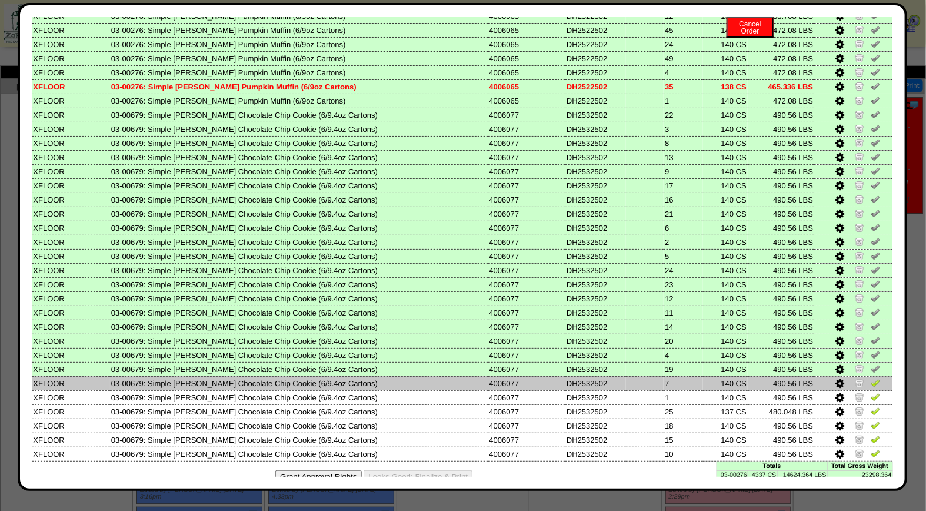
click at [871, 378] on img at bounding box center [875, 382] width 9 height 9
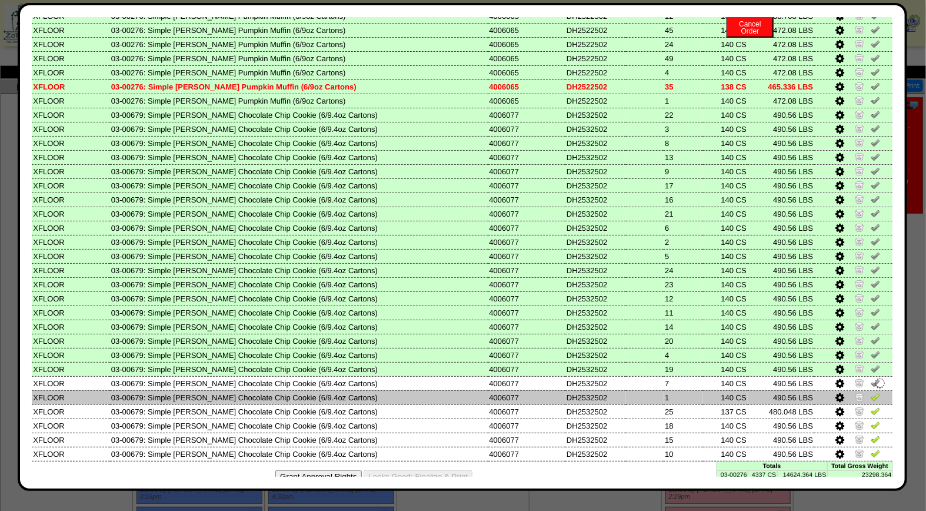
click at [871, 392] on img at bounding box center [875, 396] width 9 height 9
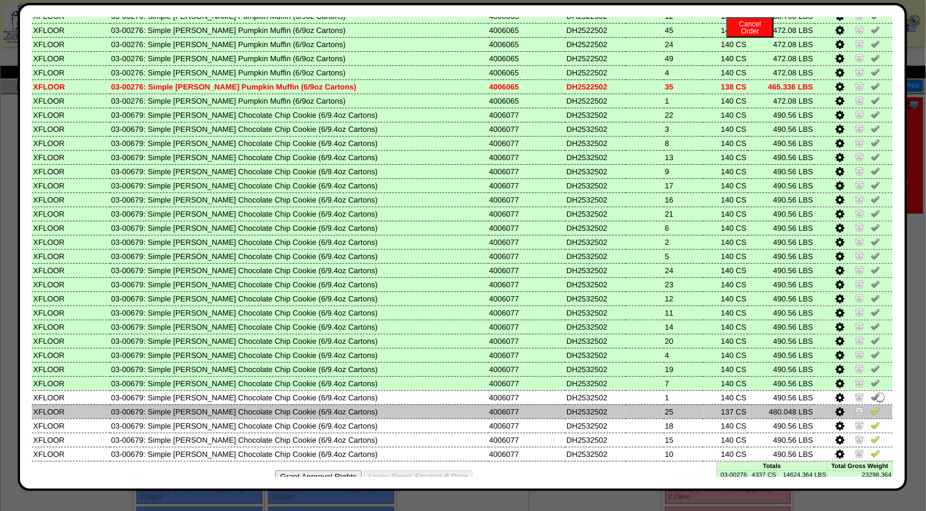
click at [871, 406] on img at bounding box center [875, 410] width 9 height 9
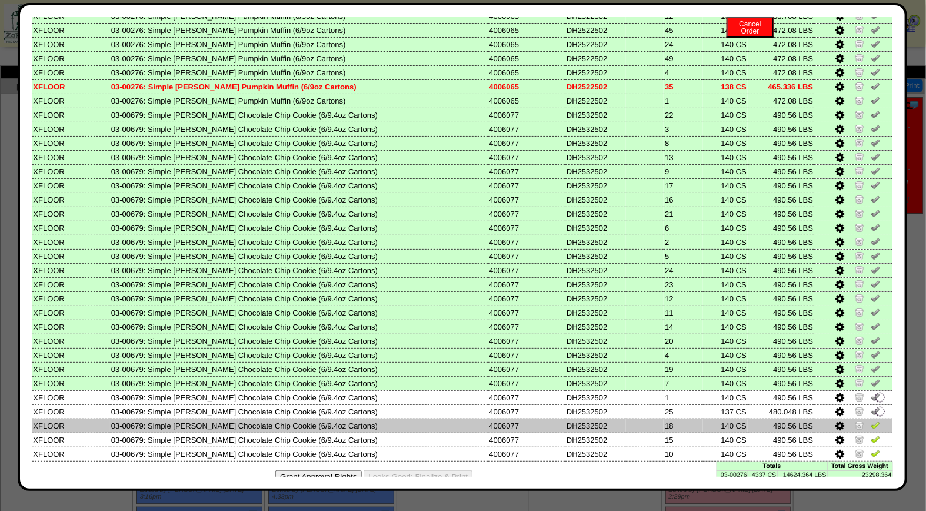
click at [871, 420] on img at bounding box center [875, 424] width 9 height 9
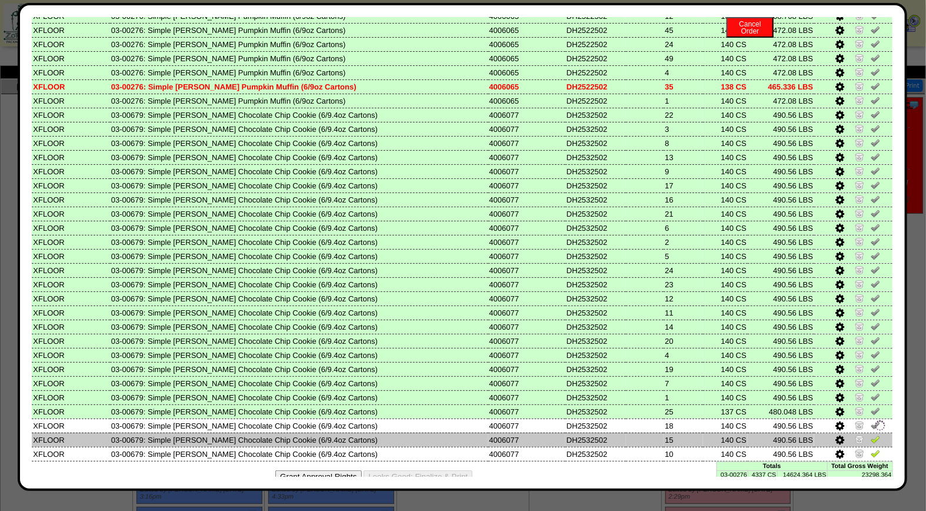
click at [871, 434] on img at bounding box center [875, 438] width 9 height 9
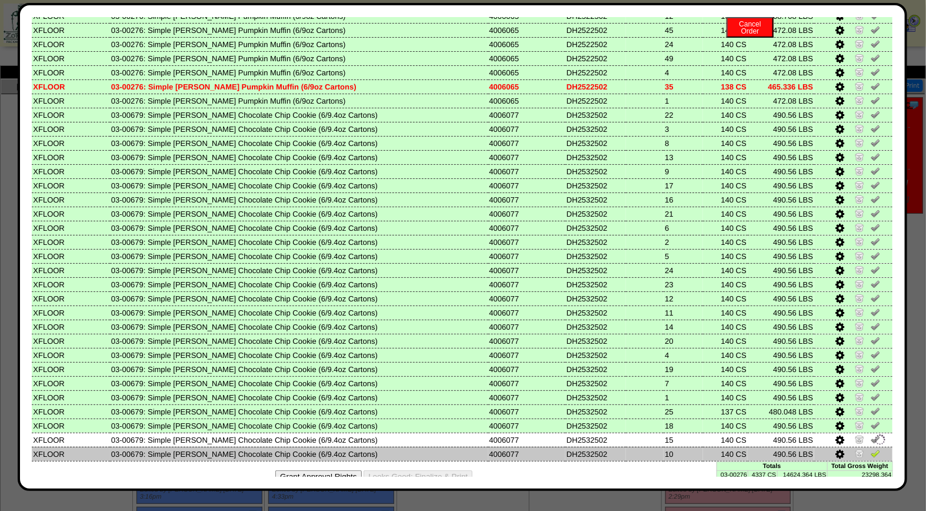
click at [871, 448] on img at bounding box center [875, 452] width 9 height 9
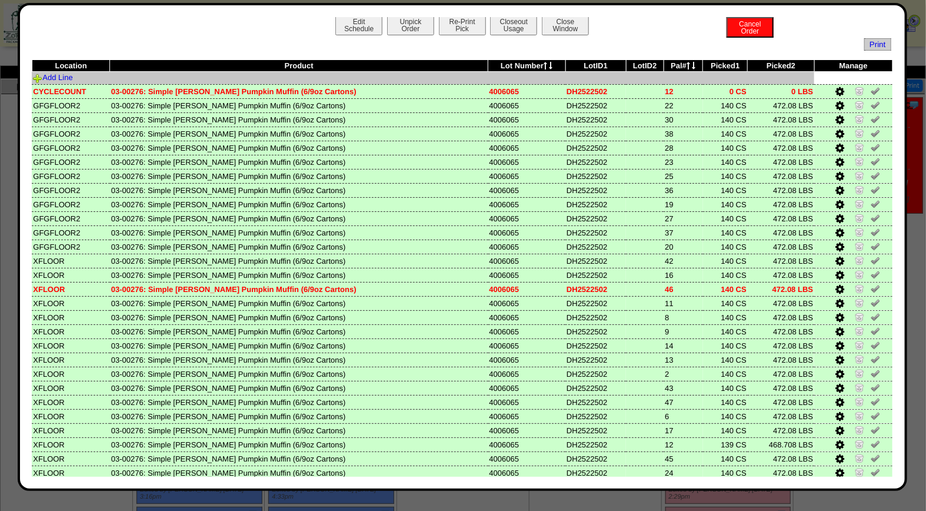
scroll to position [0, 0]
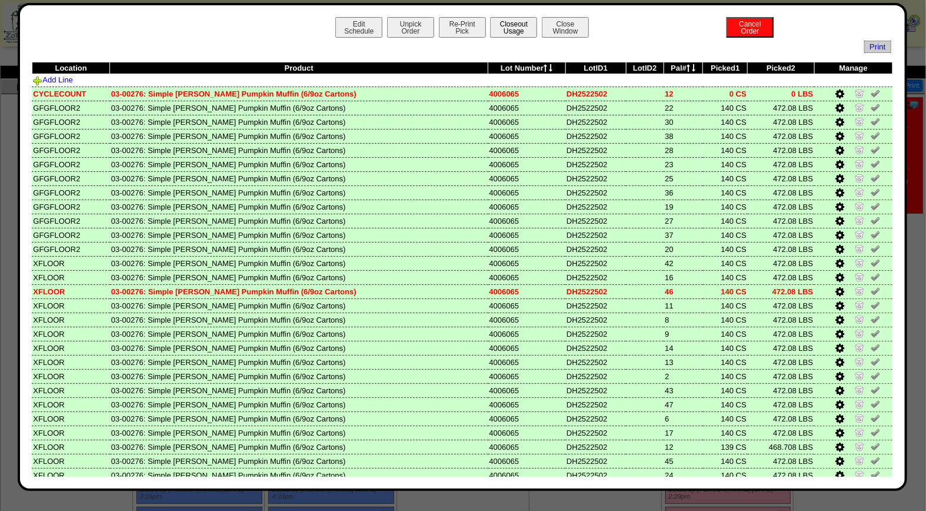
click at [510, 28] on button "Closeout Usage" at bounding box center [513, 27] width 47 height 21
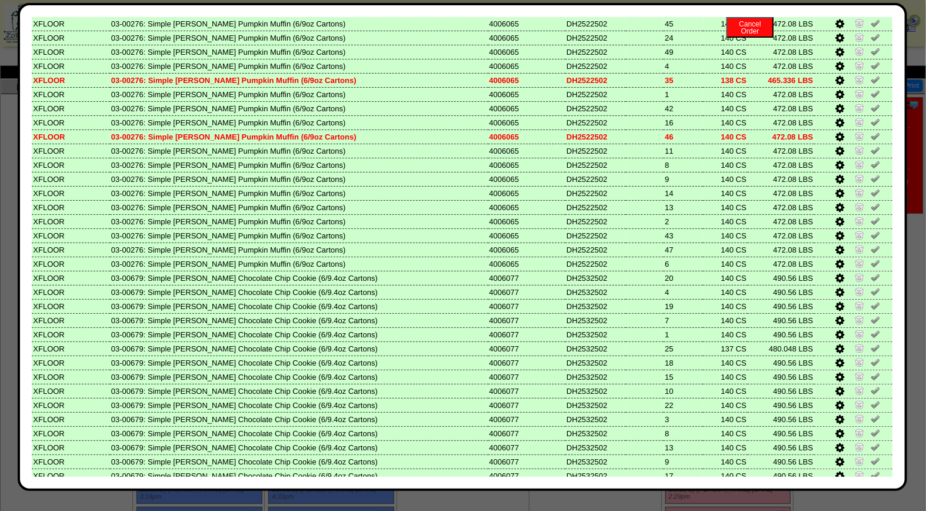
scroll to position [431, 0]
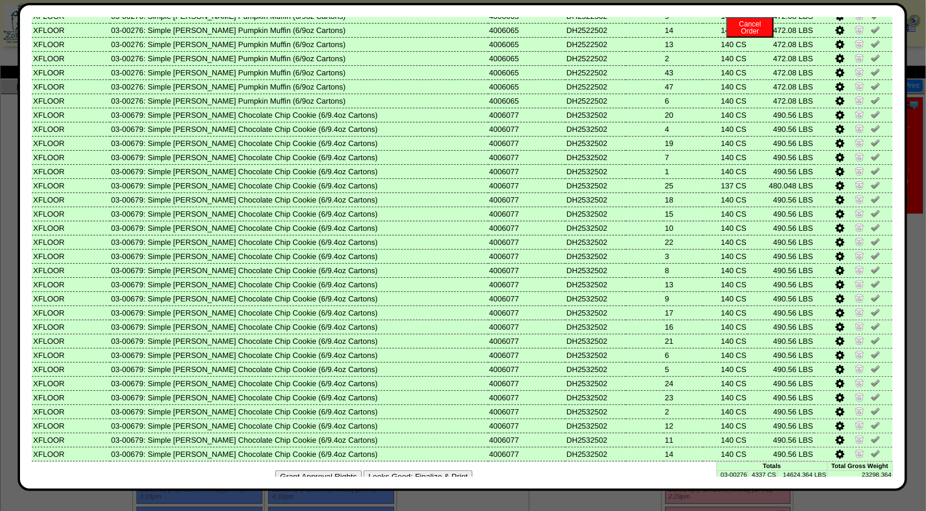
click at [415, 470] on button "Looks Good: Finalize & Print" at bounding box center [418, 476] width 109 height 12
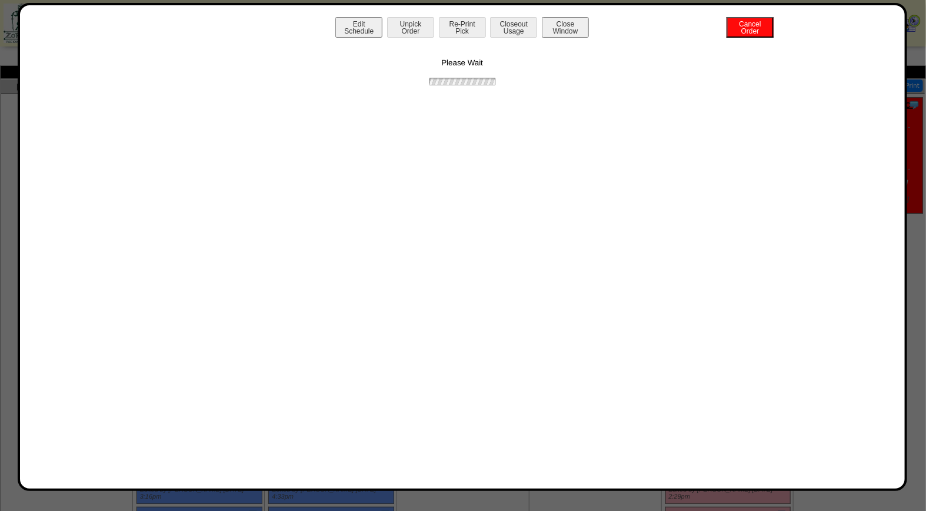
scroll to position [0, 0]
click at [460, 19] on button "Print BOL" at bounding box center [462, 27] width 47 height 21
